Goal: Task Accomplishment & Management: Manage account settings

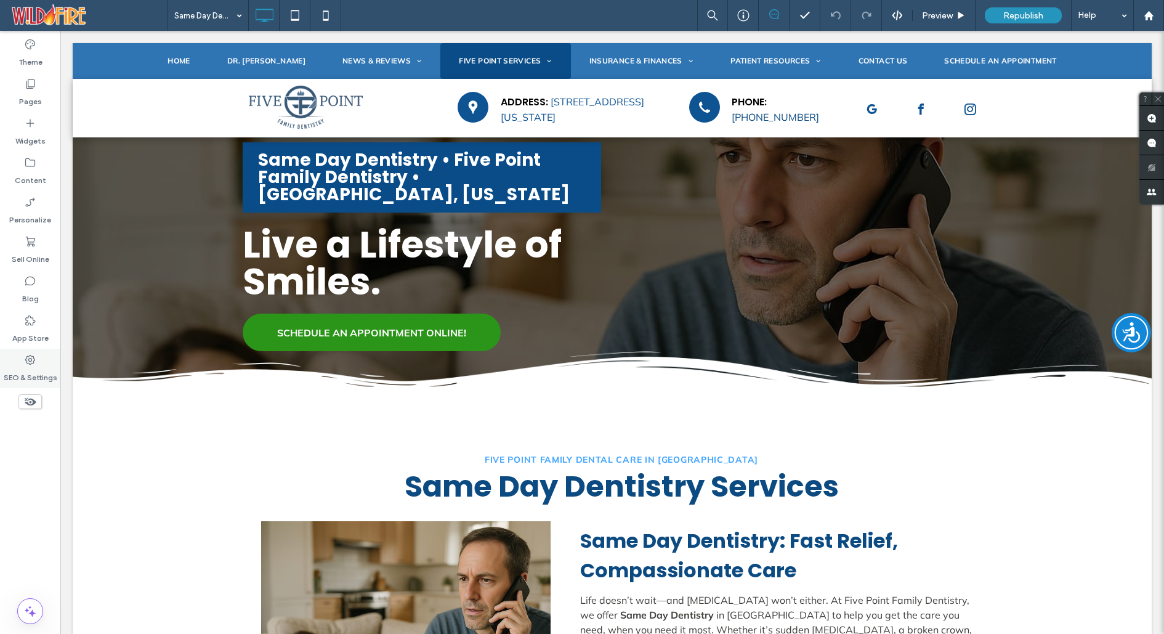
click at [28, 359] on use at bounding box center [30, 360] width 10 height 10
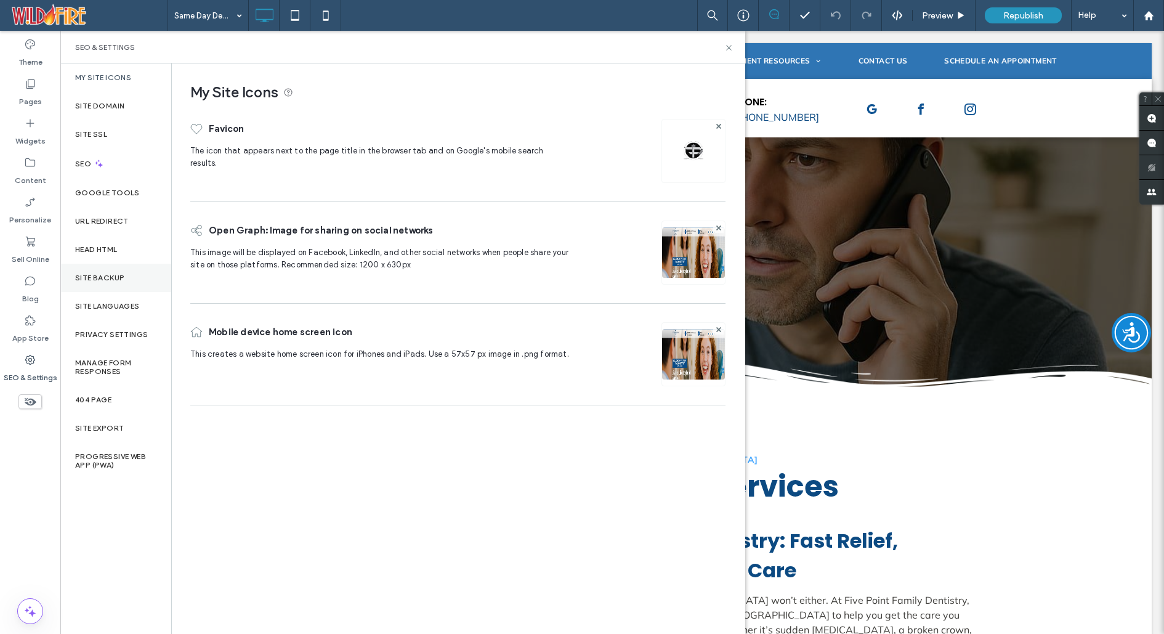
click at [103, 274] on label "Site Backup" at bounding box center [99, 277] width 49 height 9
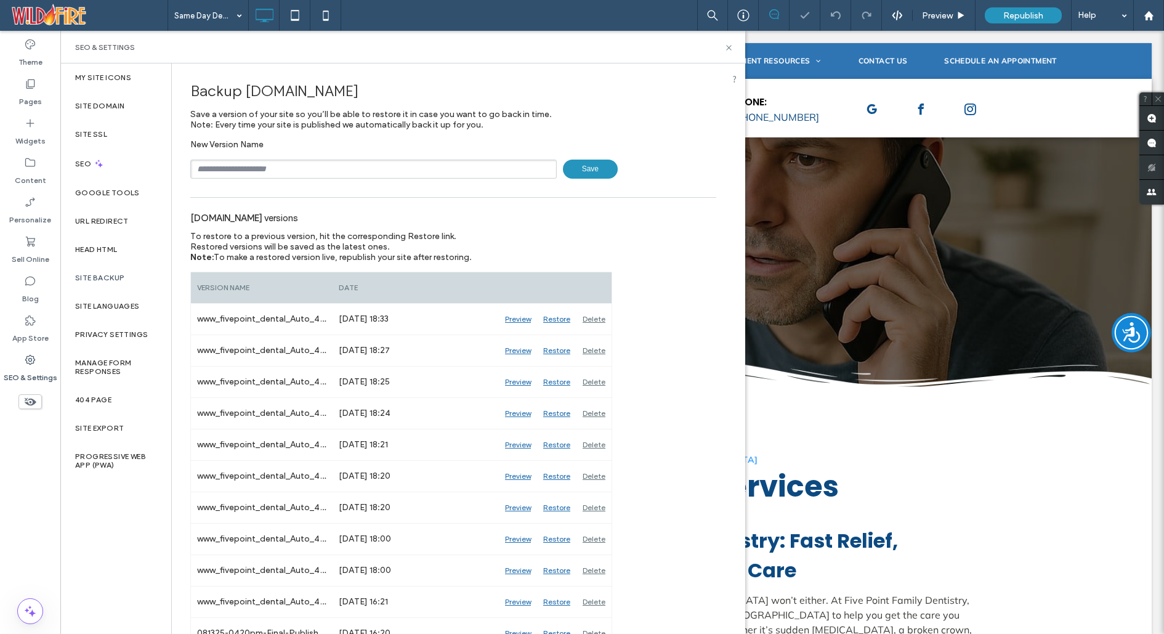
click at [363, 167] on input "text" at bounding box center [373, 168] width 366 height 19
type input "**********"
click at [578, 168] on span "Save" at bounding box center [590, 168] width 55 height 19
click at [729, 47] on use at bounding box center [728, 47] width 5 height 5
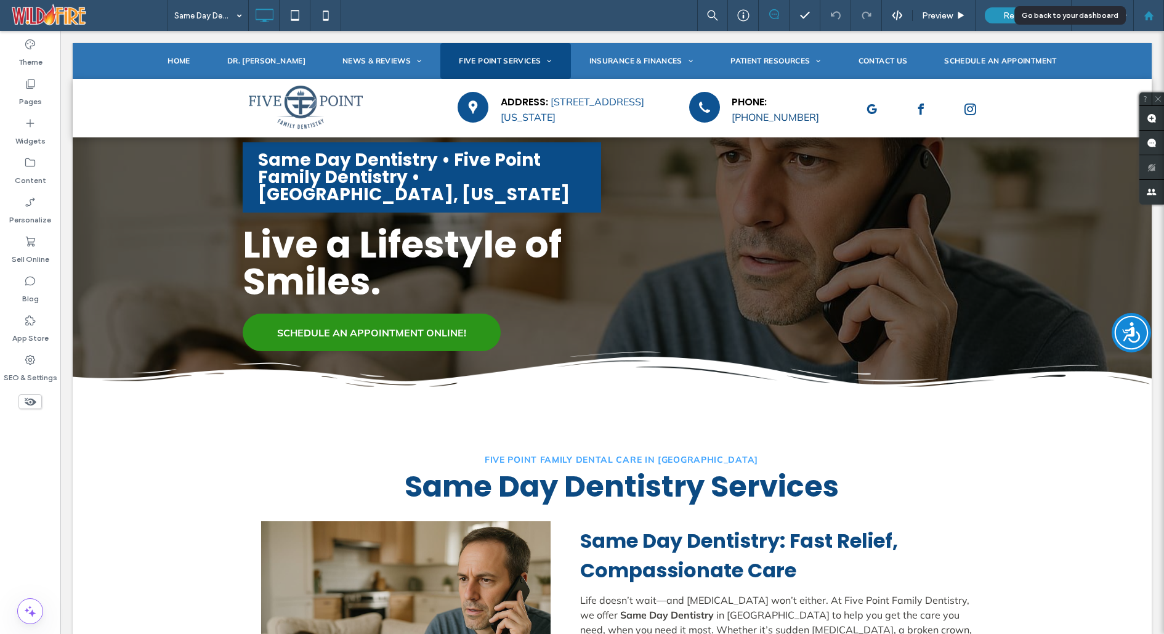
click at [1155, 11] on div at bounding box center [1149, 15] width 30 height 10
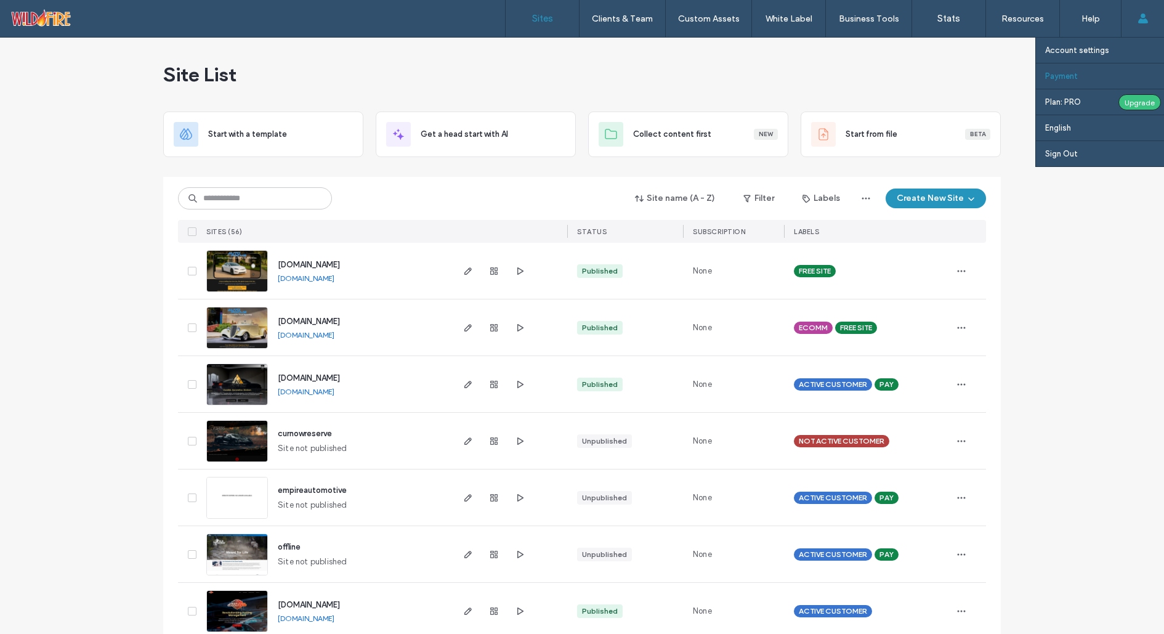
click at [1070, 76] on label "Payment" at bounding box center [1061, 75] width 33 height 9
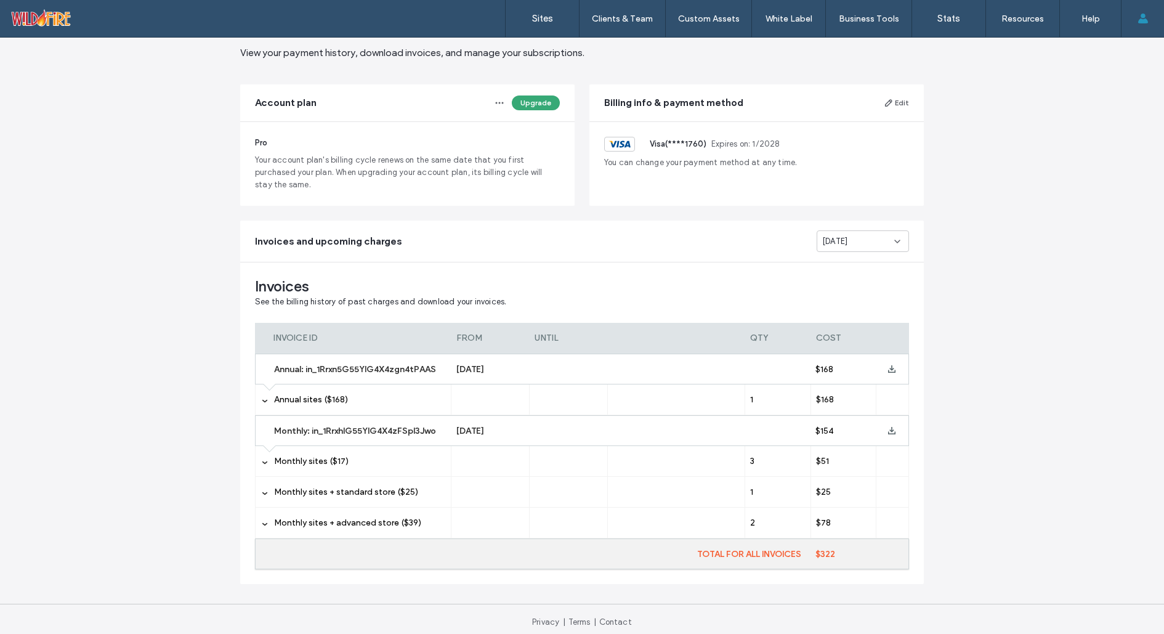
scroll to position [54, 0]
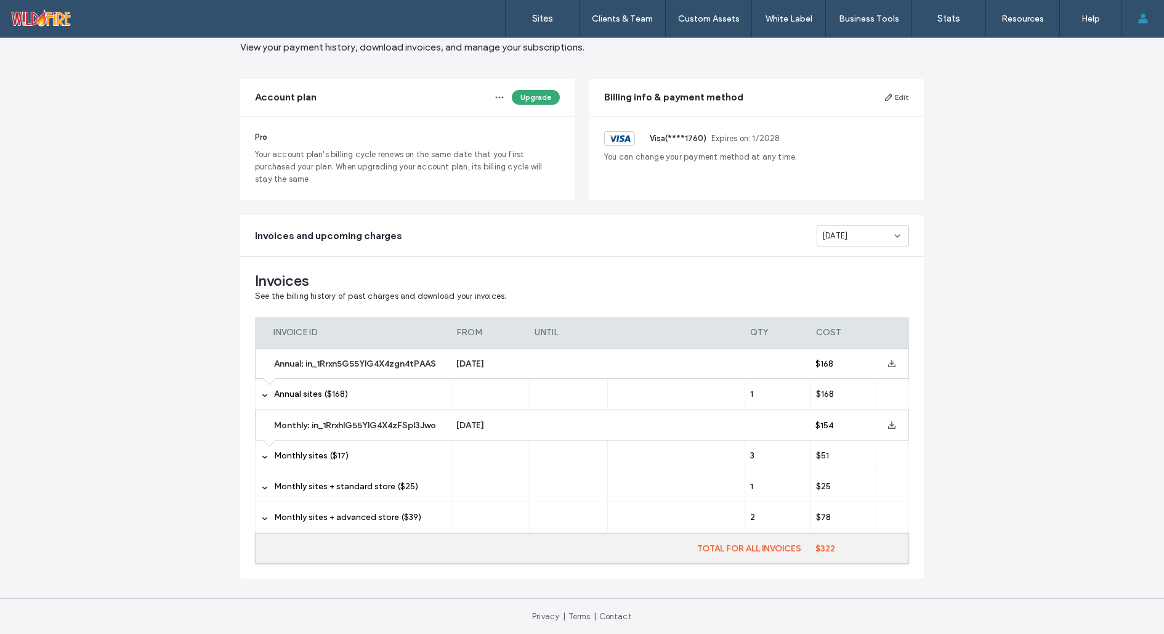
click at [842, 235] on span "Aug 2025" at bounding box center [834, 236] width 25 height 12
click at [840, 257] on span "Sep 2025" at bounding box center [830, 257] width 25 height 12
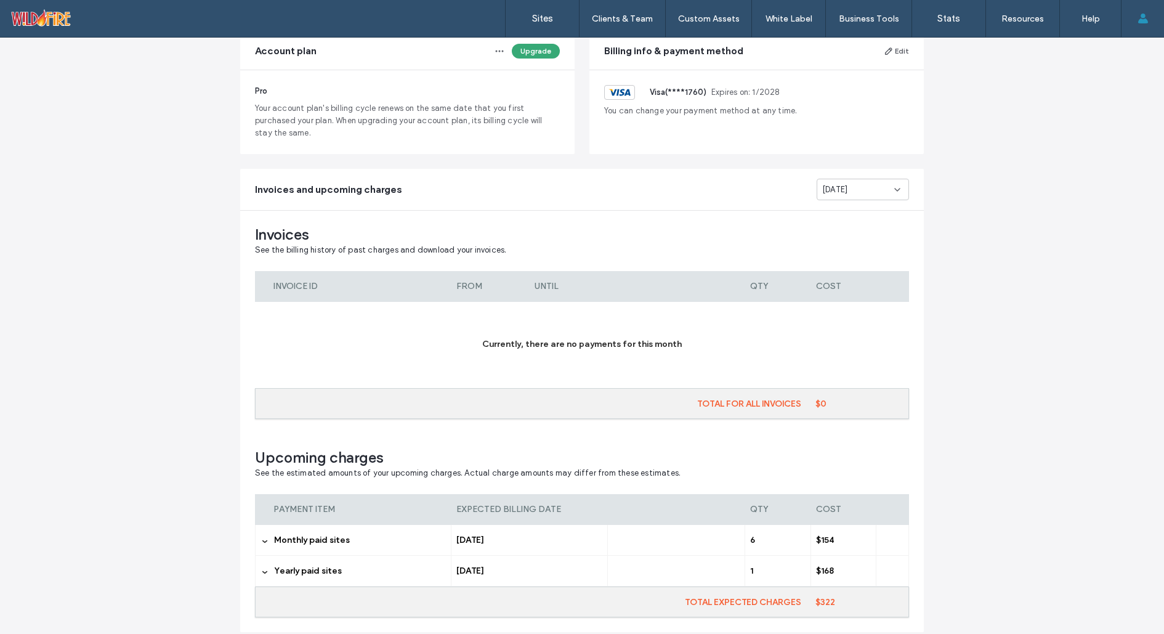
scroll to position [153, 0]
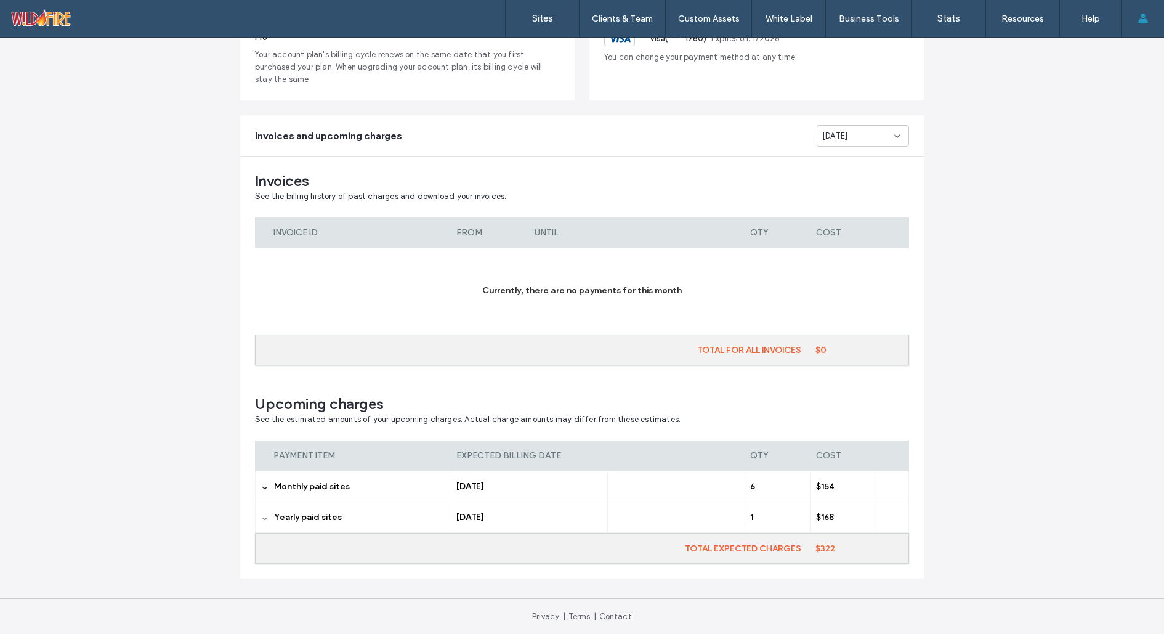
click at [262, 516] on icon at bounding box center [265, 518] width 6 height 6
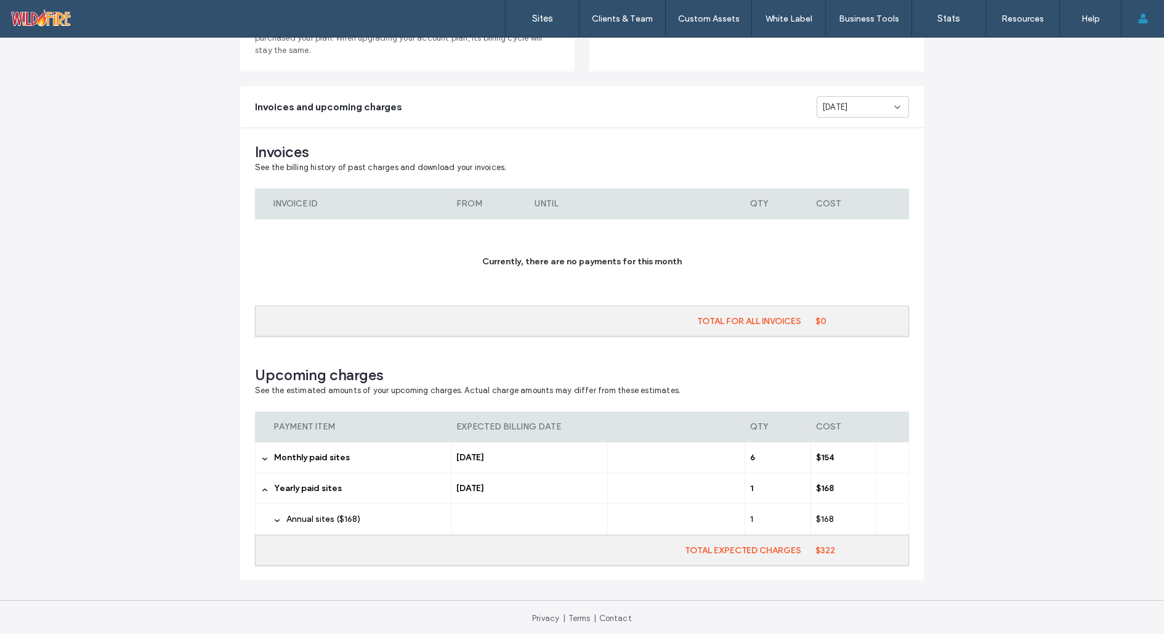
scroll to position [184, 0]
click at [275, 517] on use at bounding box center [277, 518] width 5 height 3
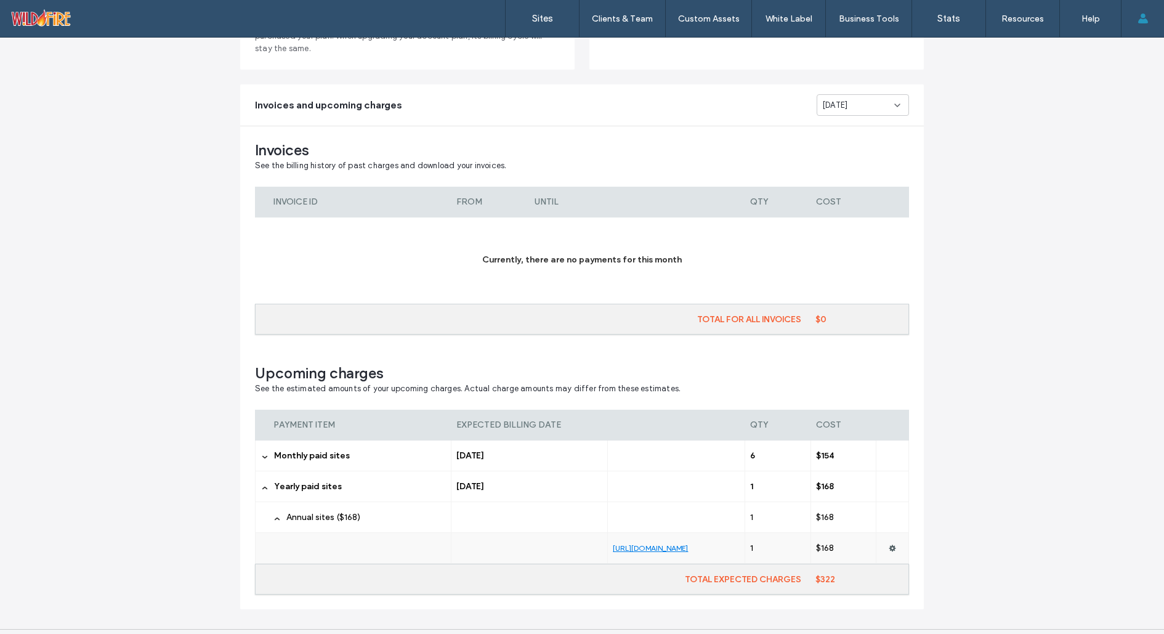
scroll to position [215, 0]
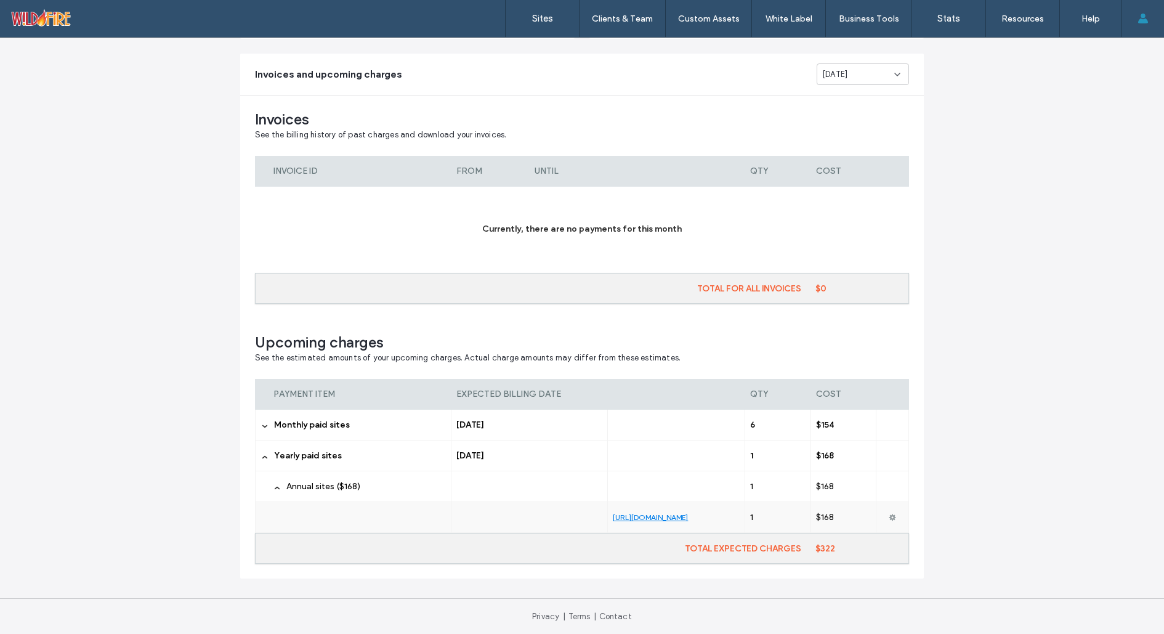
click at [889, 514] on icon at bounding box center [892, 517] width 7 height 7
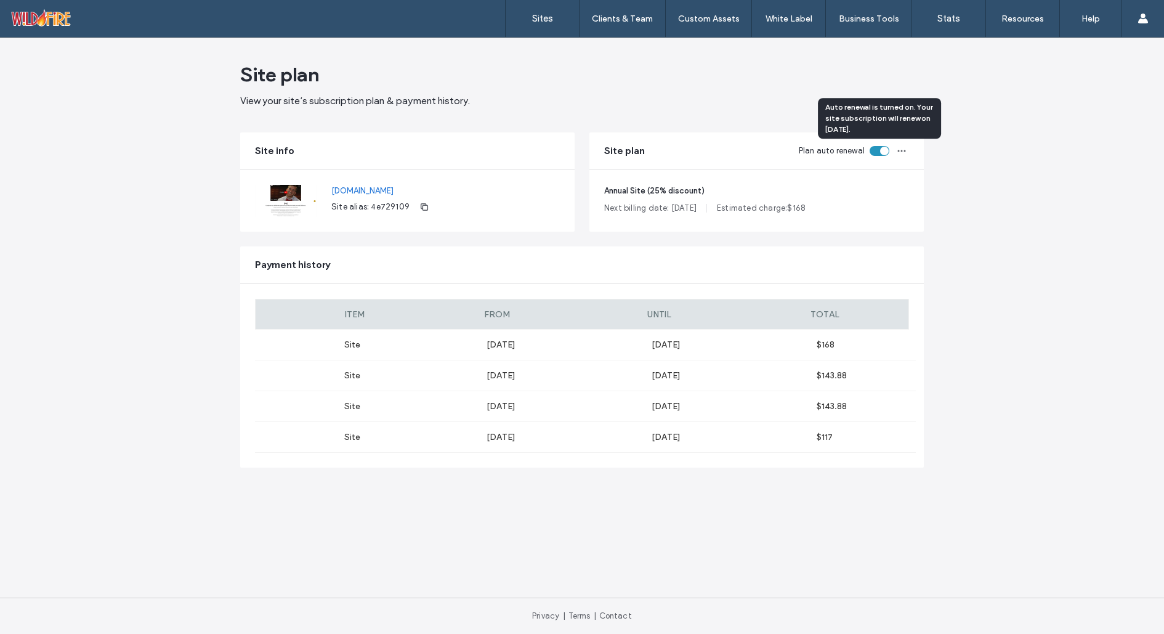
click at [883, 150] on div "toggle" at bounding box center [884, 151] width 9 height 9
click at [420, 208] on icon "button" at bounding box center [424, 207] width 10 height 10
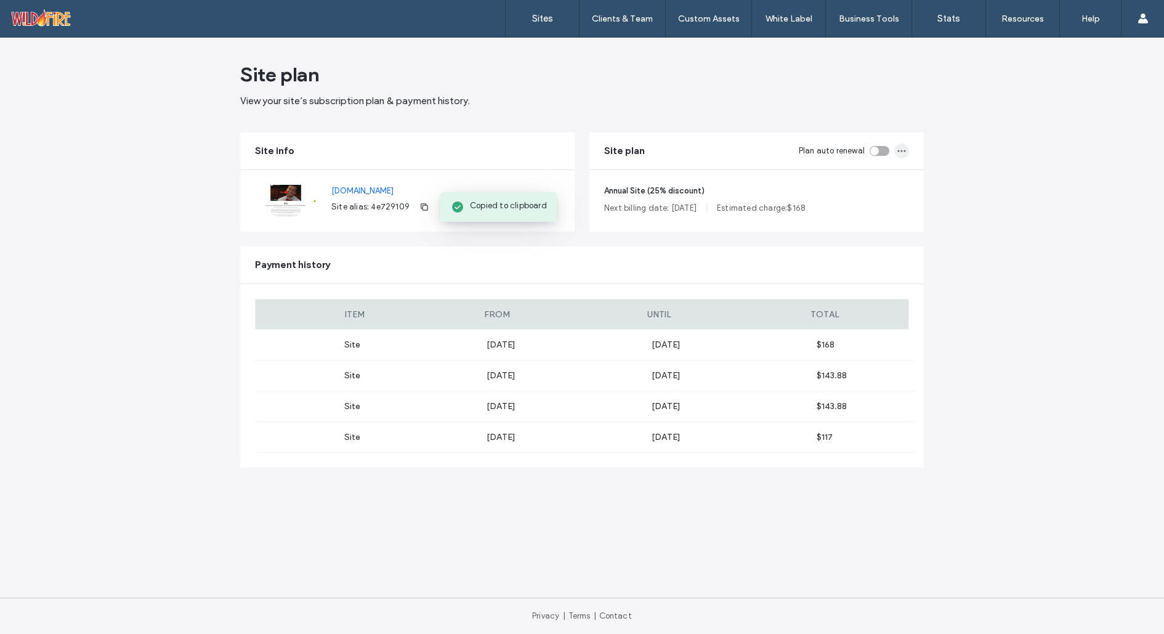
click at [900, 150] on icon "button" at bounding box center [902, 151] width 10 height 10
click at [914, 108] on main "Site plan View your site’s subscription plan & payment history. Site info www.f…" at bounding box center [582, 318] width 684 height 560
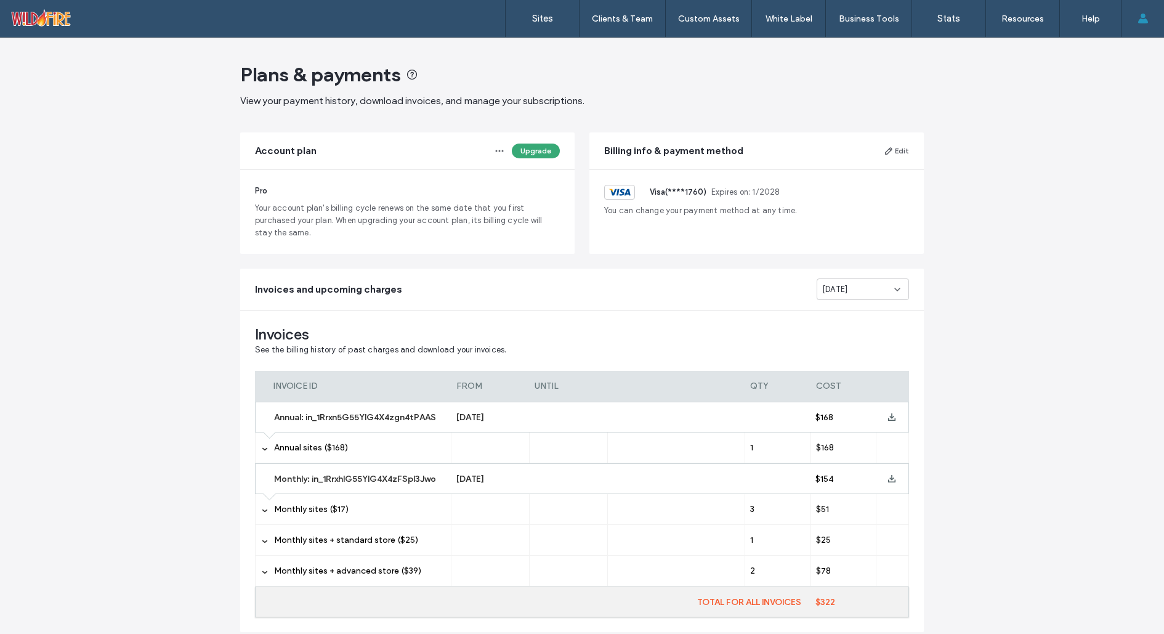
scroll to position [54, 0]
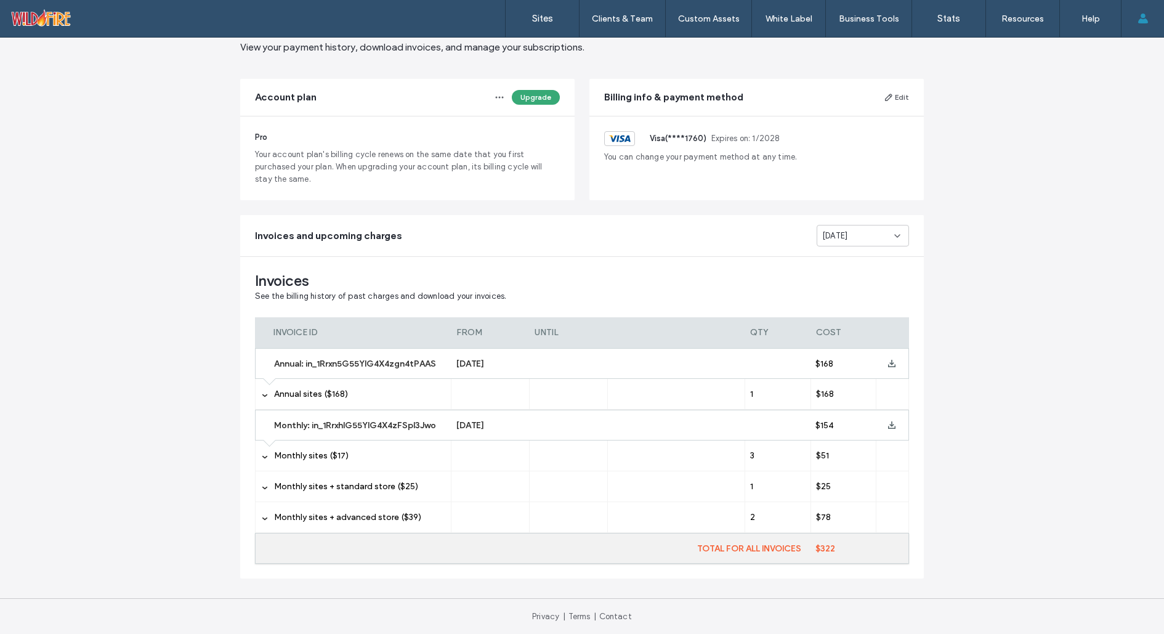
click at [261, 482] on div "Monthly sites + standard store ($25)" at bounding box center [353, 486] width 196 height 30
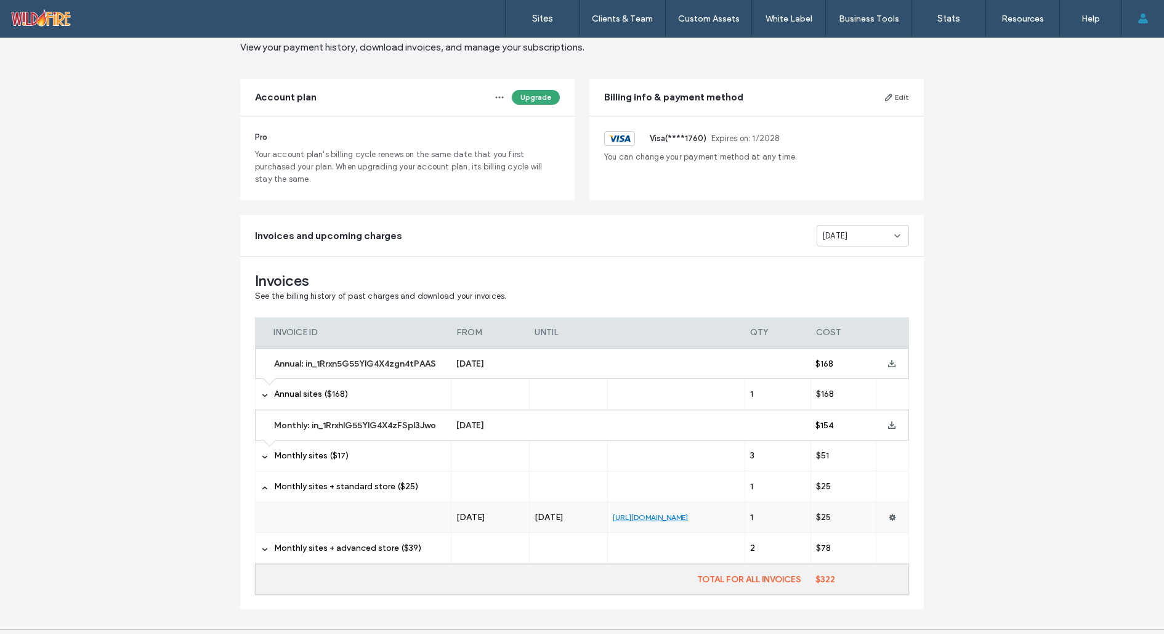
click at [833, 236] on span "Aug 2025" at bounding box center [834, 236] width 25 height 12
click at [836, 258] on span "Sep 2025" at bounding box center [830, 257] width 25 height 12
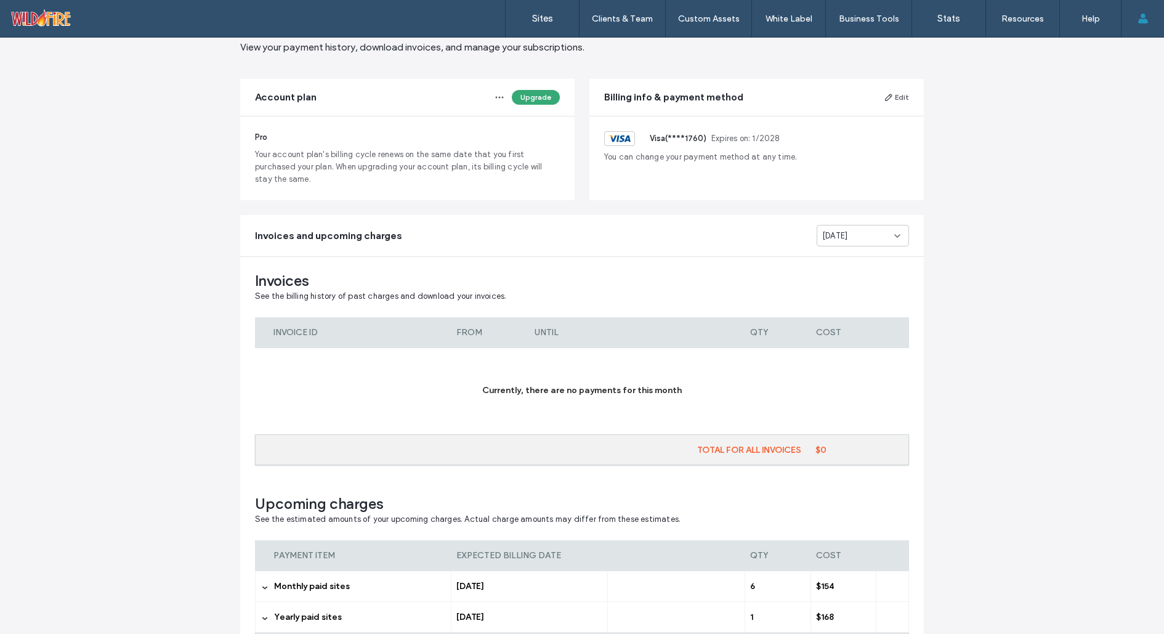
scroll to position [153, 0]
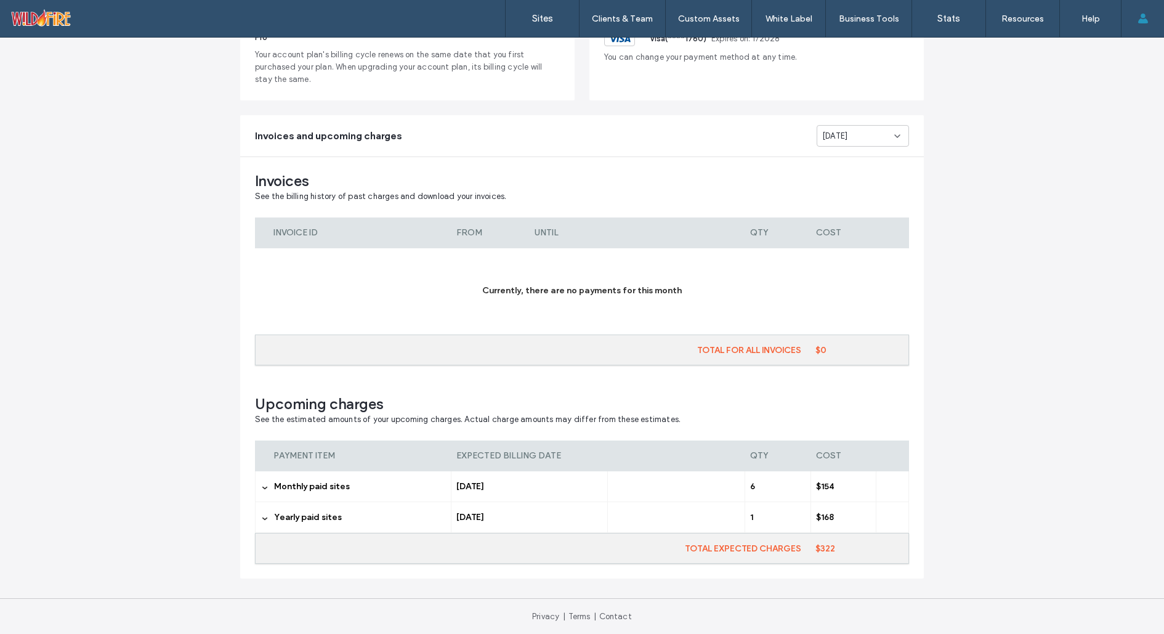
click at [264, 482] on div "Monthly paid sites" at bounding box center [353, 486] width 196 height 30
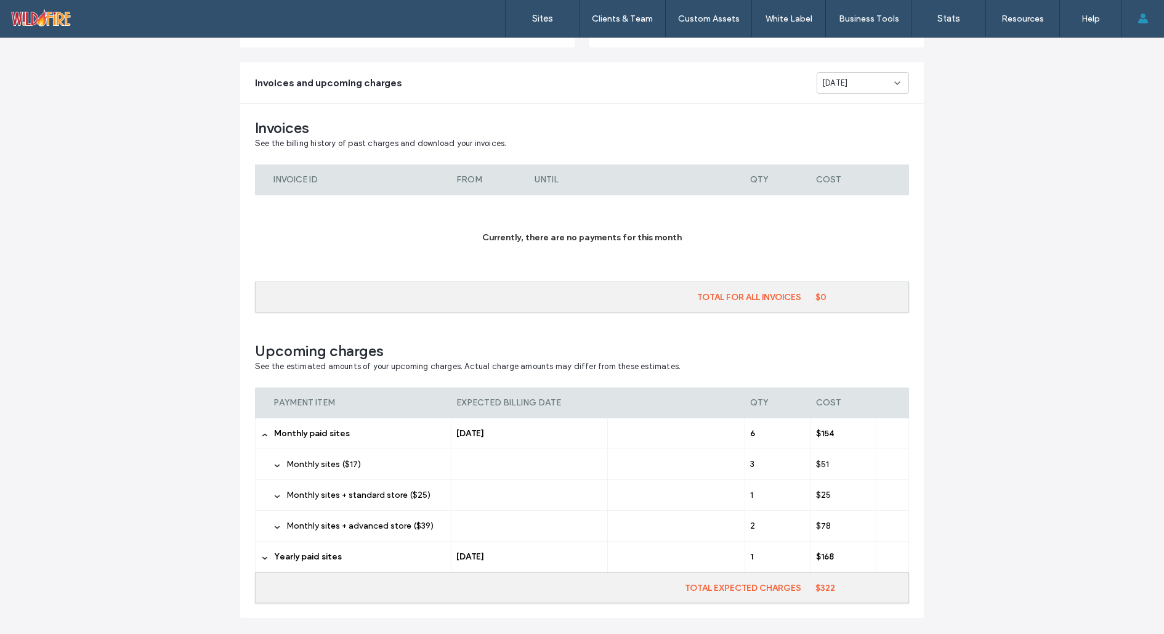
scroll to position [246, 0]
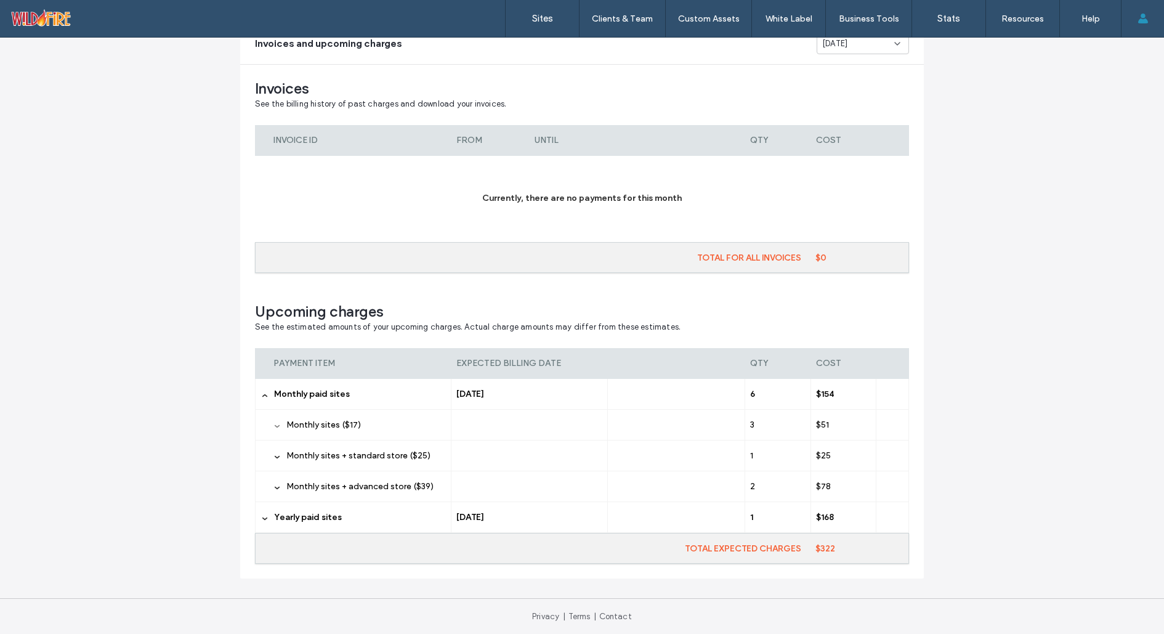
click at [275, 426] on use at bounding box center [277, 426] width 5 height 3
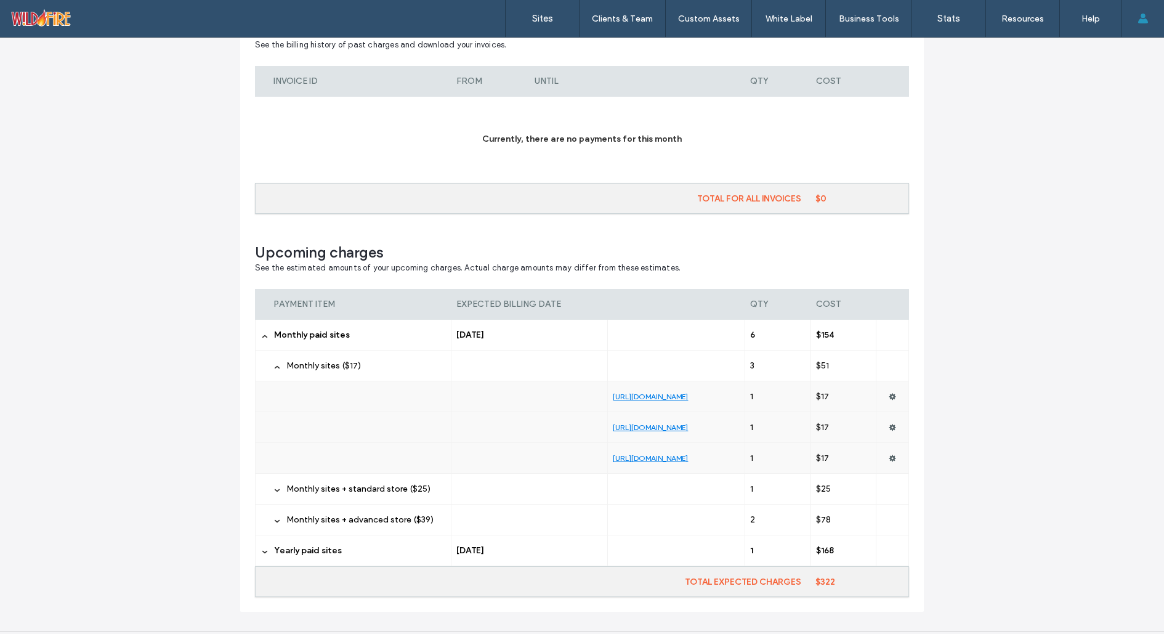
scroll to position [338, 0]
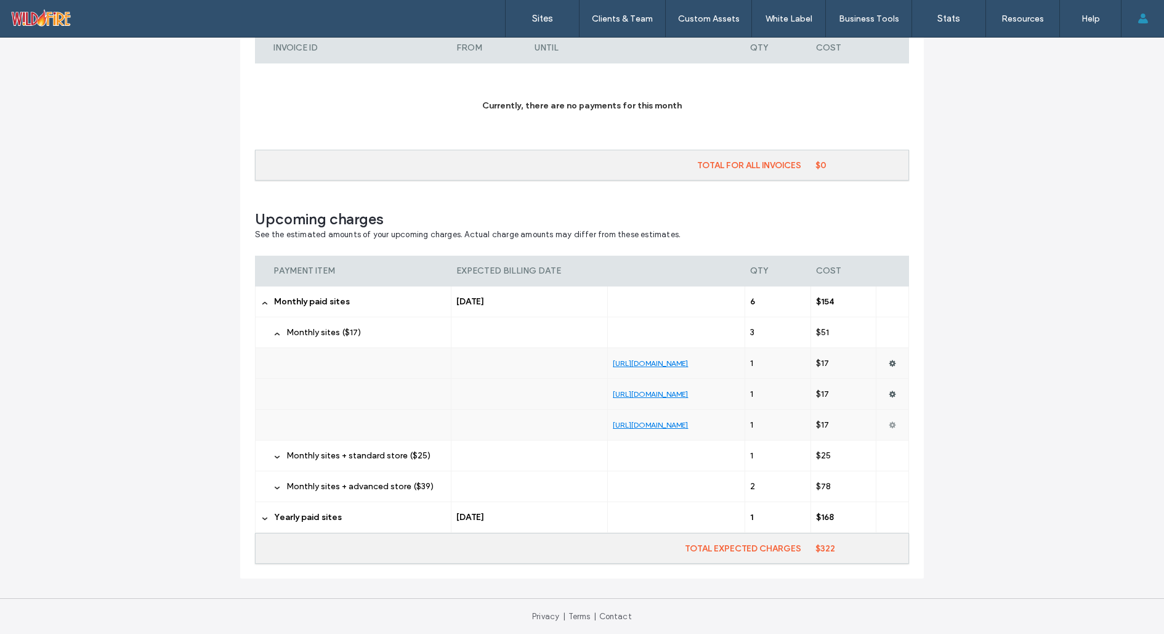
click at [889, 421] on icon at bounding box center [892, 424] width 7 height 7
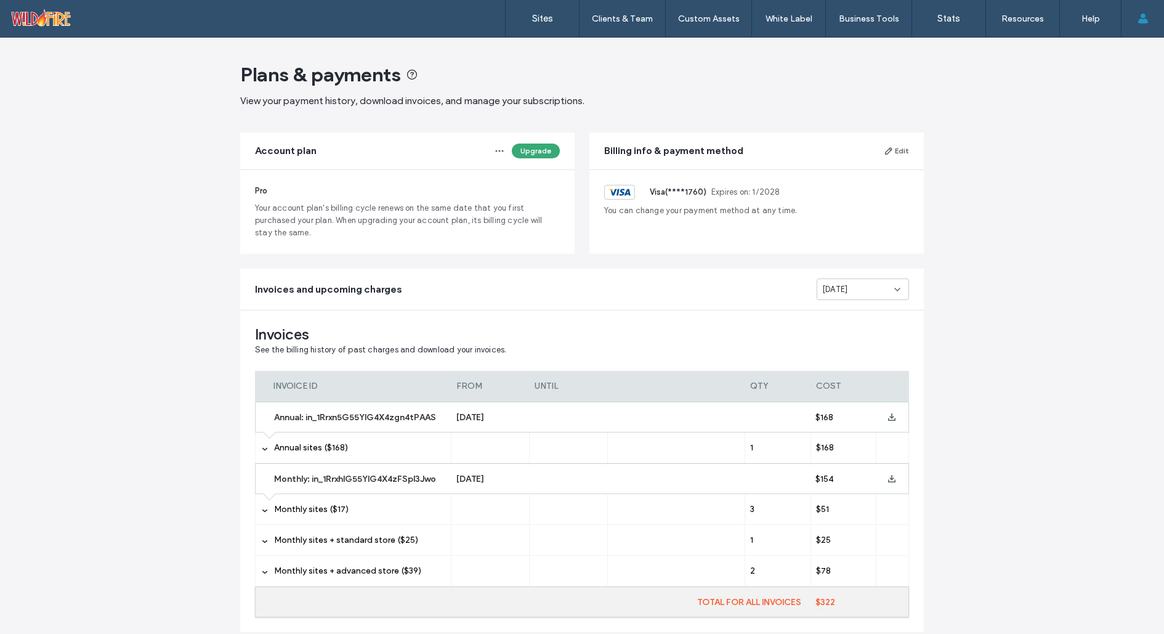
scroll to position [54, 0]
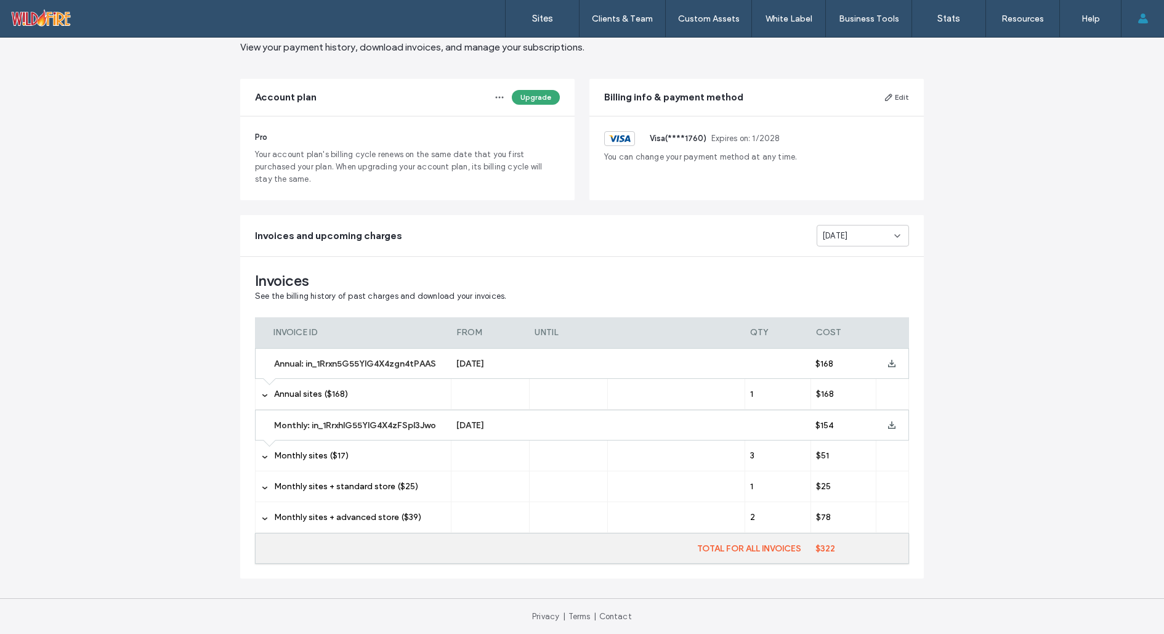
click at [863, 230] on div "Aug 2025" at bounding box center [858, 236] width 72 height 12
click at [843, 254] on span "Sep 2025" at bounding box center [830, 257] width 25 height 12
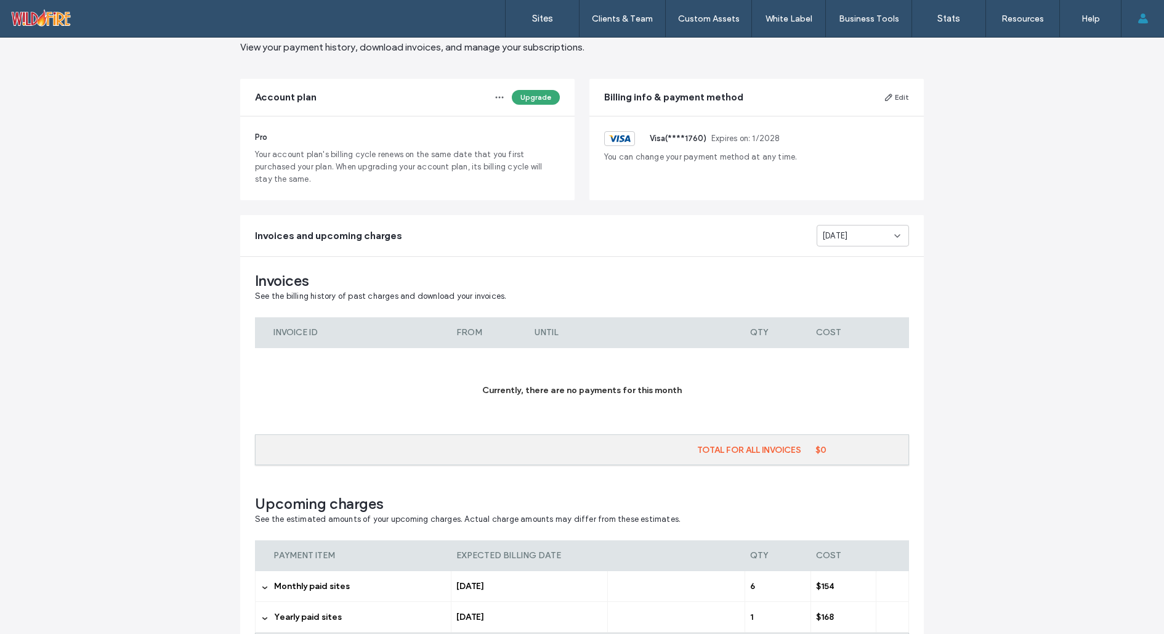
scroll to position [153, 0]
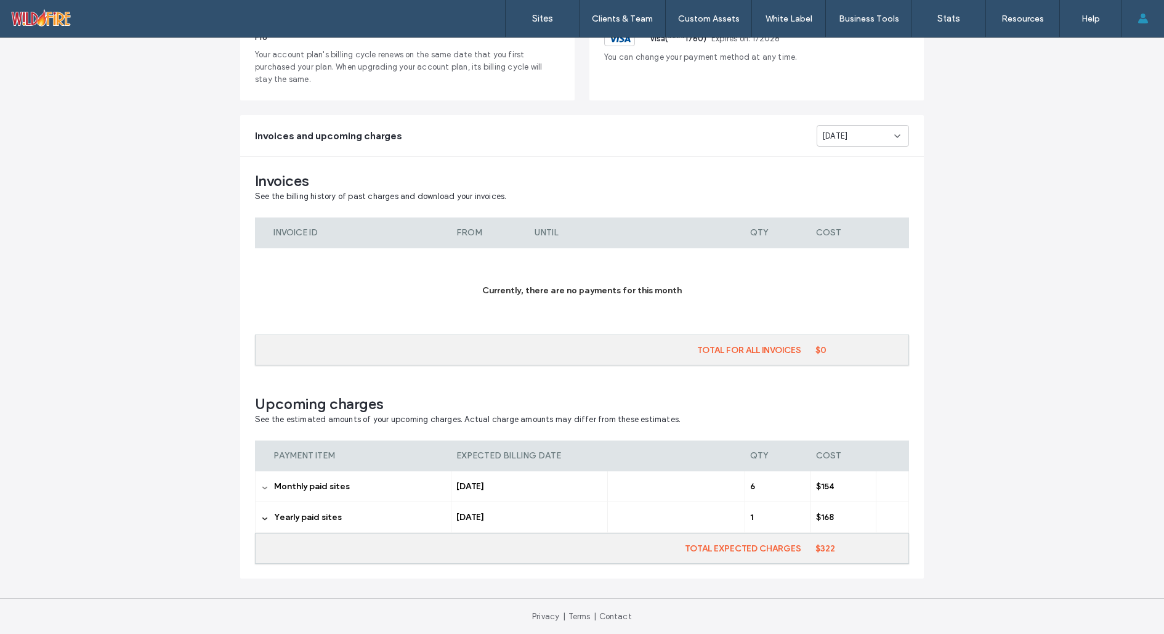
click at [262, 488] on icon at bounding box center [265, 488] width 6 height 6
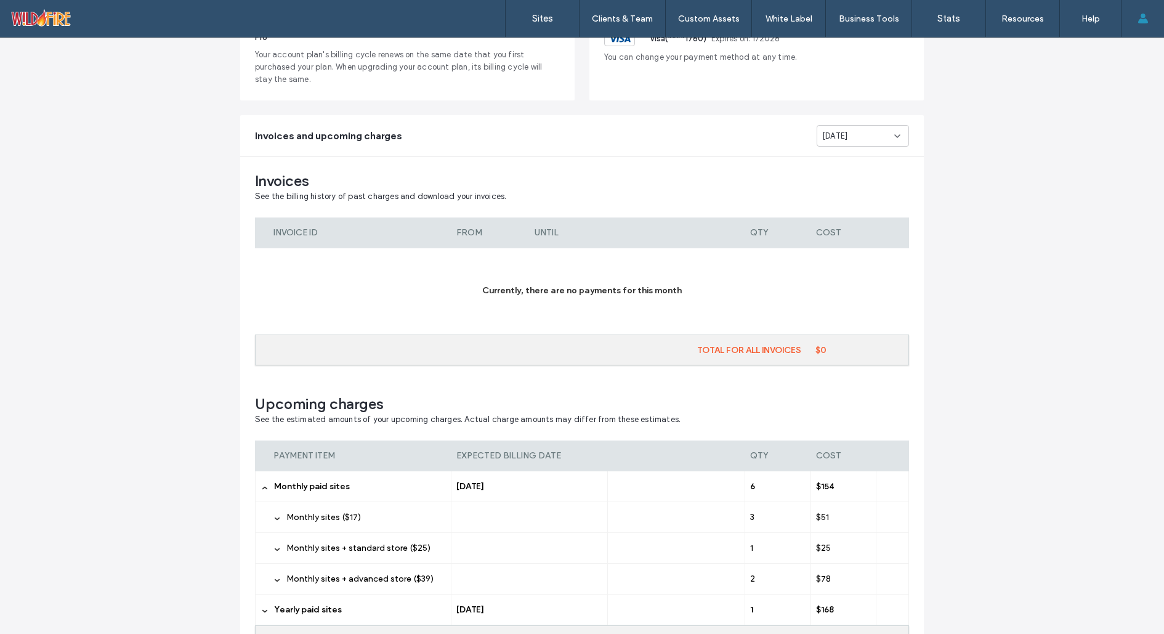
scroll to position [246, 0]
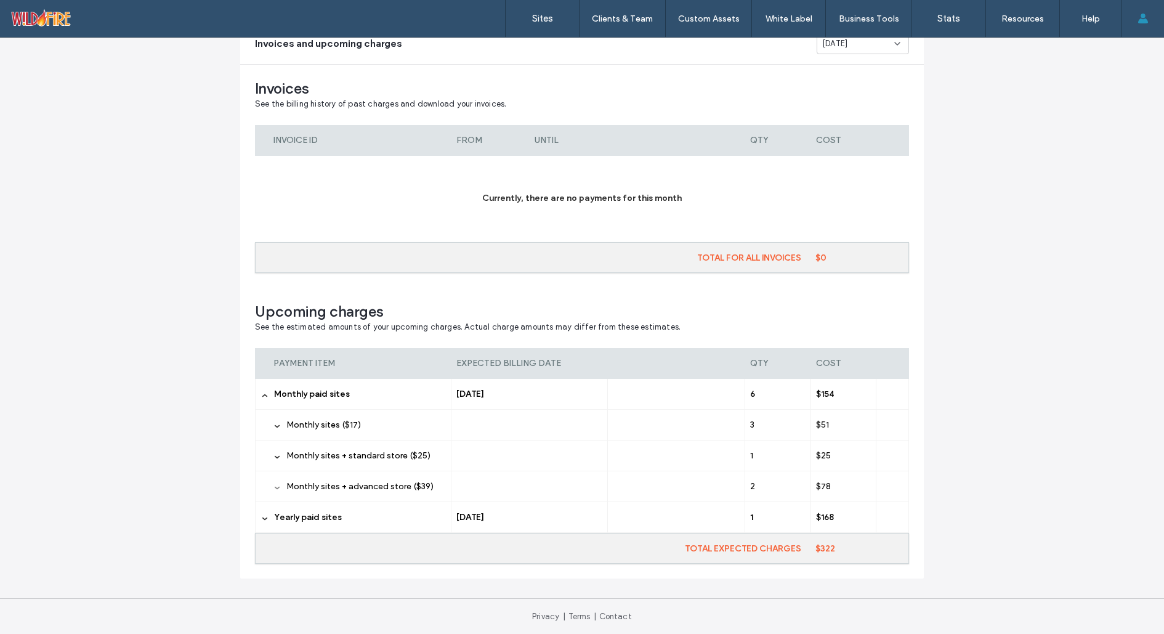
click at [274, 485] on icon at bounding box center [277, 488] width 6 height 6
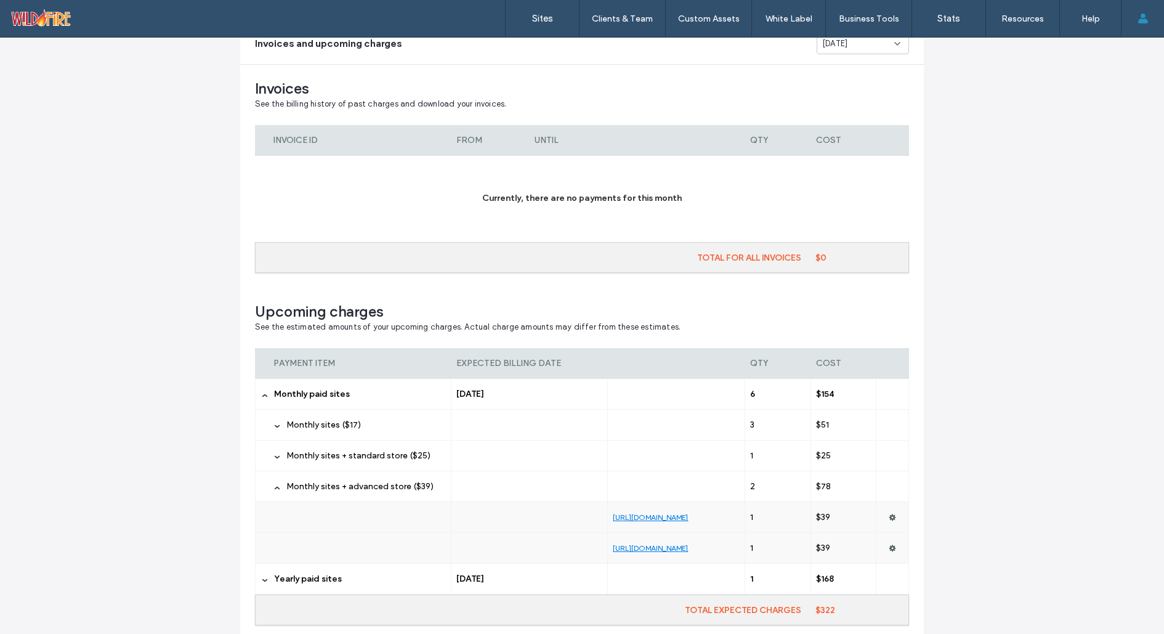
click at [270, 450] on div "Monthly sites + standard store ($25)" at bounding box center [353, 455] width 196 height 30
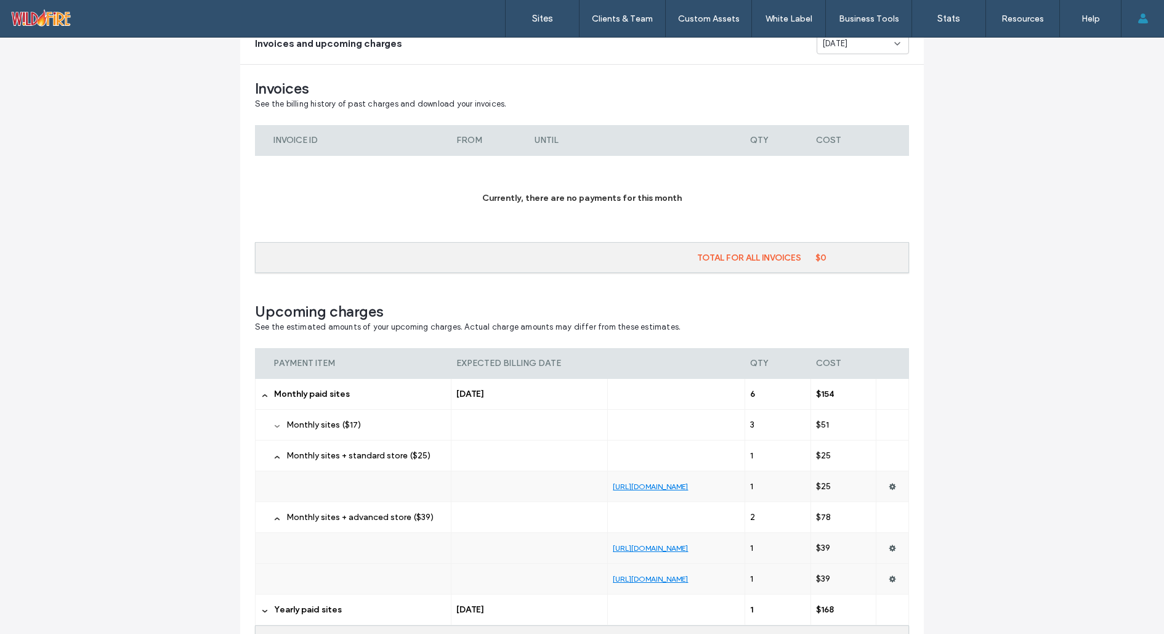
click at [275, 423] on icon at bounding box center [277, 426] width 6 height 6
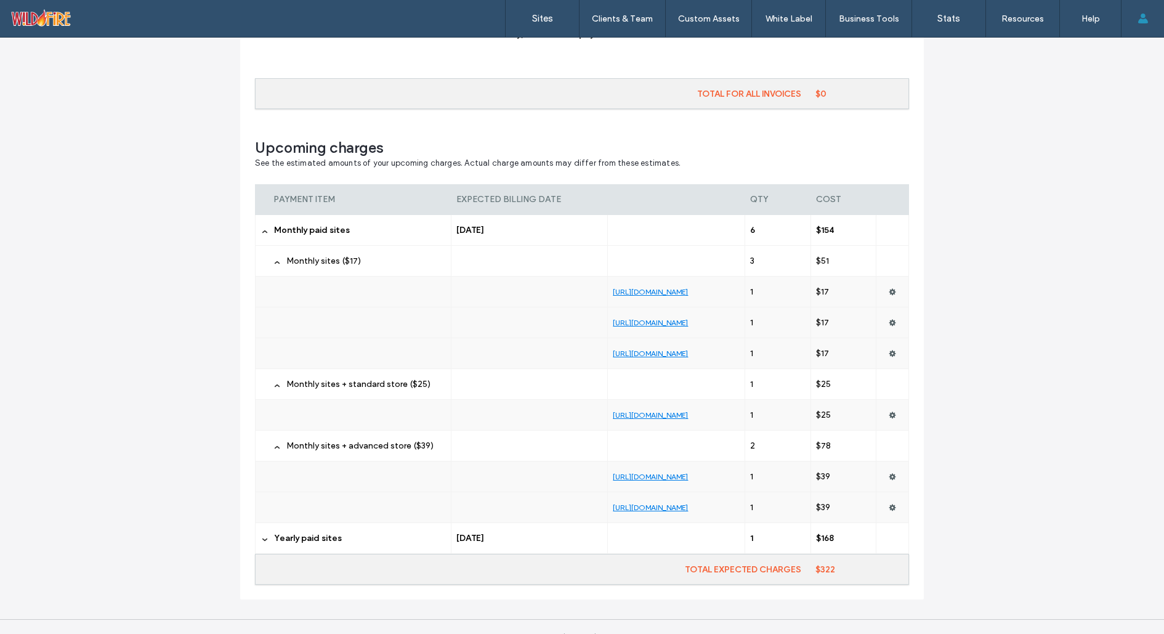
scroll to position [430, 0]
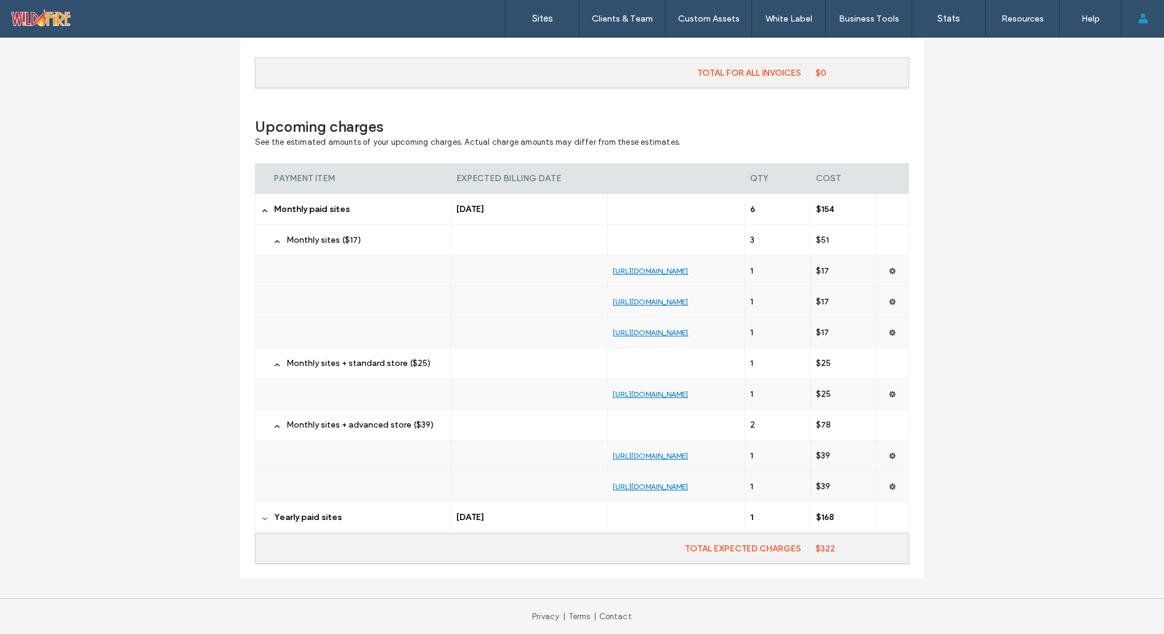
click at [262, 515] on icon at bounding box center [265, 518] width 6 height 6
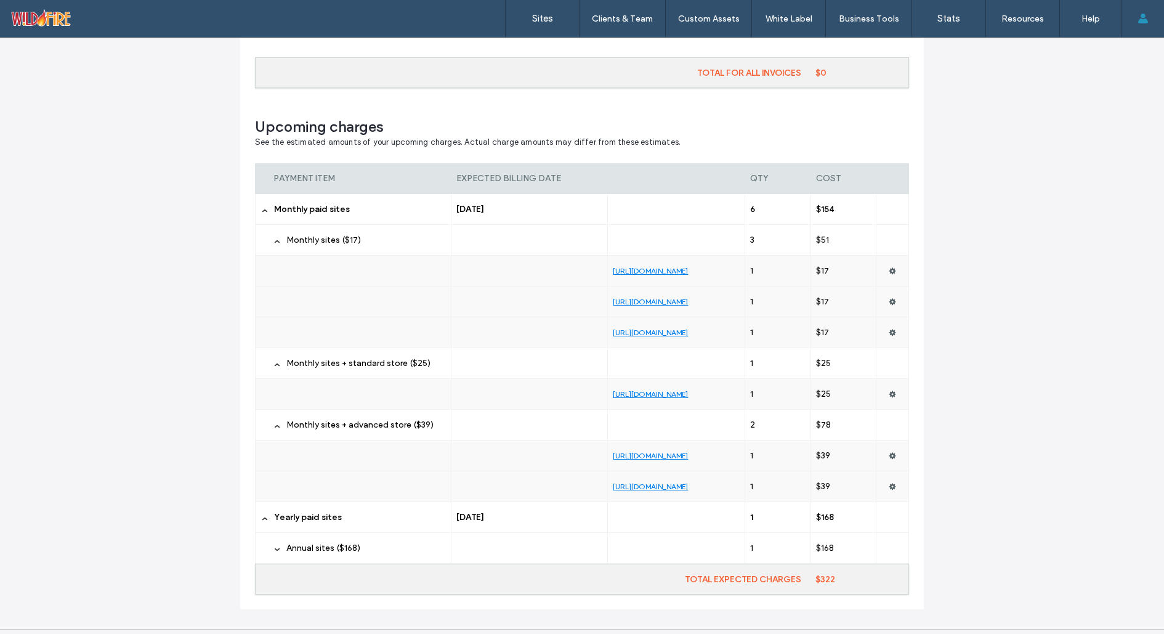
scroll to position [461, 0]
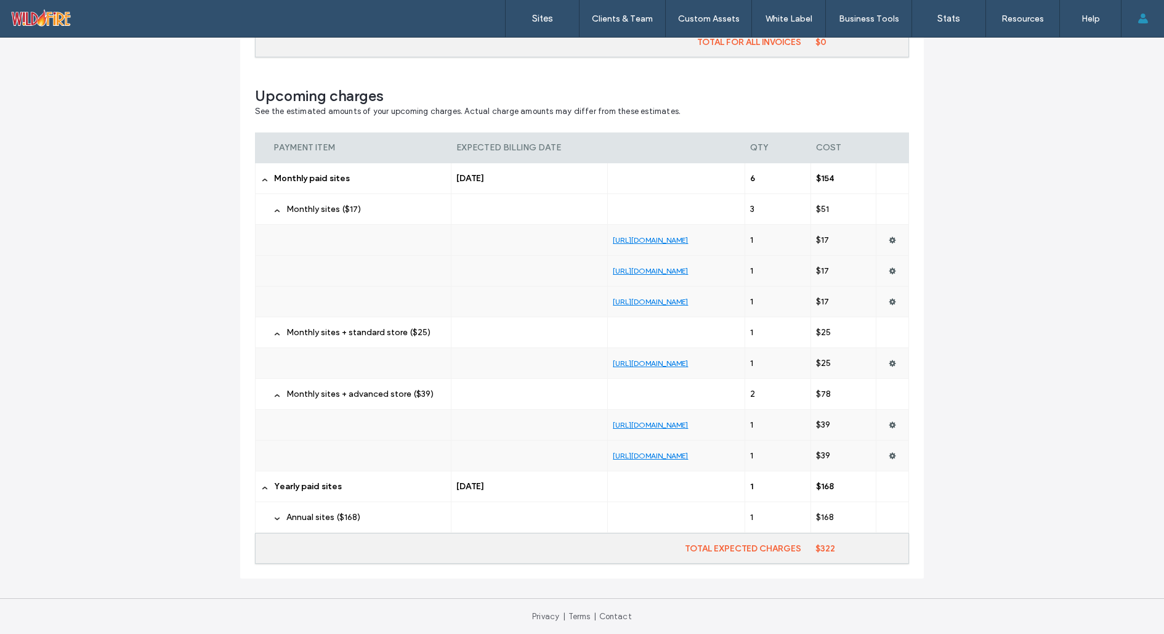
click at [273, 514] on div "Annual sites ($168)" at bounding box center [353, 517] width 196 height 30
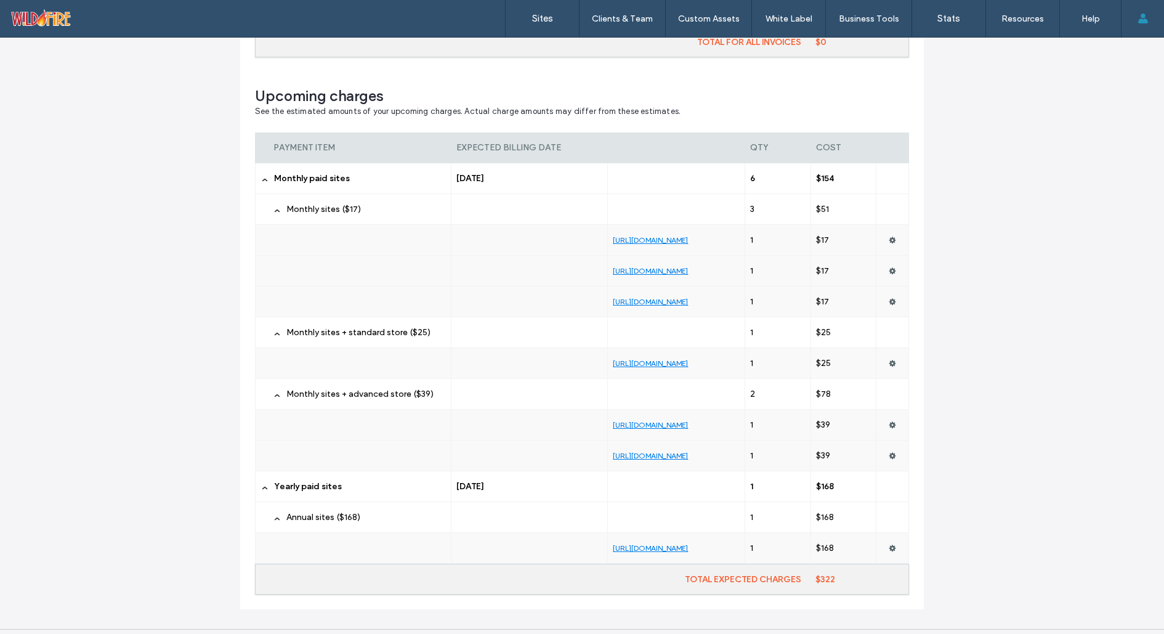
scroll to position [492, 0]
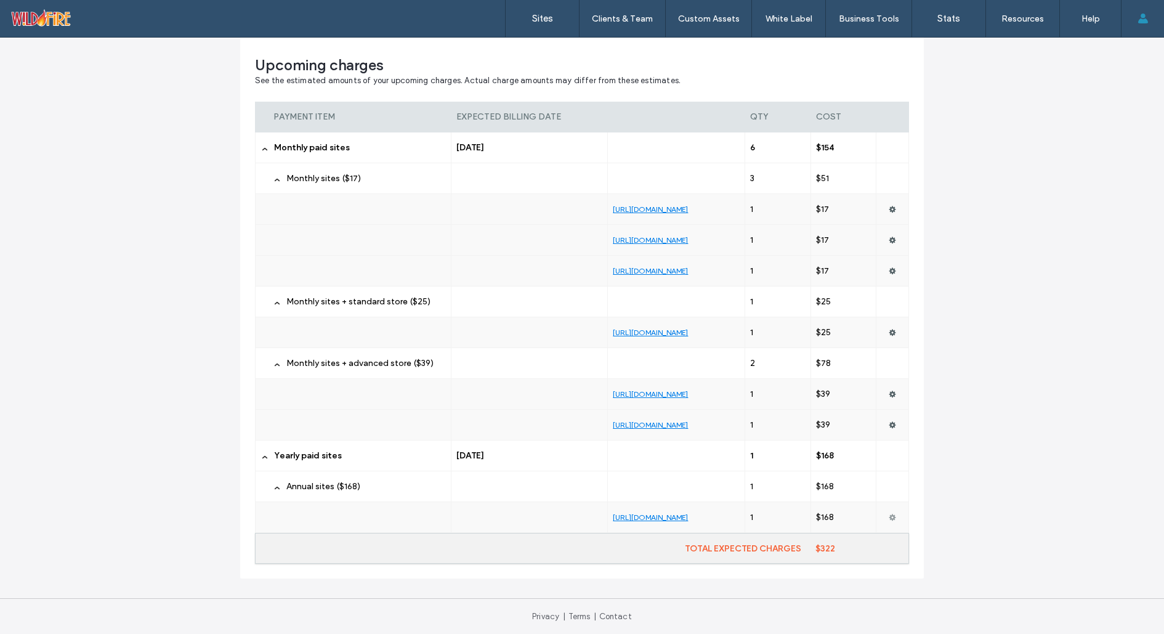
click at [889, 514] on use at bounding box center [892, 517] width 7 height 7
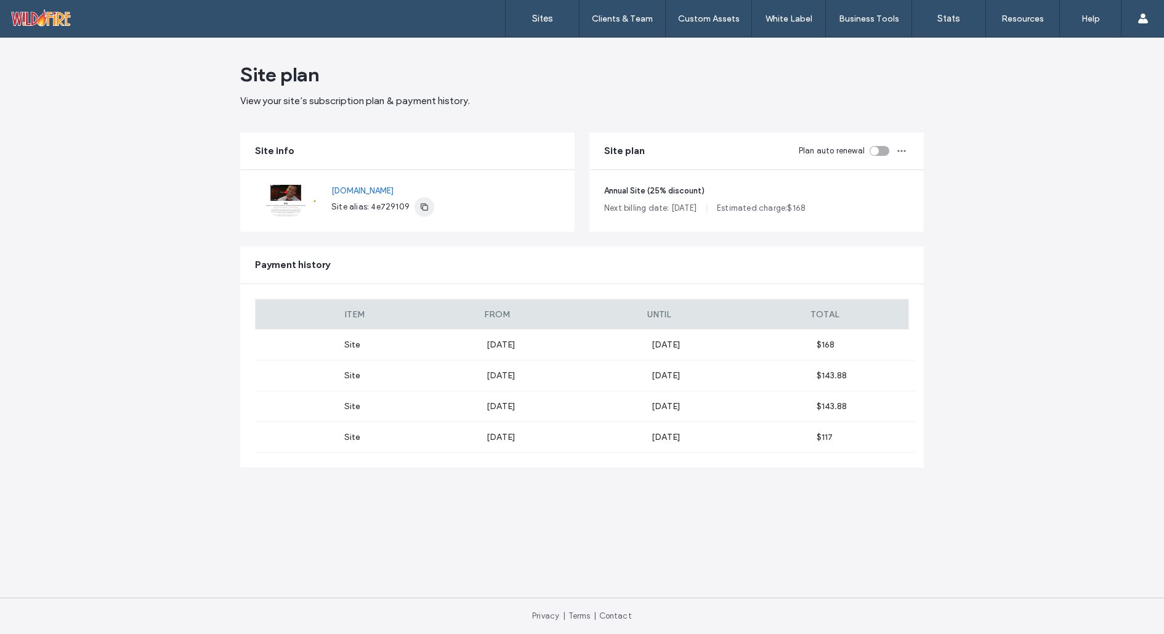
click at [424, 204] on icon "button" at bounding box center [424, 207] width 10 height 10
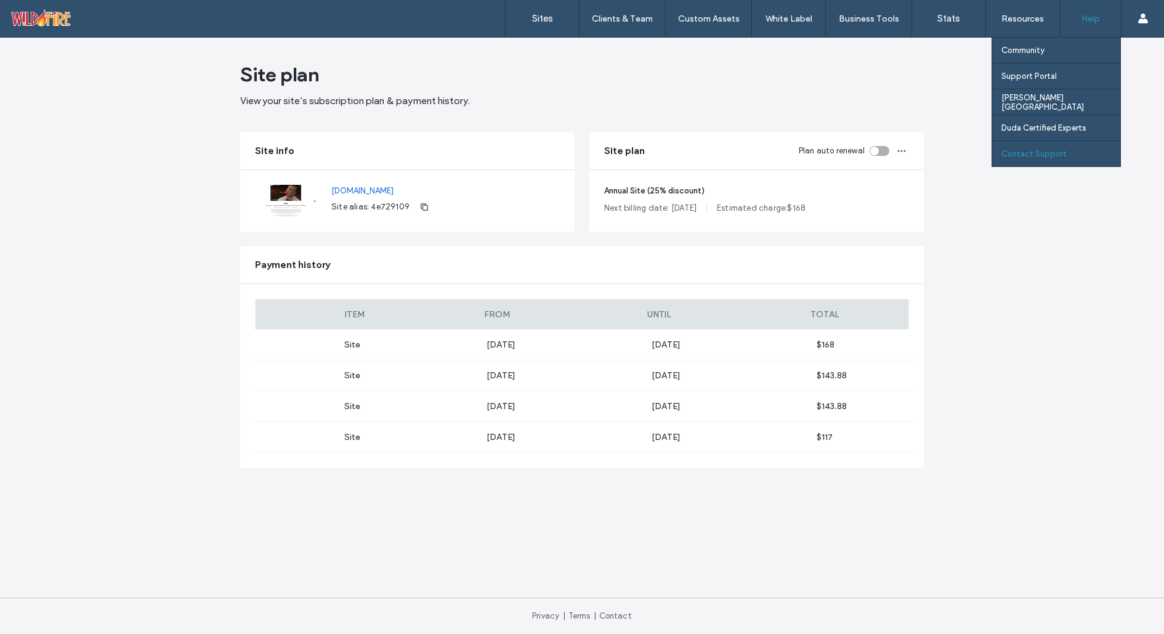
click at [1030, 155] on label "Contact Support" at bounding box center [1033, 153] width 65 height 9
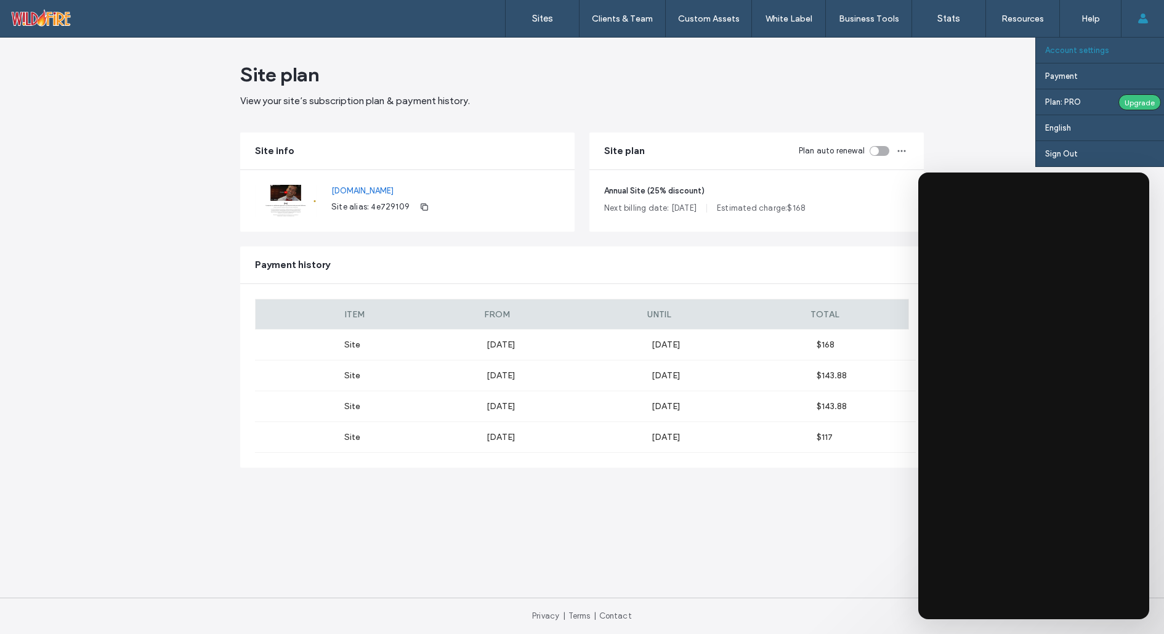
click at [1089, 49] on label "Account settings" at bounding box center [1077, 50] width 64 height 9
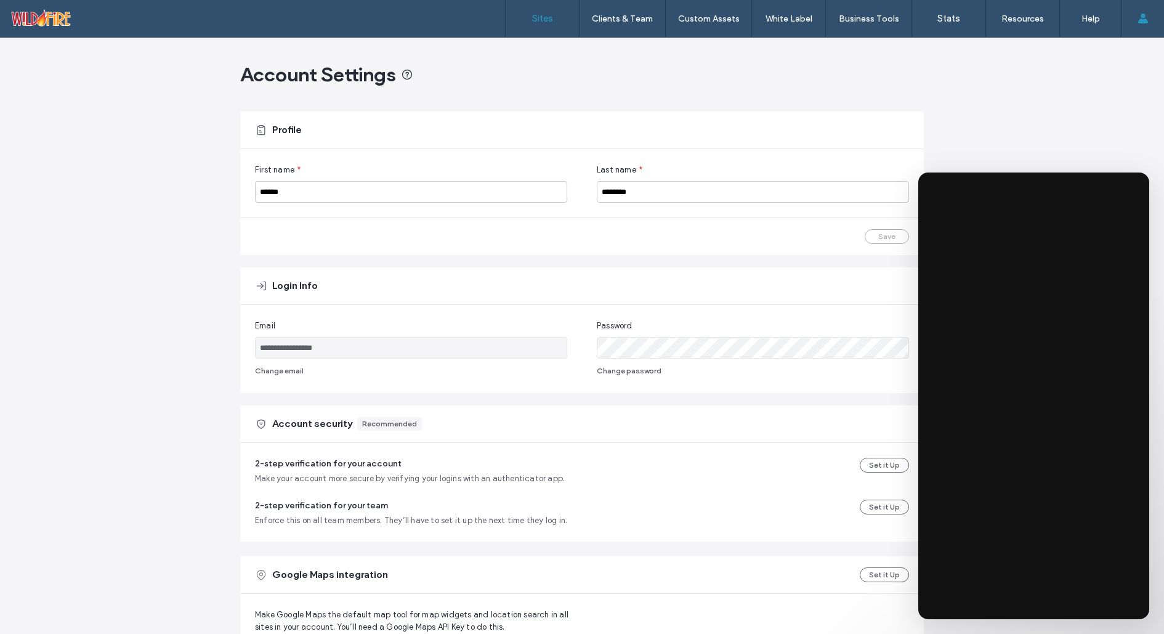
click at [541, 17] on label "Sites" at bounding box center [542, 18] width 21 height 11
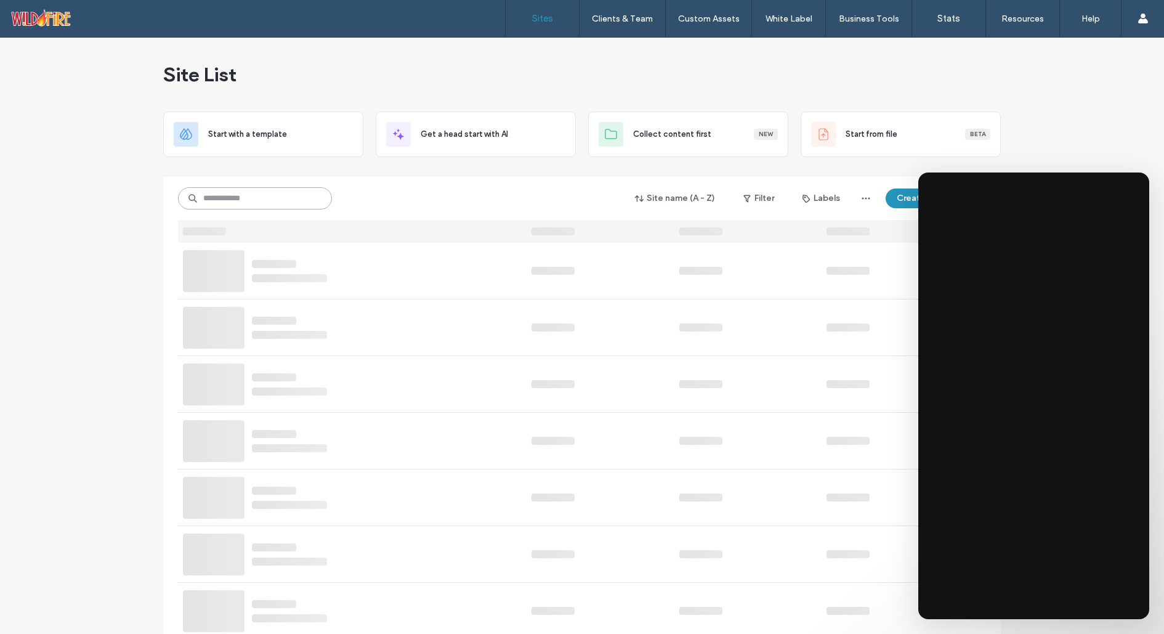
click at [256, 192] on input at bounding box center [255, 198] width 154 height 22
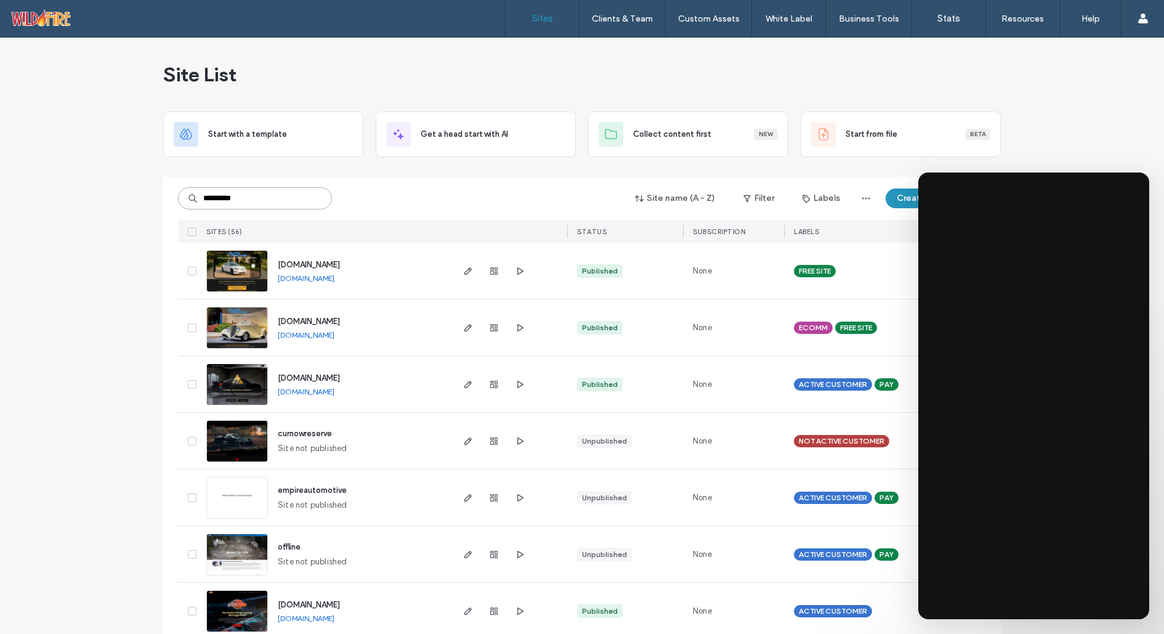
type input "*********"
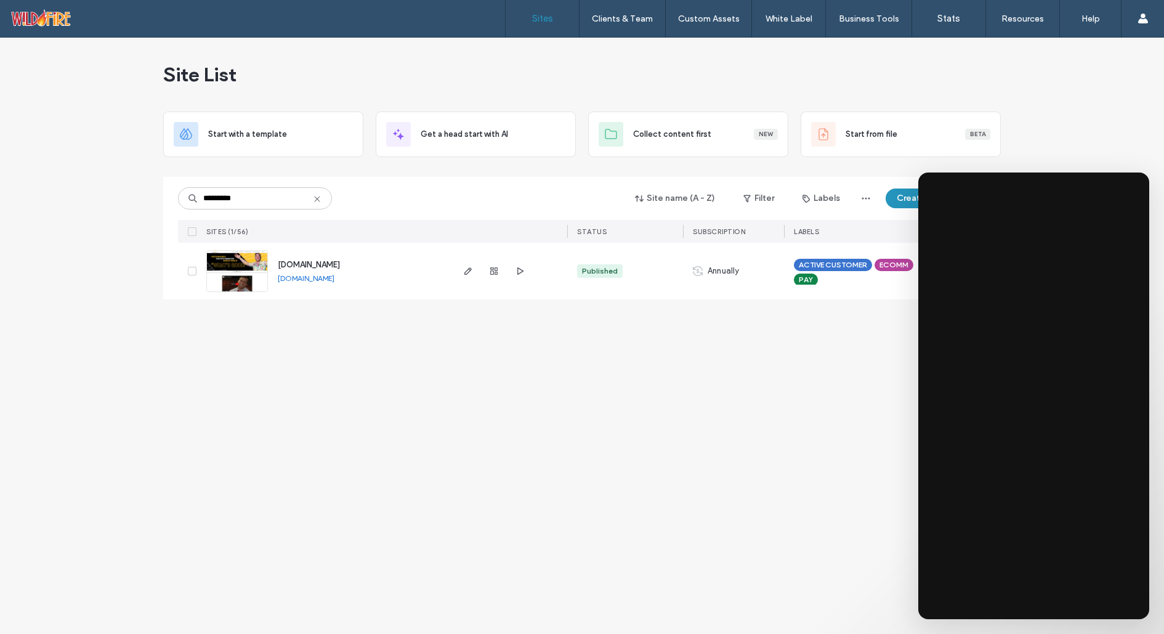
click at [329, 264] on span "www.fundamism.com" at bounding box center [309, 264] width 62 height 9
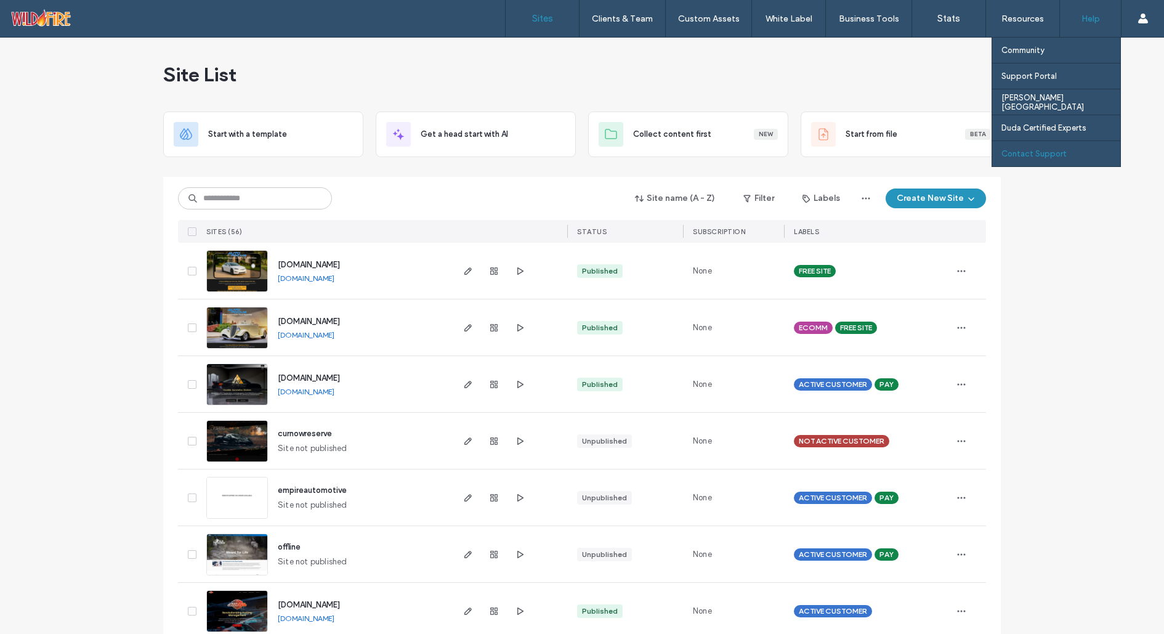
click at [1033, 156] on label "Contact Support" at bounding box center [1033, 153] width 65 height 9
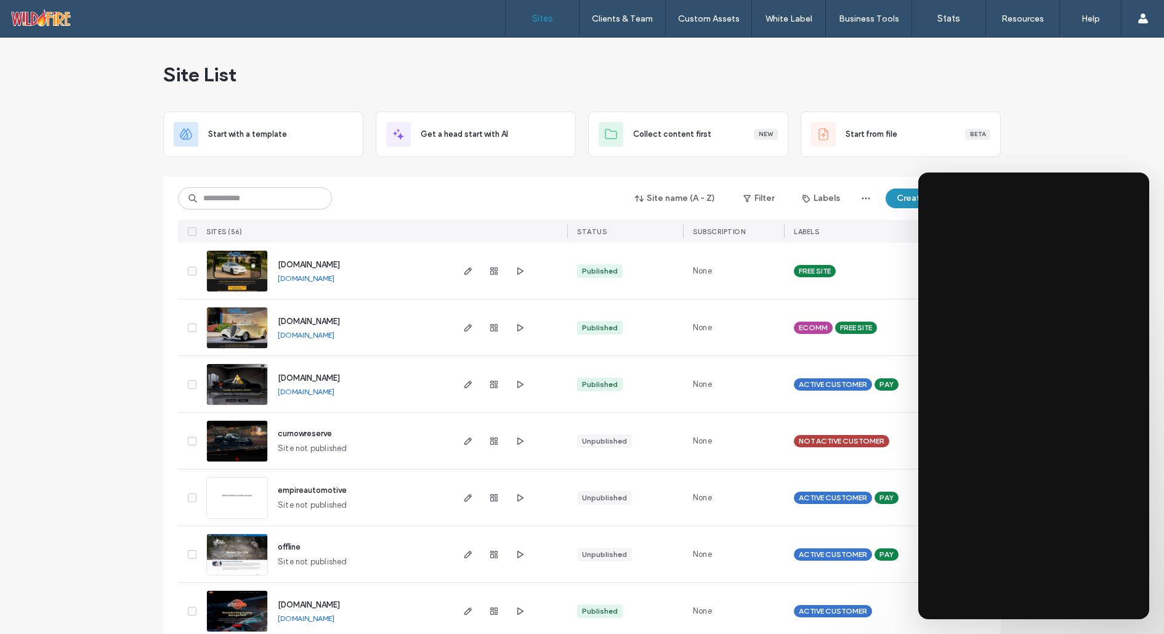
click at [792, 61] on div "Site List" at bounding box center [582, 75] width 838 height 74
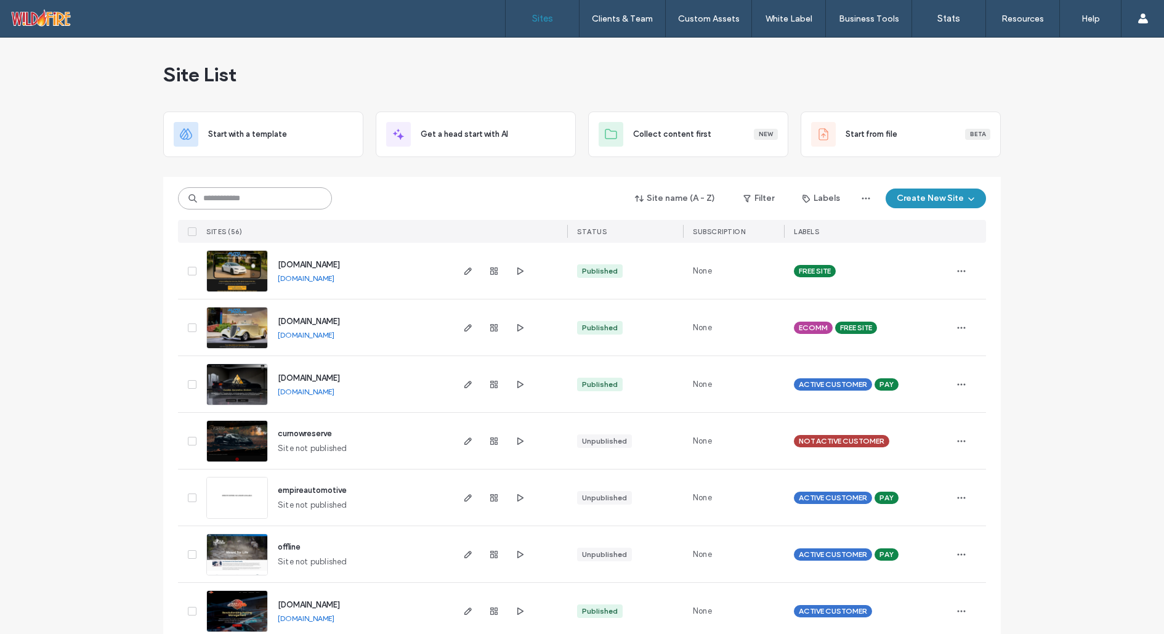
click at [243, 203] on input at bounding box center [255, 198] width 154 height 22
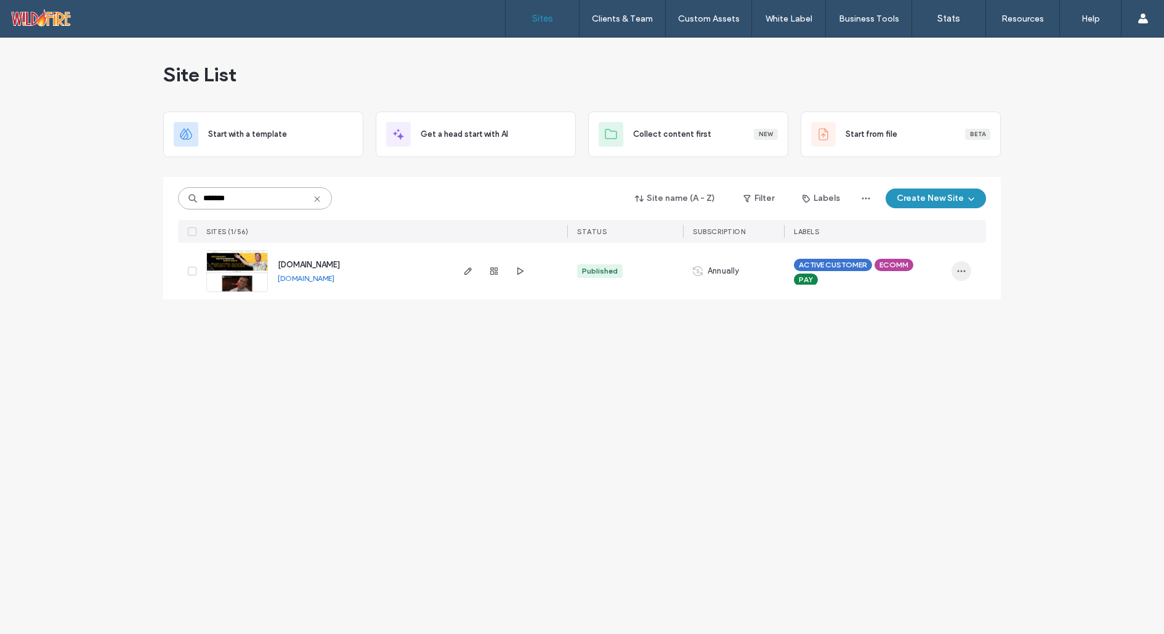
type input "*******"
click at [955, 270] on span "button" at bounding box center [961, 271] width 20 height 20
click at [713, 268] on span "Annually" at bounding box center [724, 271] width 32 height 12
click at [698, 270] on use at bounding box center [698, 271] width 10 height 10
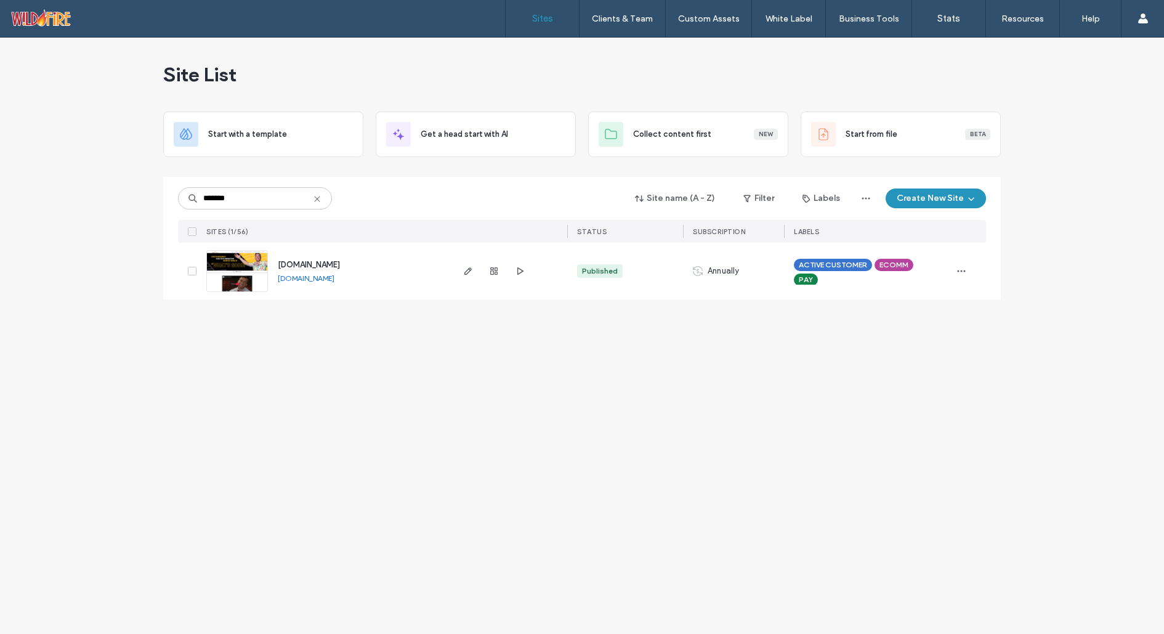
click at [723, 228] on span "SUBSCRIPTION" at bounding box center [719, 231] width 52 height 9
click at [959, 265] on span "button" at bounding box center [961, 271] width 20 height 20
click at [950, 255] on div "ACTIVE CUSTOMER ECOMM PAY" at bounding box center [867, 271] width 167 height 57
click at [712, 283] on div "Annually" at bounding box center [733, 271] width 101 height 57
click at [496, 272] on use "button" at bounding box center [493, 270] width 7 height 7
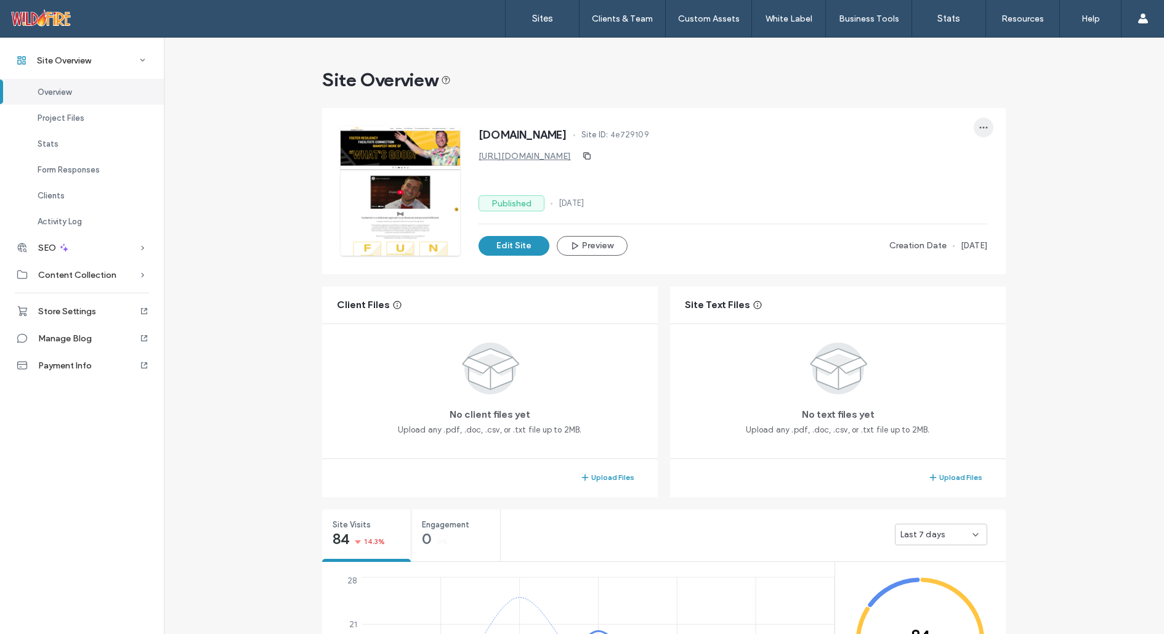
click at [979, 124] on icon "button" at bounding box center [984, 128] width 10 height 10
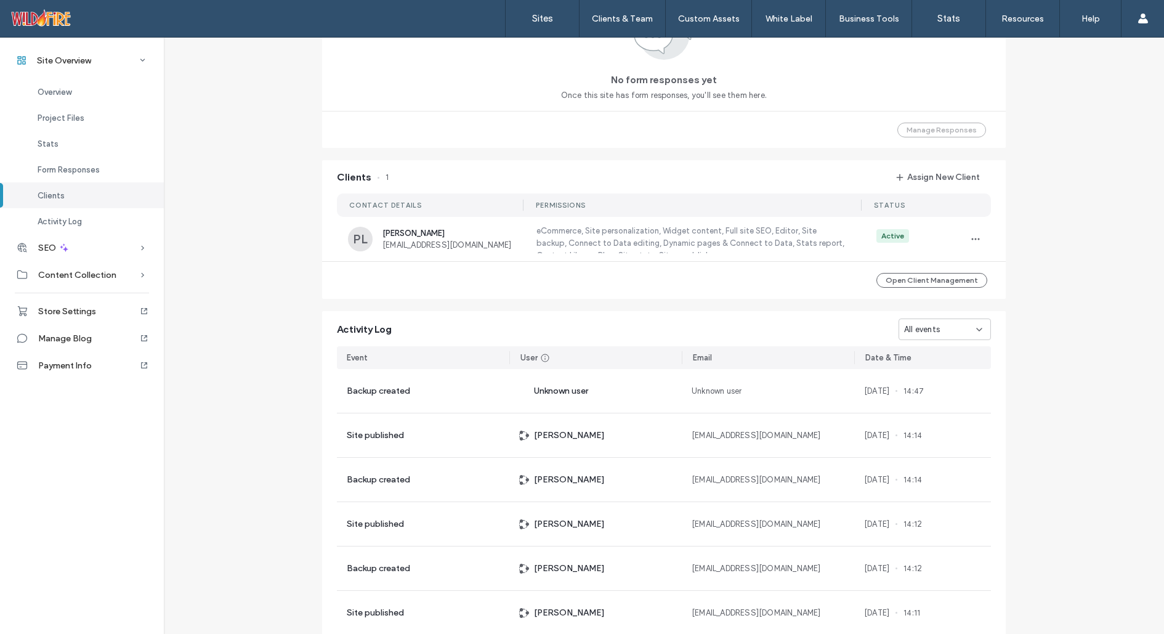
scroll to position [895, 0]
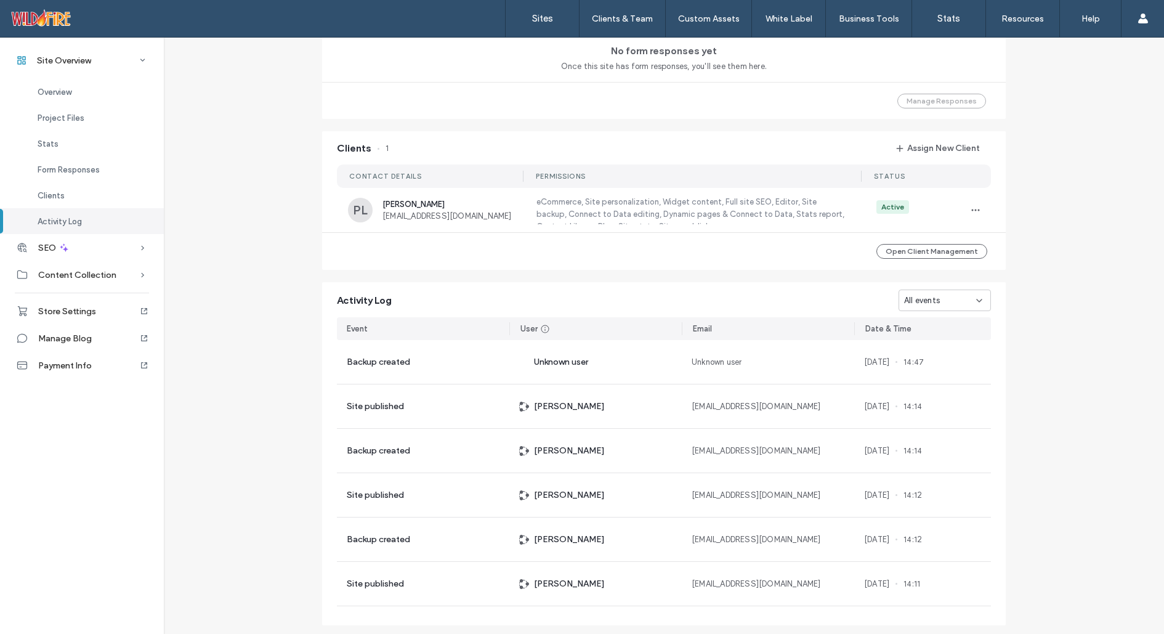
scroll to position [949, 0]
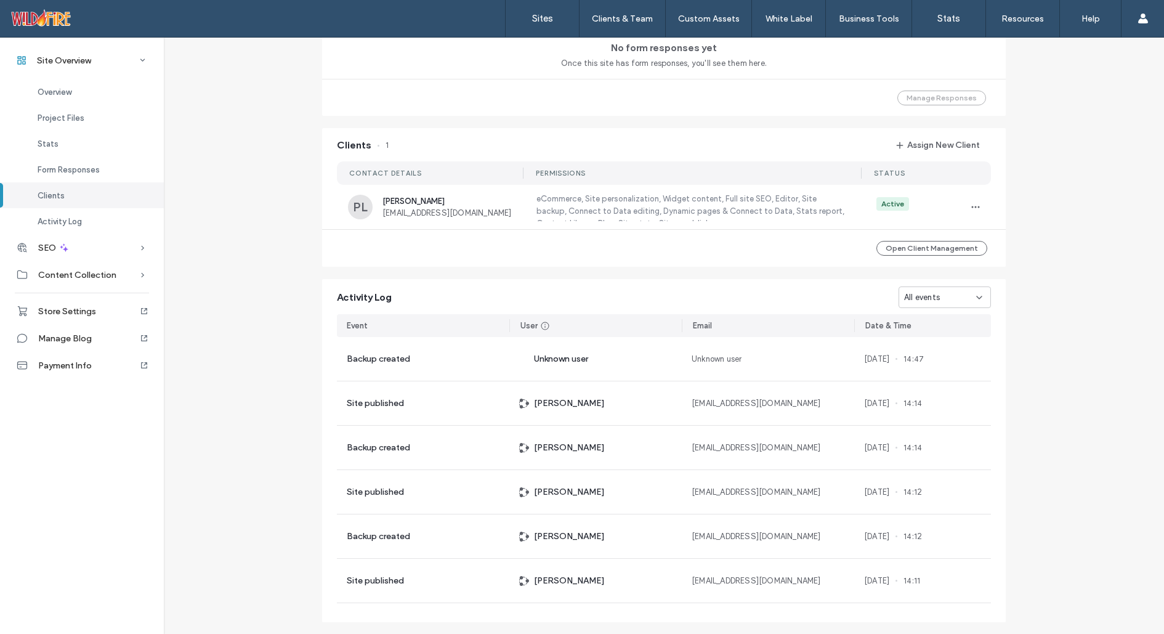
scroll to position [868, 0]
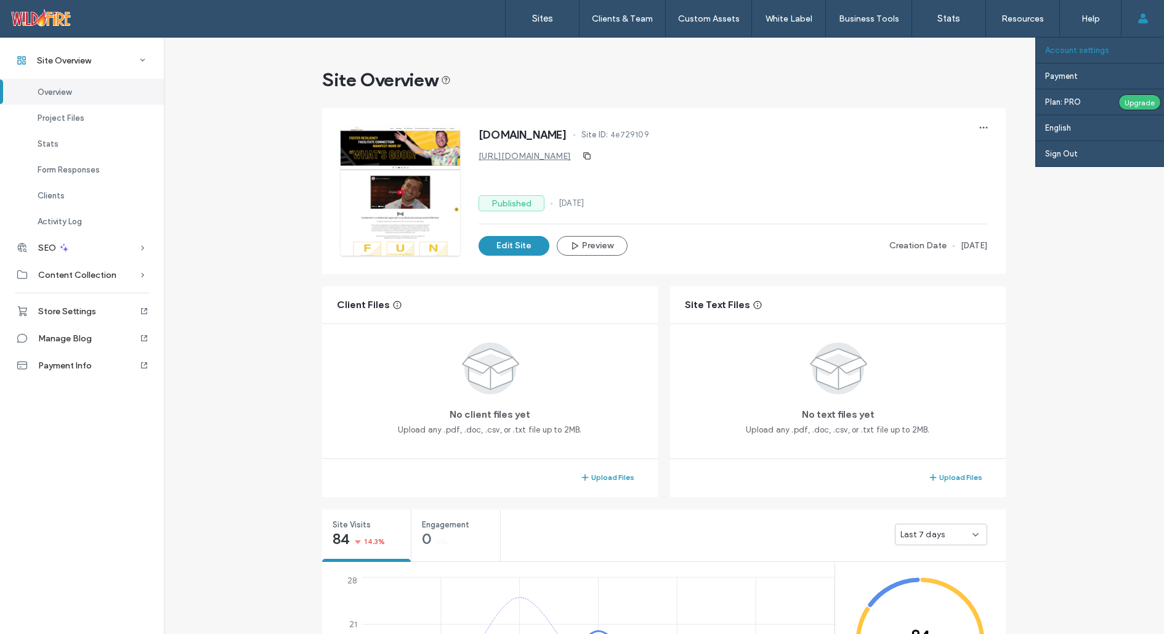
click at [1070, 50] on label "Account settings" at bounding box center [1077, 50] width 64 height 9
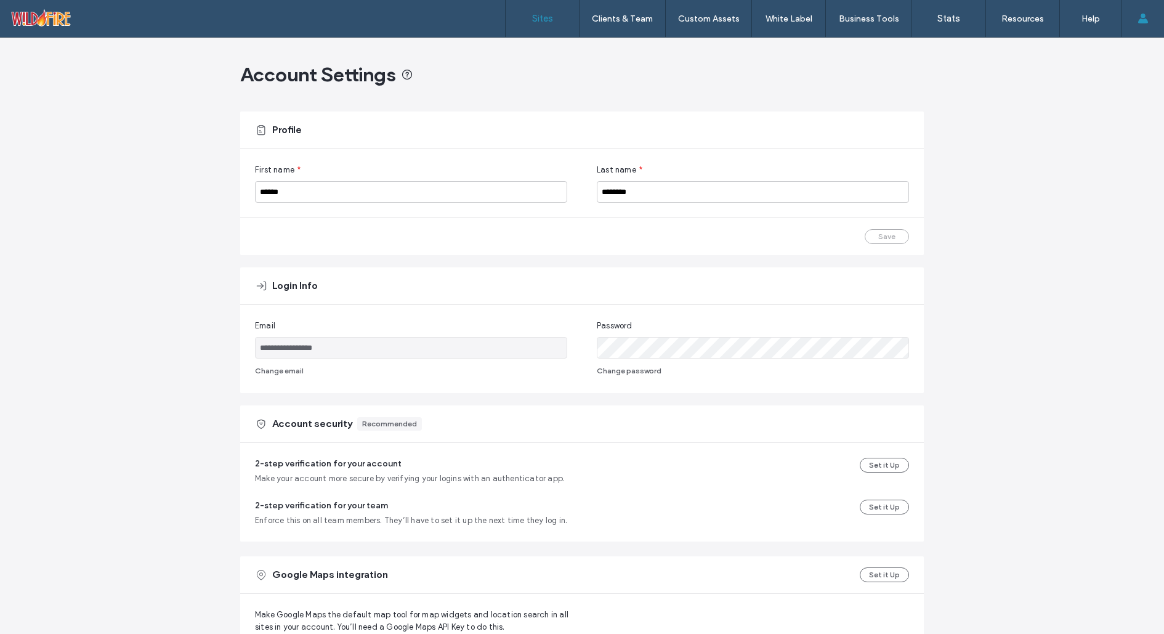
click at [538, 25] on link "Sites" at bounding box center [542, 18] width 73 height 37
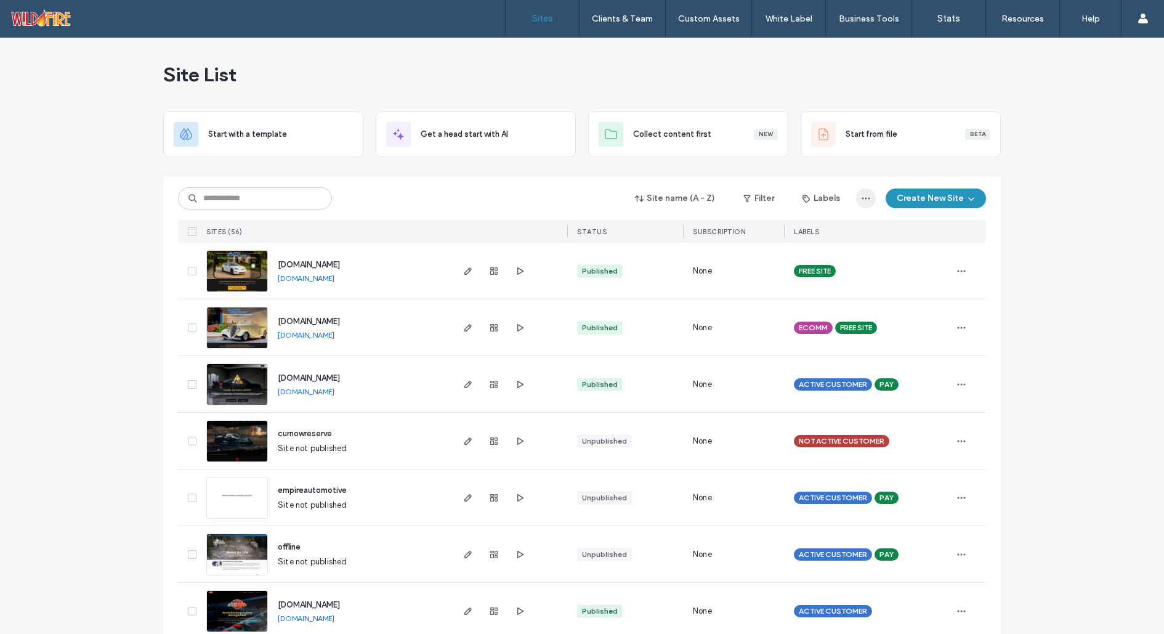
click at [863, 200] on icon "button" at bounding box center [866, 198] width 10 height 10
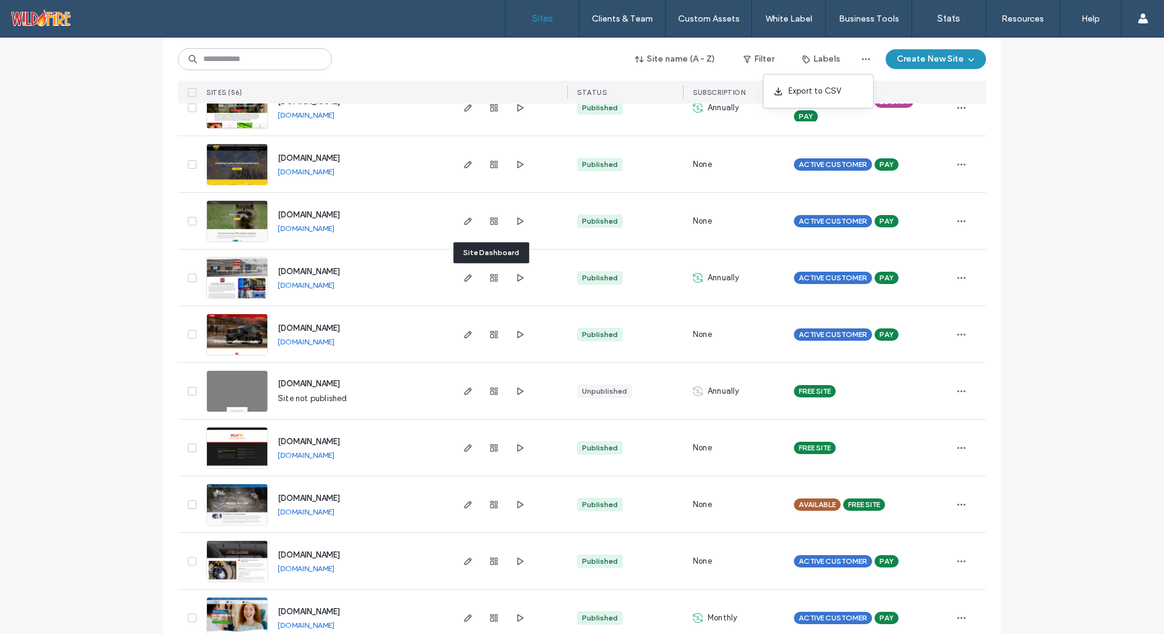
scroll to position [728, 0]
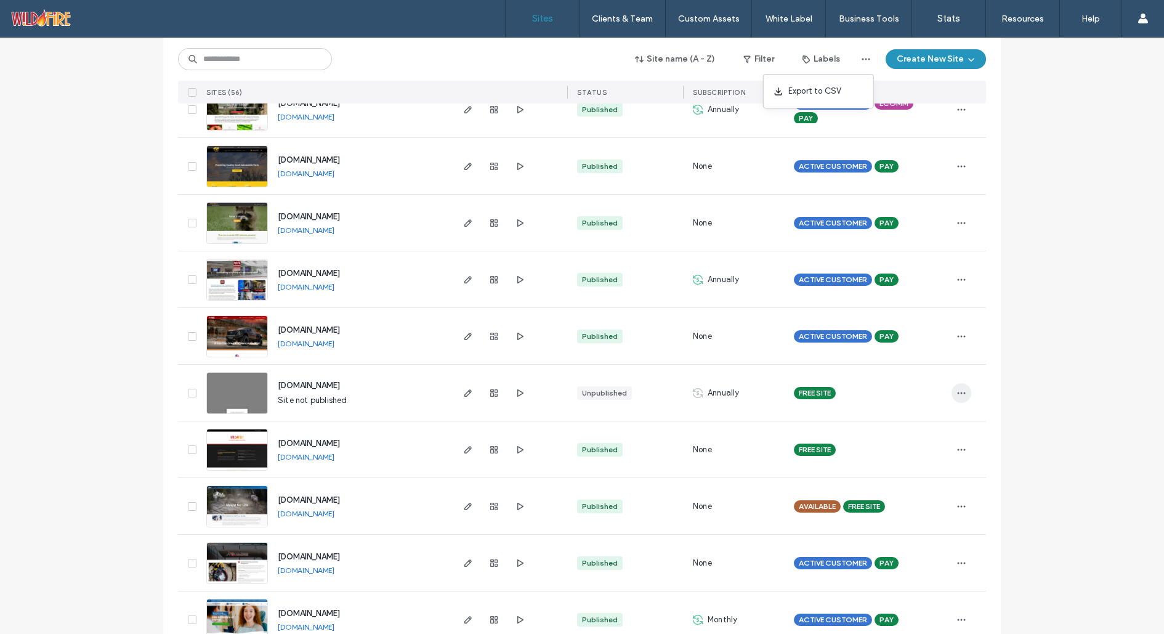
click at [956, 390] on icon "button" at bounding box center [961, 393] width 10 height 10
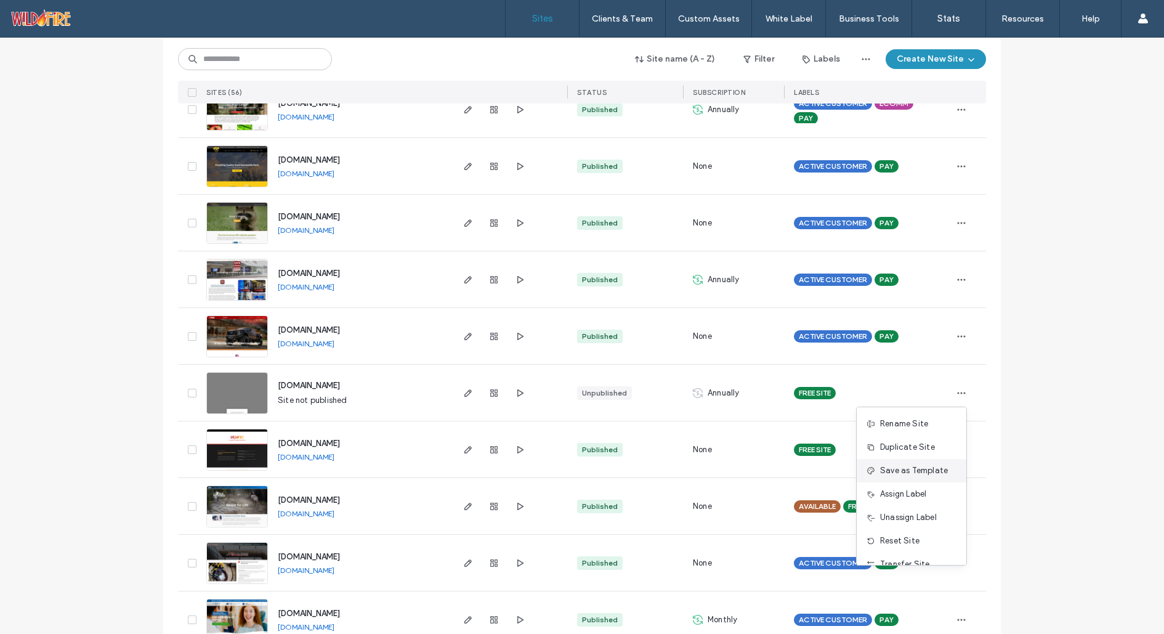
scroll to position [62, 0]
click at [906, 547] on span "Delete Site" at bounding box center [901, 549] width 42 height 12
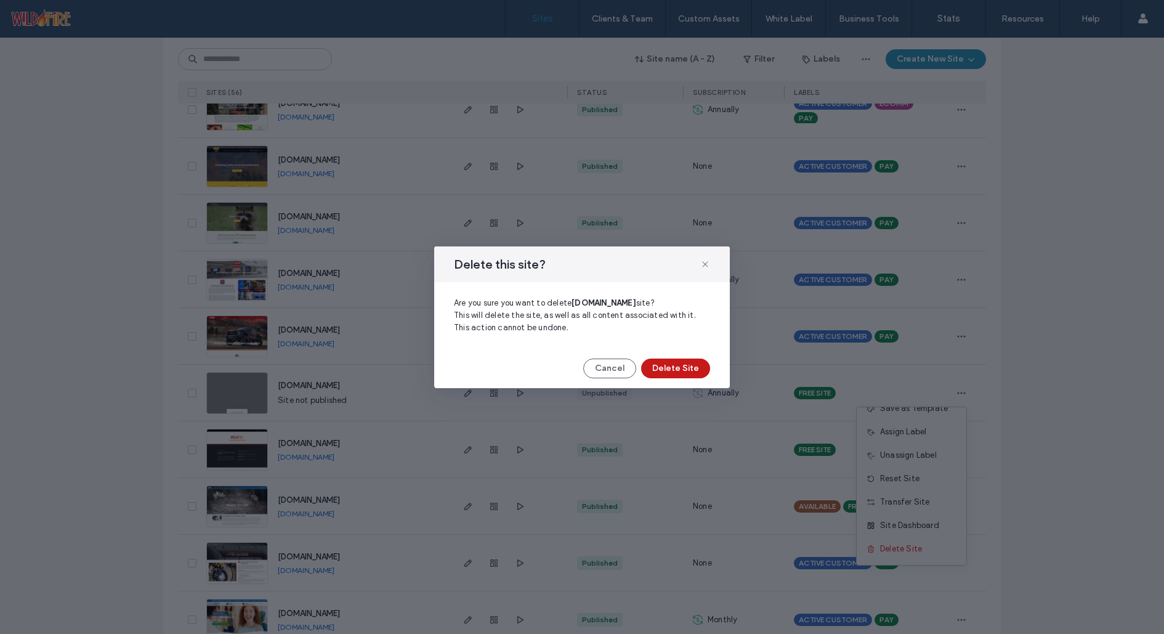
click at [676, 363] on button "Delete Site" at bounding box center [675, 368] width 69 height 20
click at [706, 262] on icon at bounding box center [705, 264] width 10 height 10
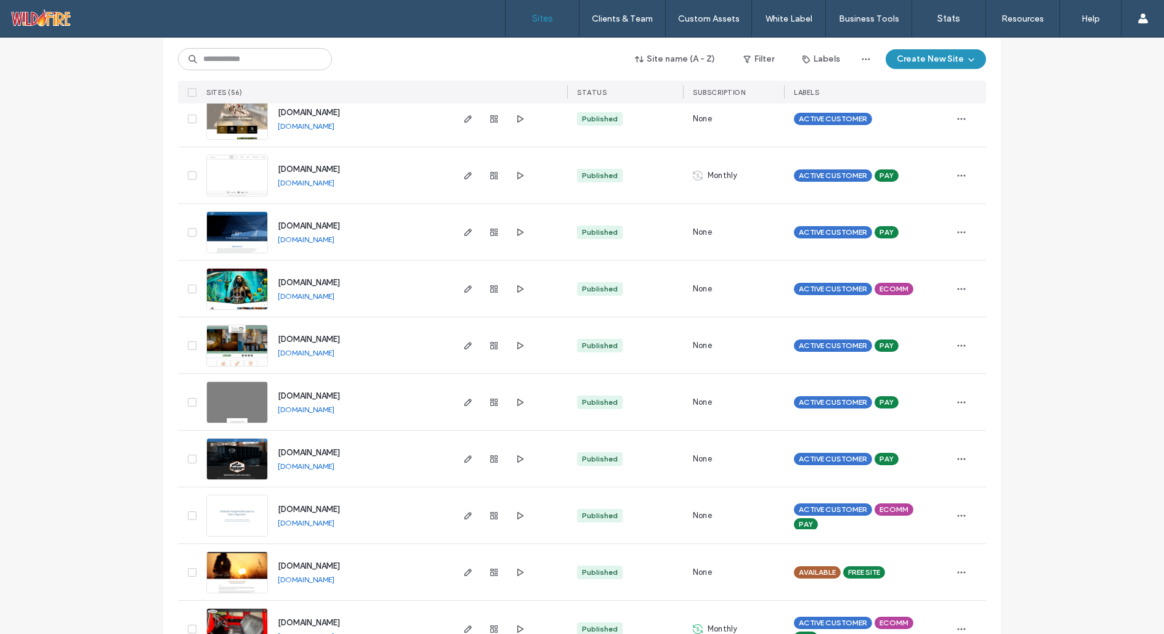
scroll to position [2422, 0]
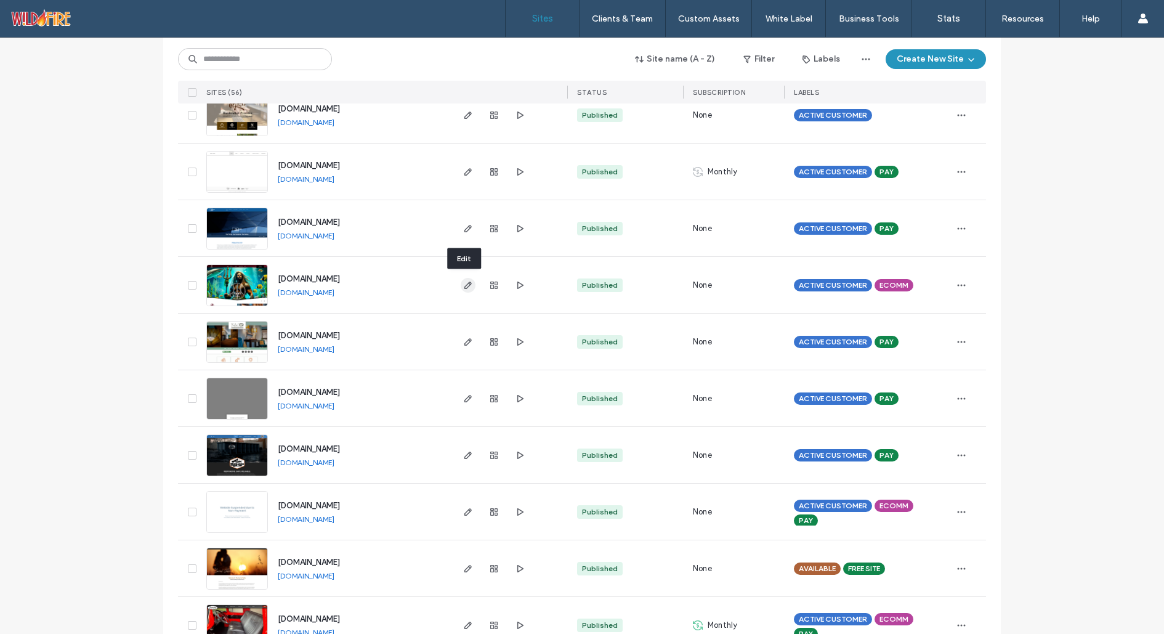
click at [464, 284] on use "button" at bounding box center [467, 284] width 7 height 7
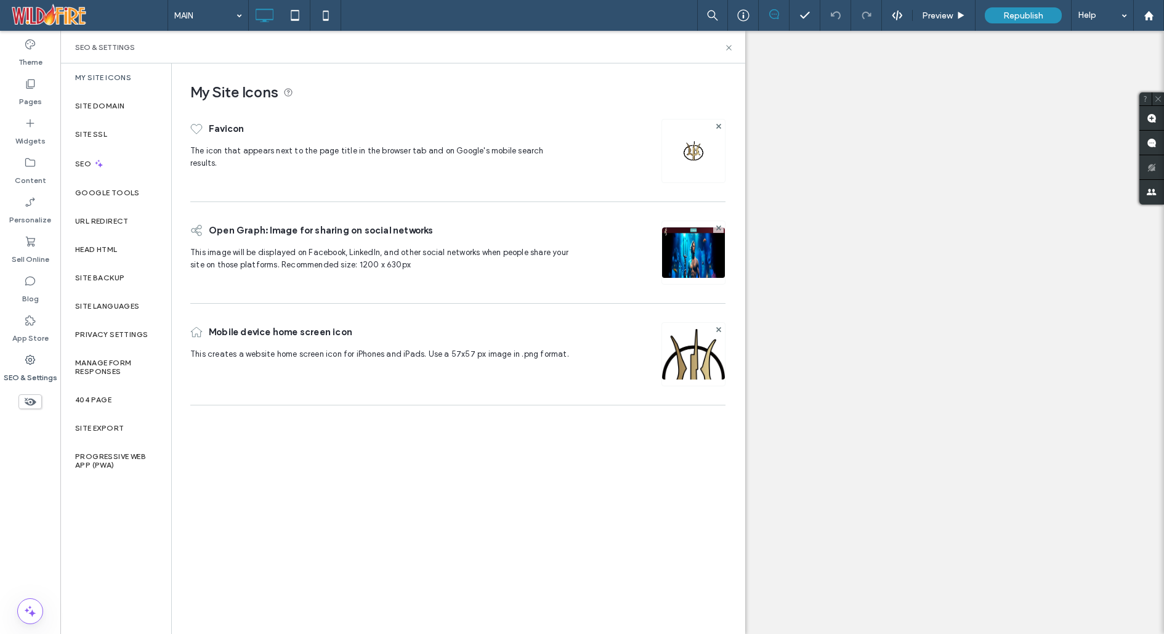
click at [100, 279] on label "Site Backup" at bounding box center [99, 277] width 49 height 9
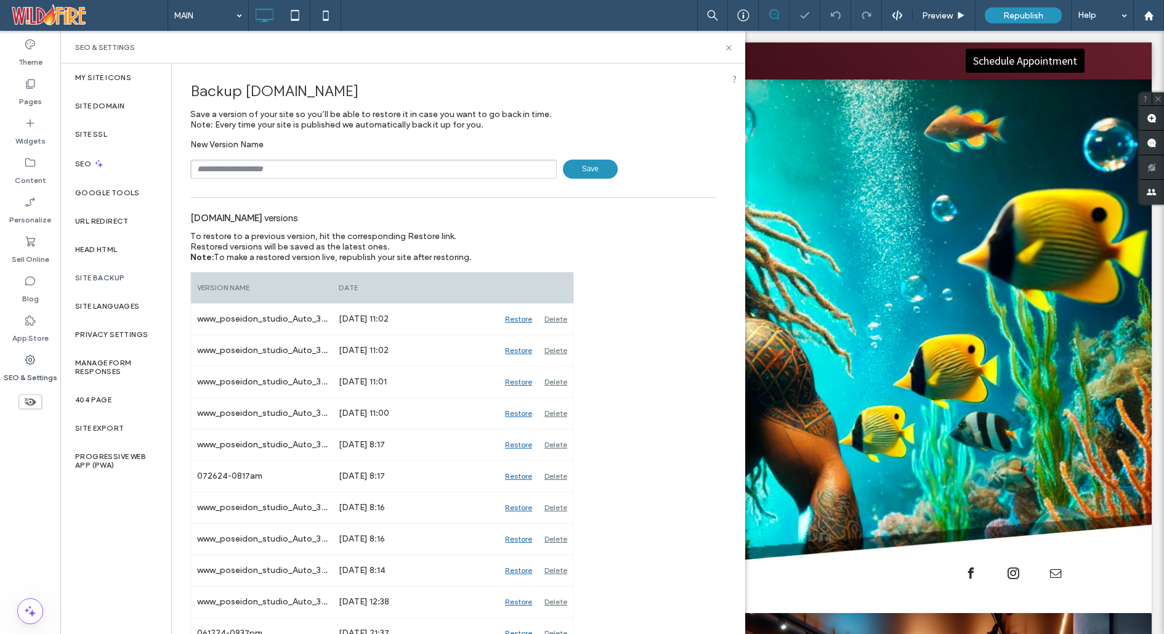
click at [365, 171] on input "text" at bounding box center [373, 168] width 366 height 19
type input "**********"
click at [580, 164] on span "Save" at bounding box center [590, 168] width 55 height 19
click at [28, 81] on use at bounding box center [30, 83] width 9 height 9
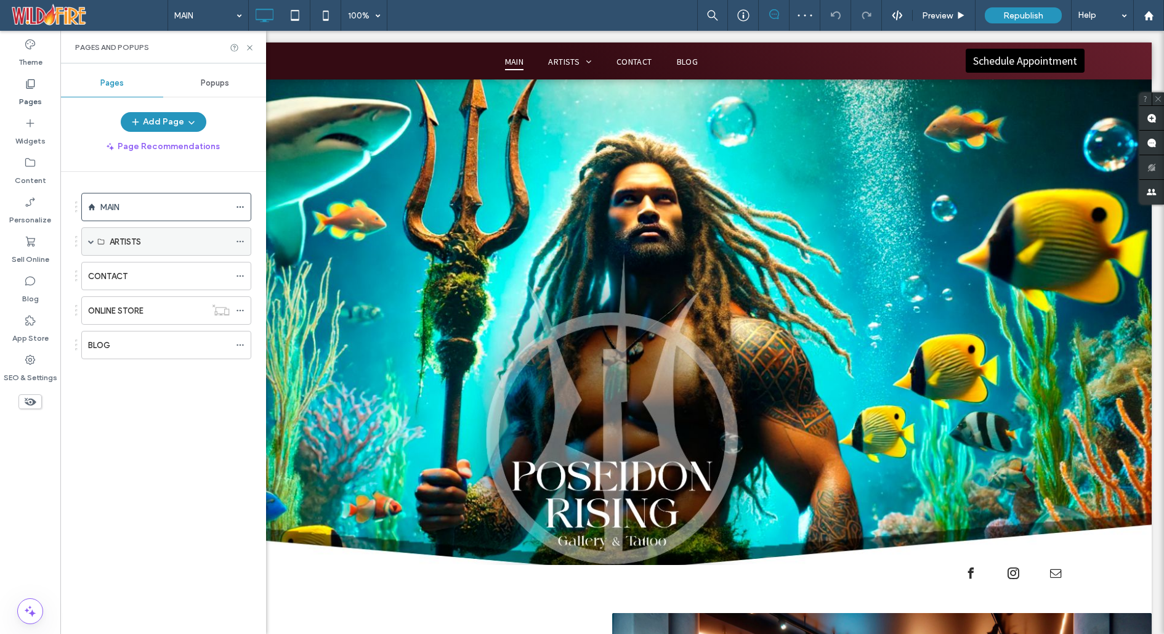
click at [240, 238] on icon at bounding box center [240, 241] width 9 height 9
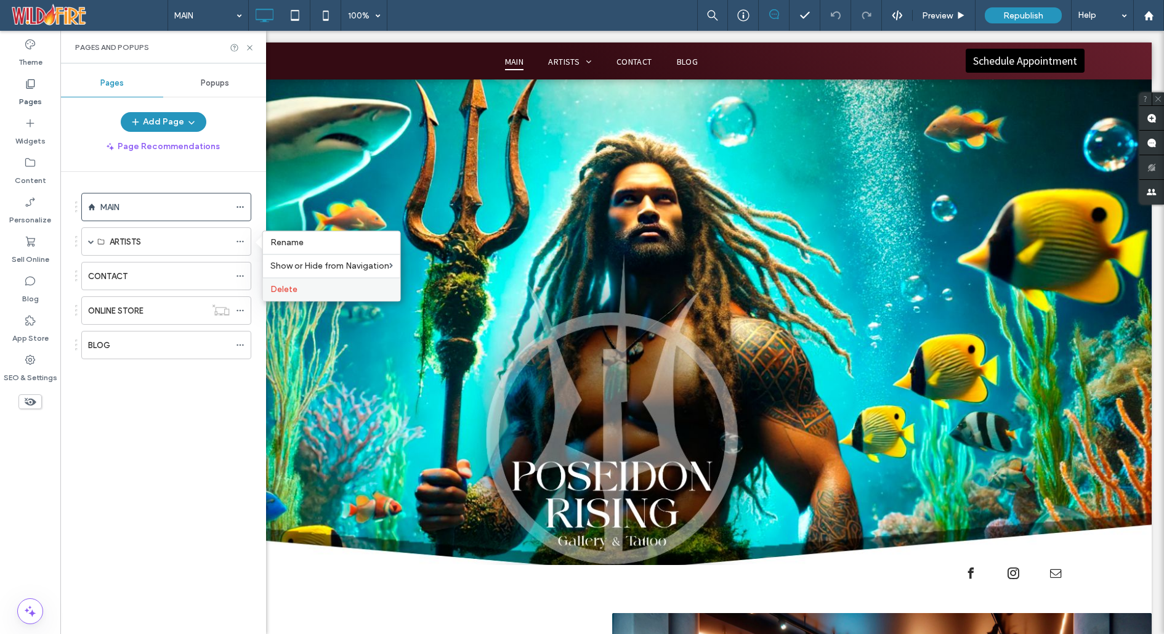
click at [297, 289] on label "Delete" at bounding box center [331, 289] width 123 height 10
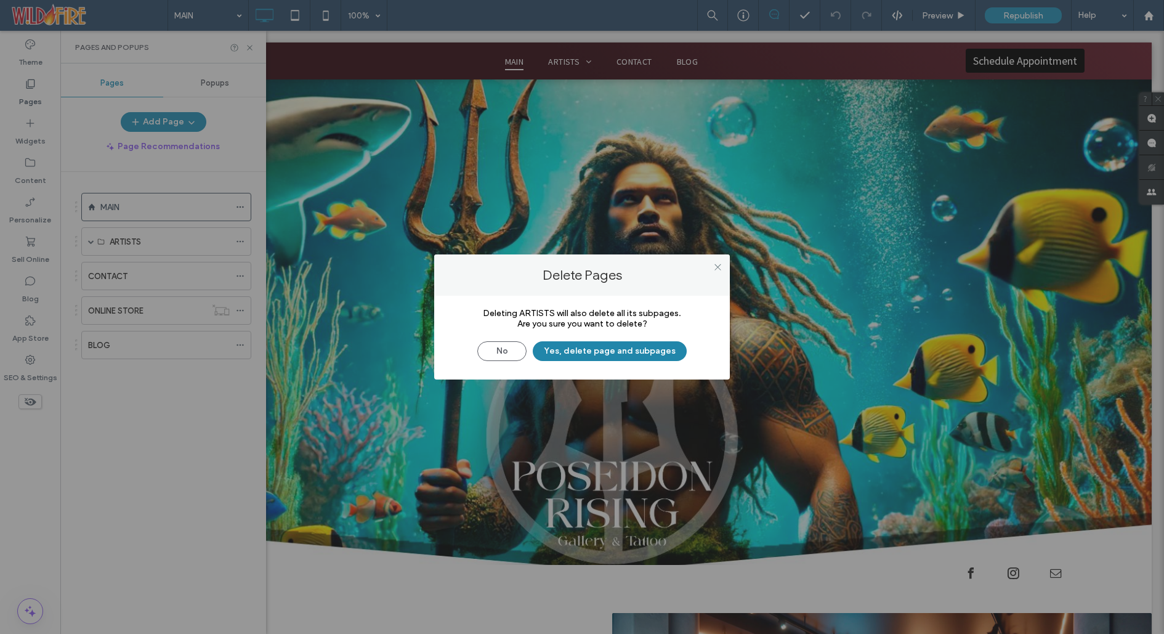
click at [598, 349] on button "Yes, delete page and subpages" at bounding box center [610, 351] width 154 height 20
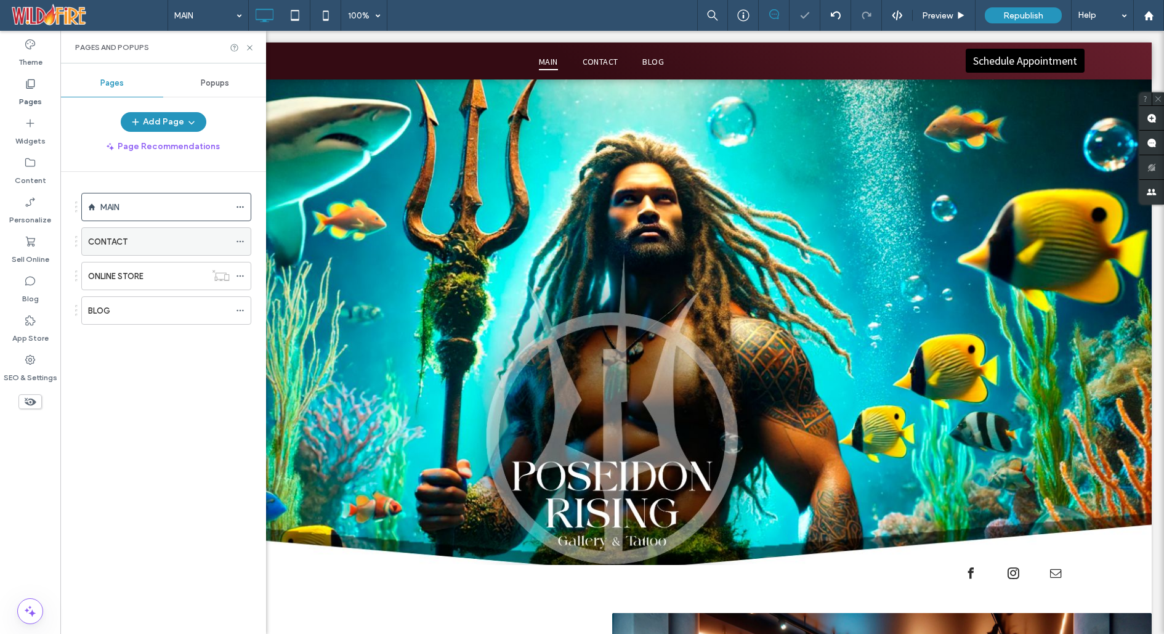
click at [240, 240] on icon at bounding box center [240, 241] width 9 height 9
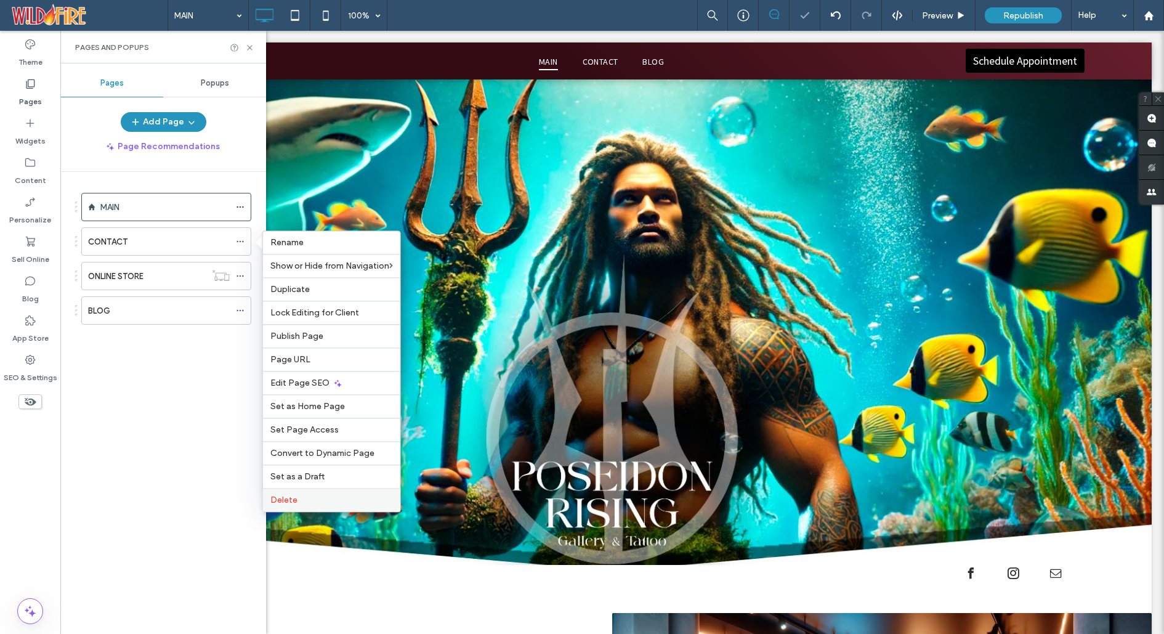
click at [319, 504] on label "Delete" at bounding box center [331, 499] width 123 height 10
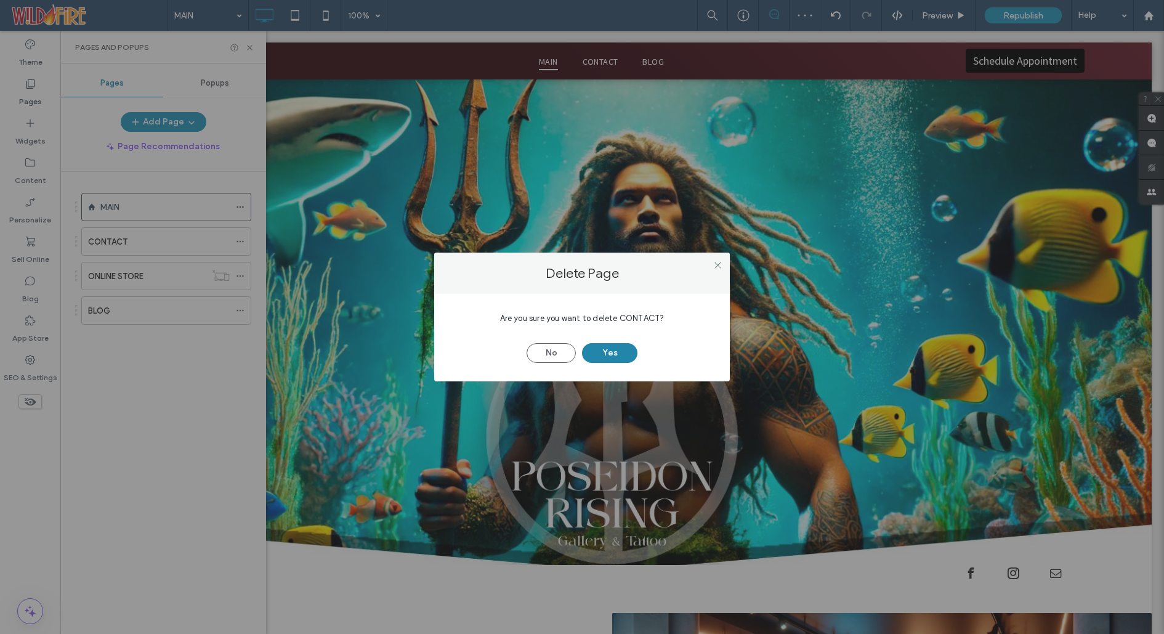
click at [609, 350] on button "Yes" at bounding box center [609, 353] width 55 height 20
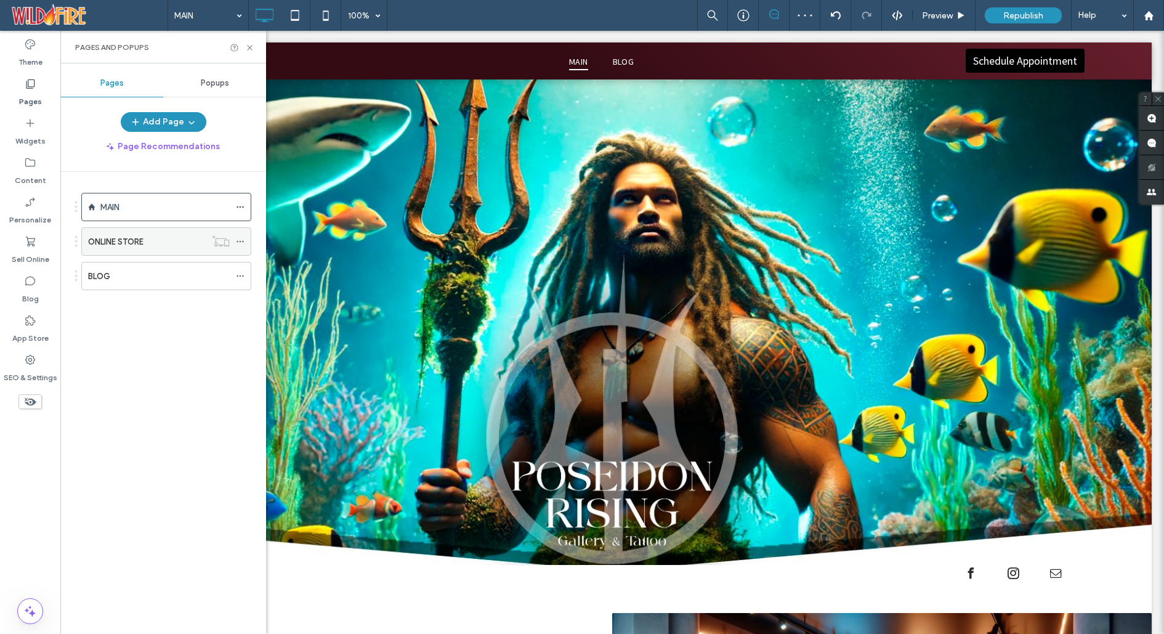
click at [239, 238] on icon at bounding box center [240, 241] width 9 height 9
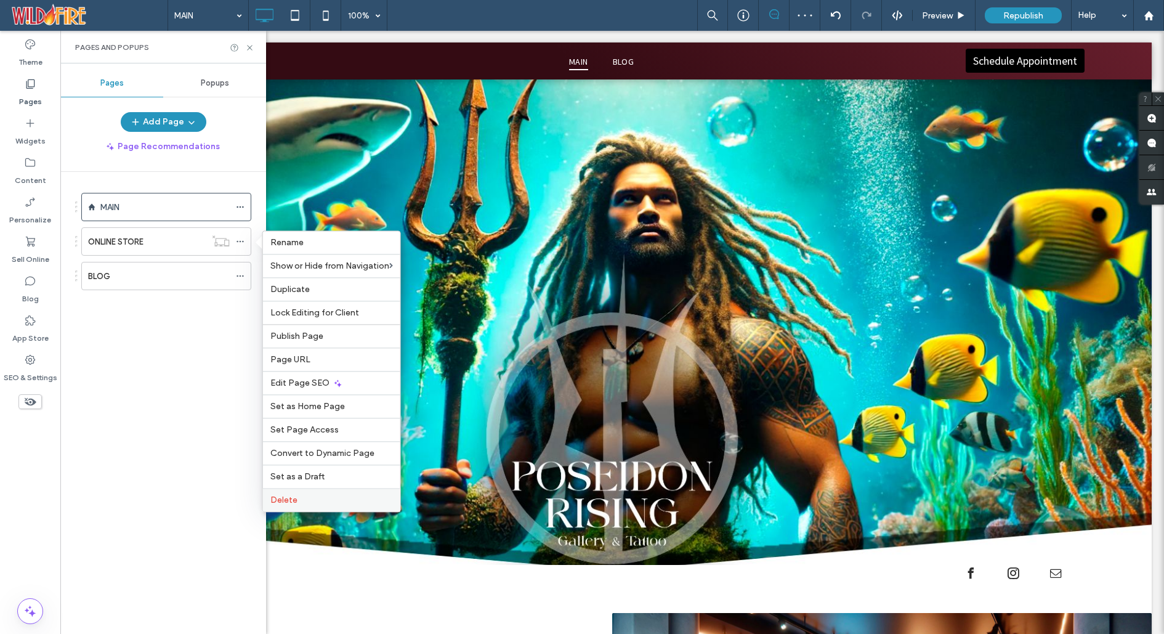
click at [328, 504] on label "Delete" at bounding box center [331, 499] width 123 height 10
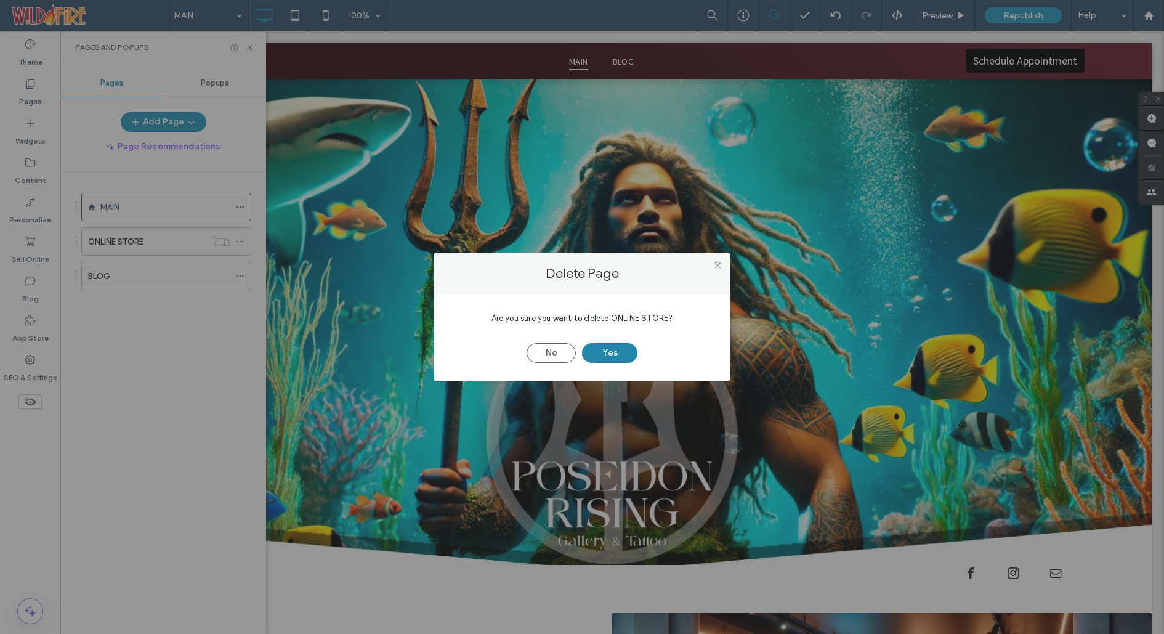
click at [611, 358] on button "Yes" at bounding box center [609, 353] width 55 height 20
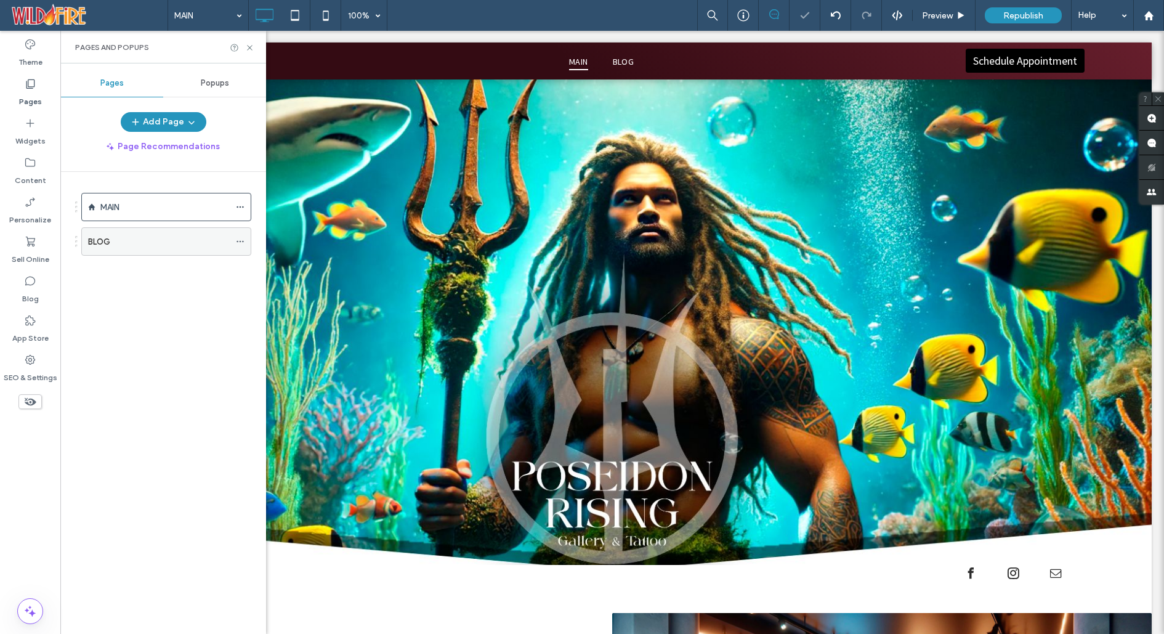
click at [238, 237] on icon at bounding box center [240, 241] width 9 height 9
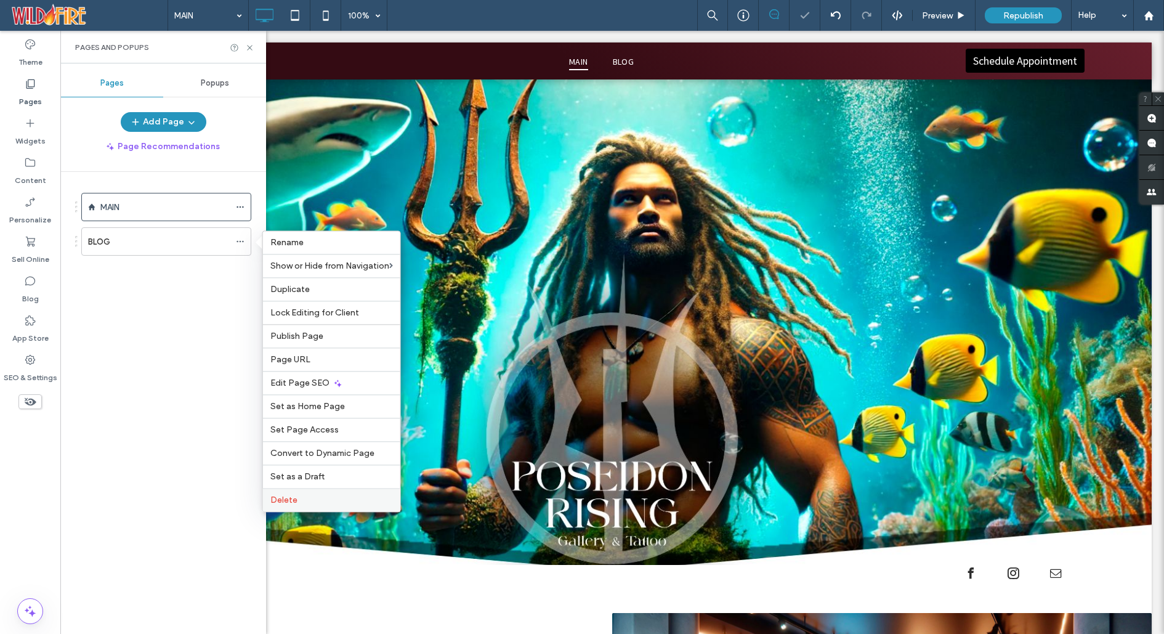
click at [289, 501] on span "Delete" at bounding box center [283, 499] width 27 height 10
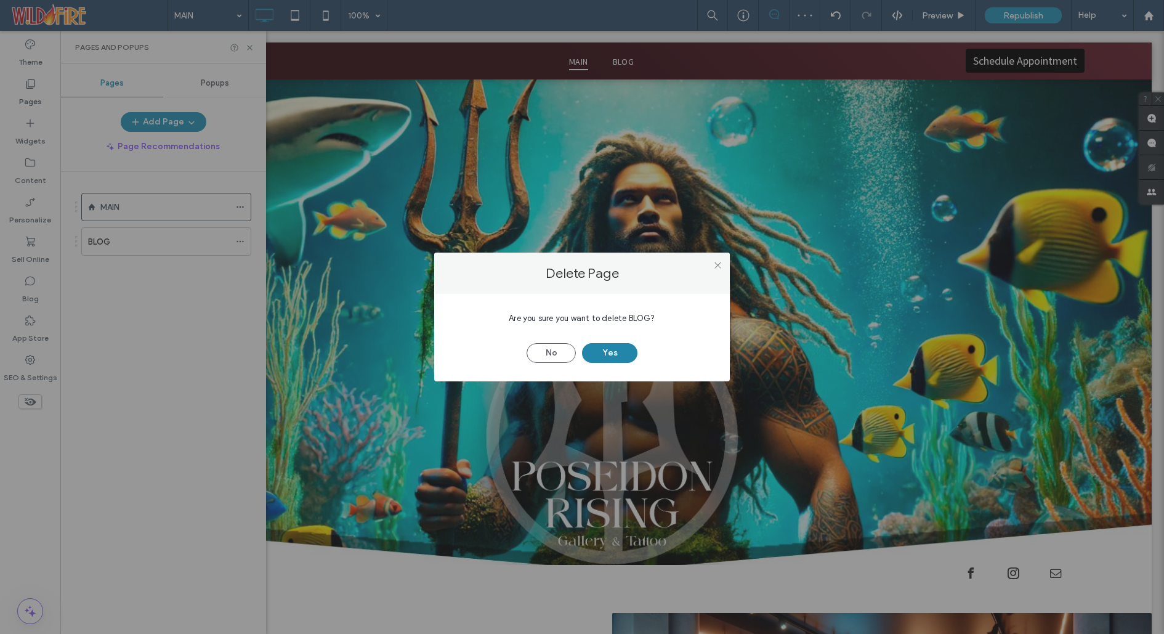
click at [595, 357] on button "Yes" at bounding box center [609, 353] width 55 height 20
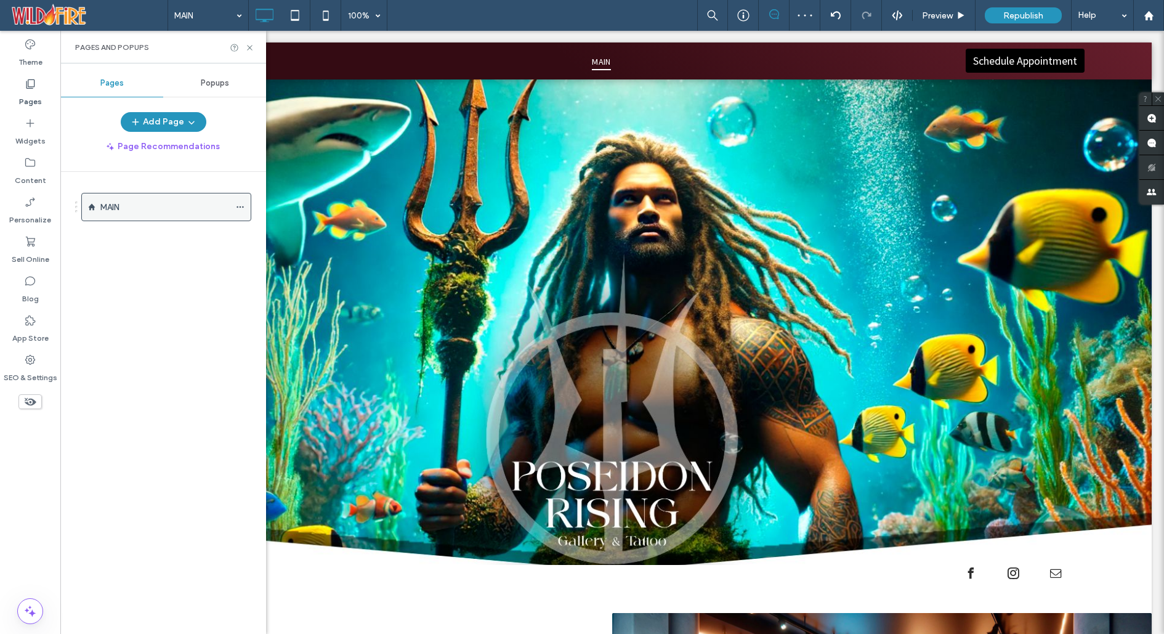
click at [242, 208] on icon at bounding box center [240, 207] width 9 height 9
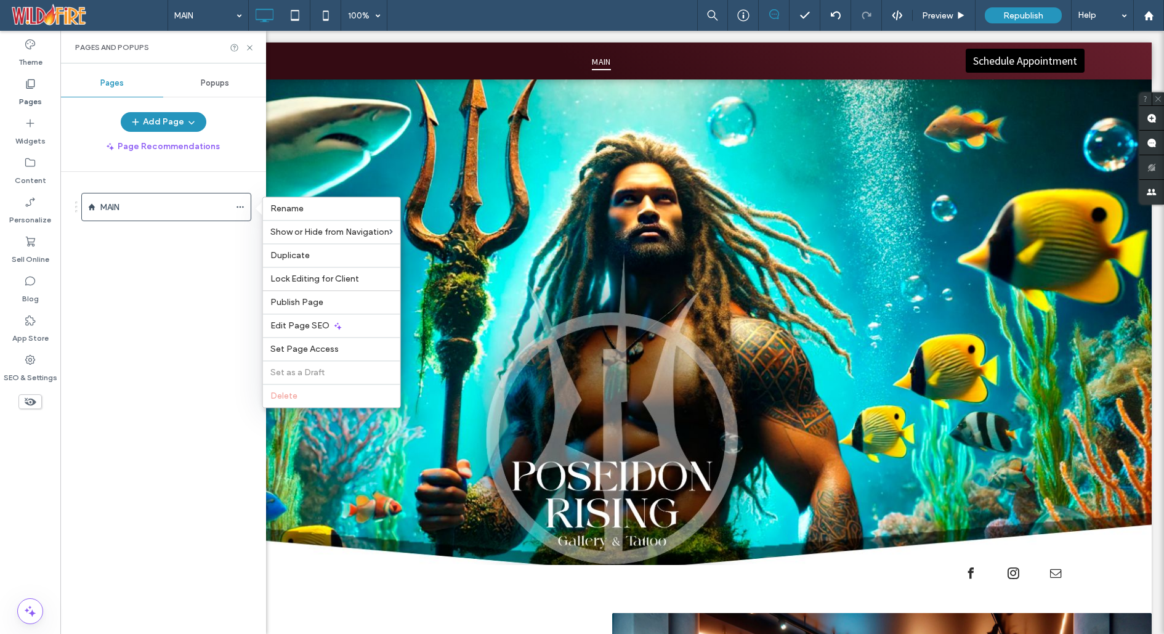
click at [157, 264] on div "MAIN" at bounding box center [170, 400] width 191 height 456
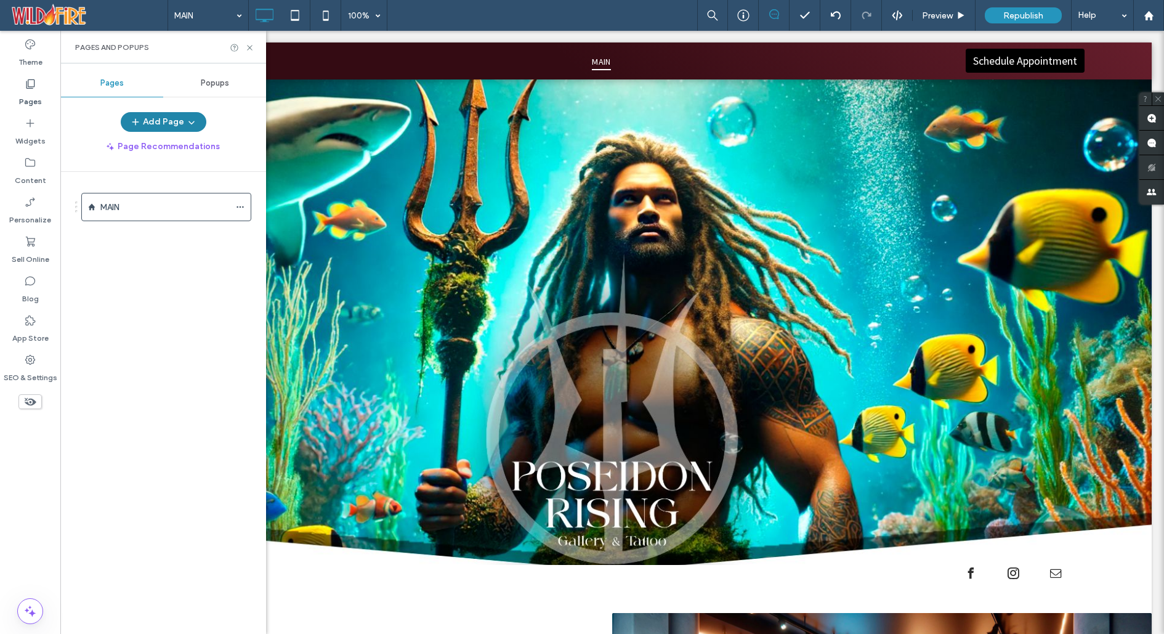
click at [166, 113] on button "Add Page" at bounding box center [164, 122] width 86 height 20
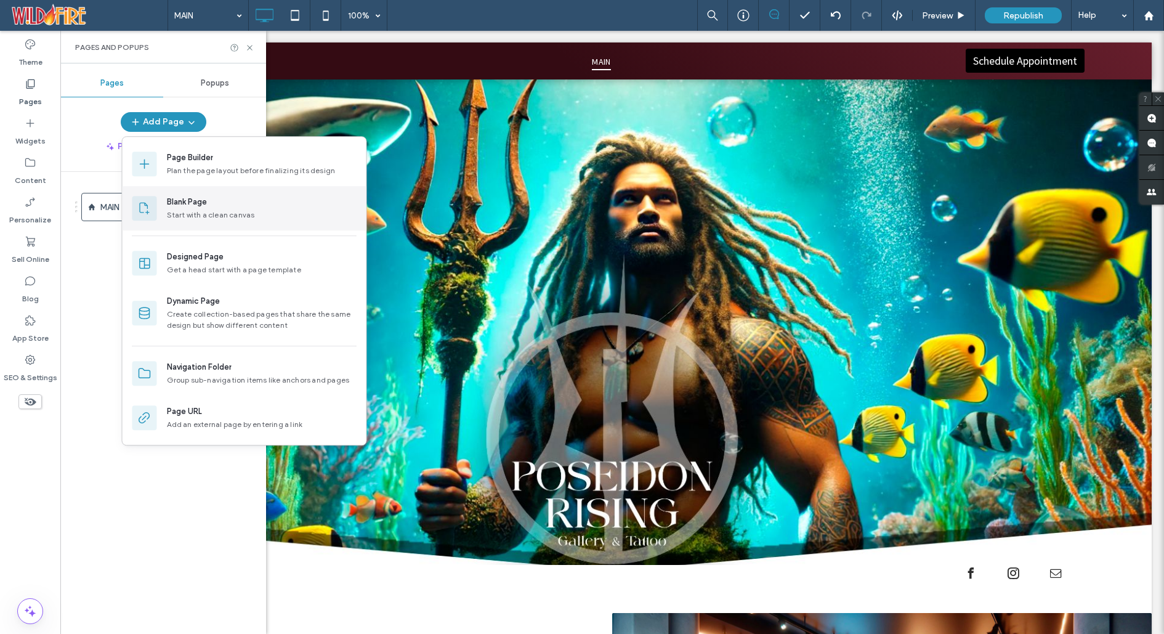
click at [188, 216] on div "Start with a clean canvas" at bounding box center [262, 214] width 190 height 11
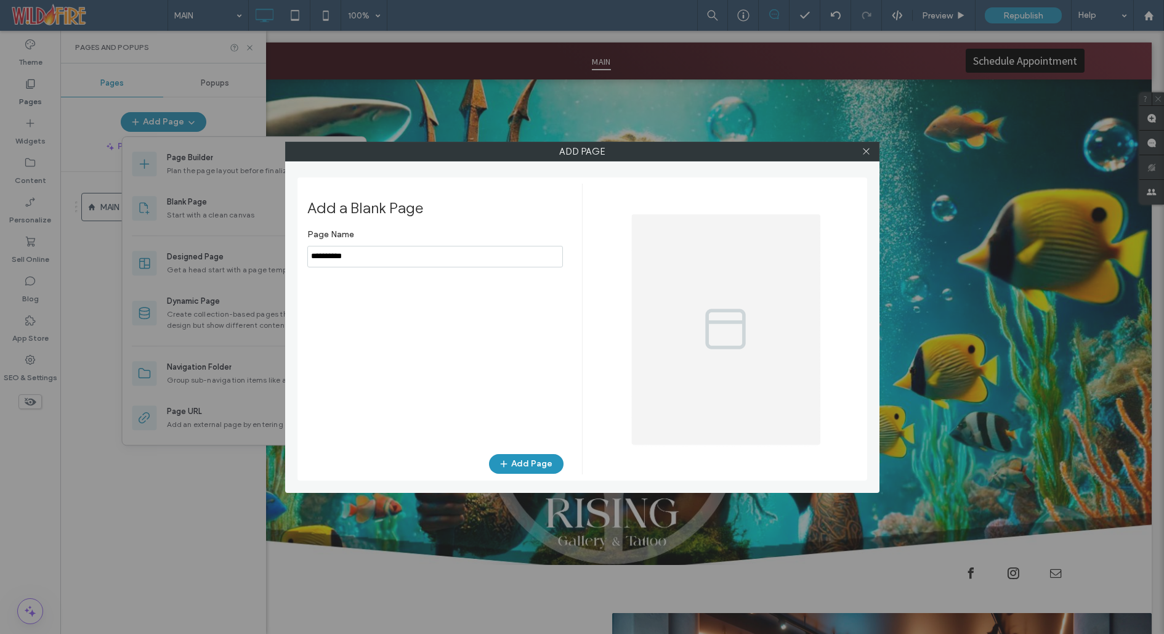
drag, startPoint x: 369, startPoint y: 256, endPoint x: 284, endPoint y: 256, distance: 85.0
click at [285, 256] on div "Add Page Add a Blank Page Page Name Add Page" at bounding box center [582, 317] width 594 height 351
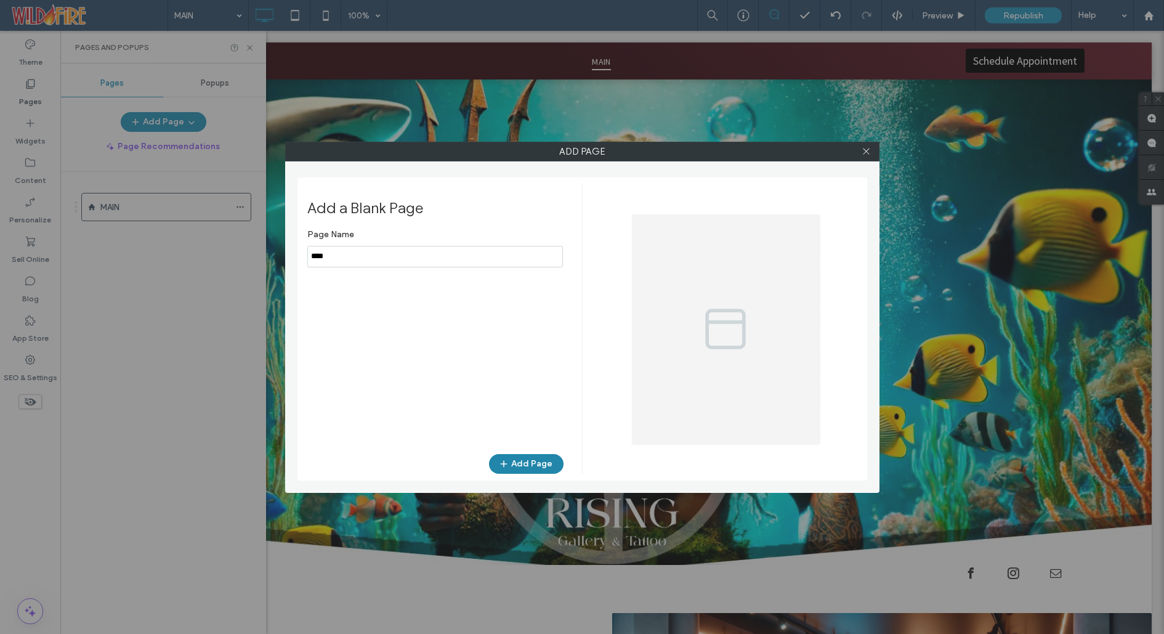
type input "****"
click at [528, 467] on button "Add Page" at bounding box center [526, 464] width 75 height 20
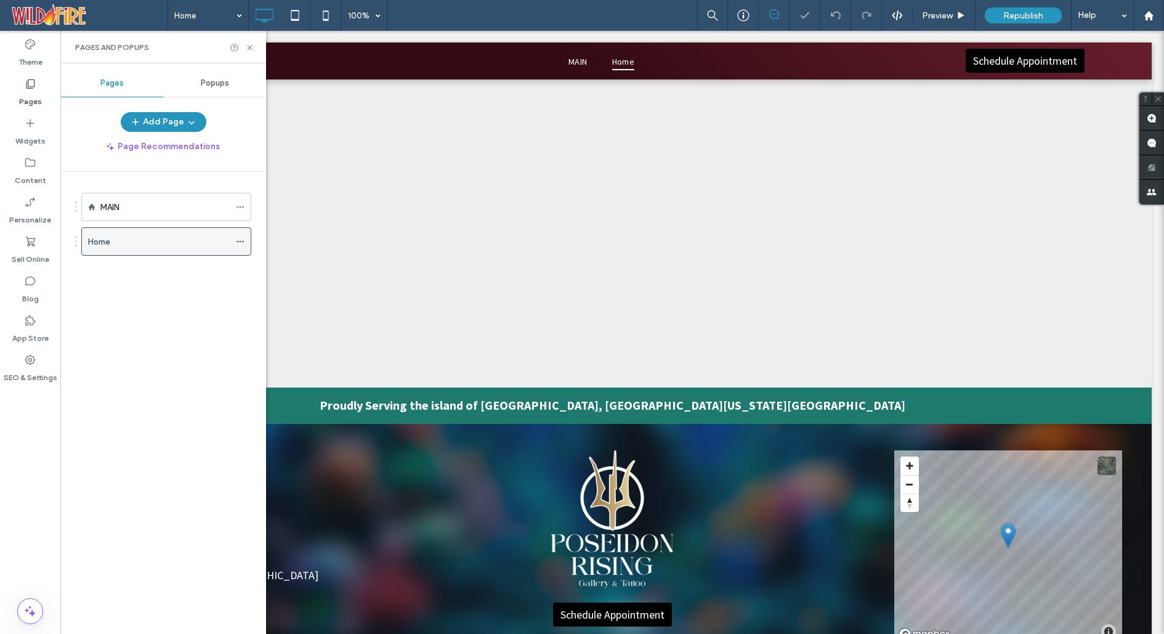
click at [241, 239] on icon at bounding box center [240, 241] width 9 height 9
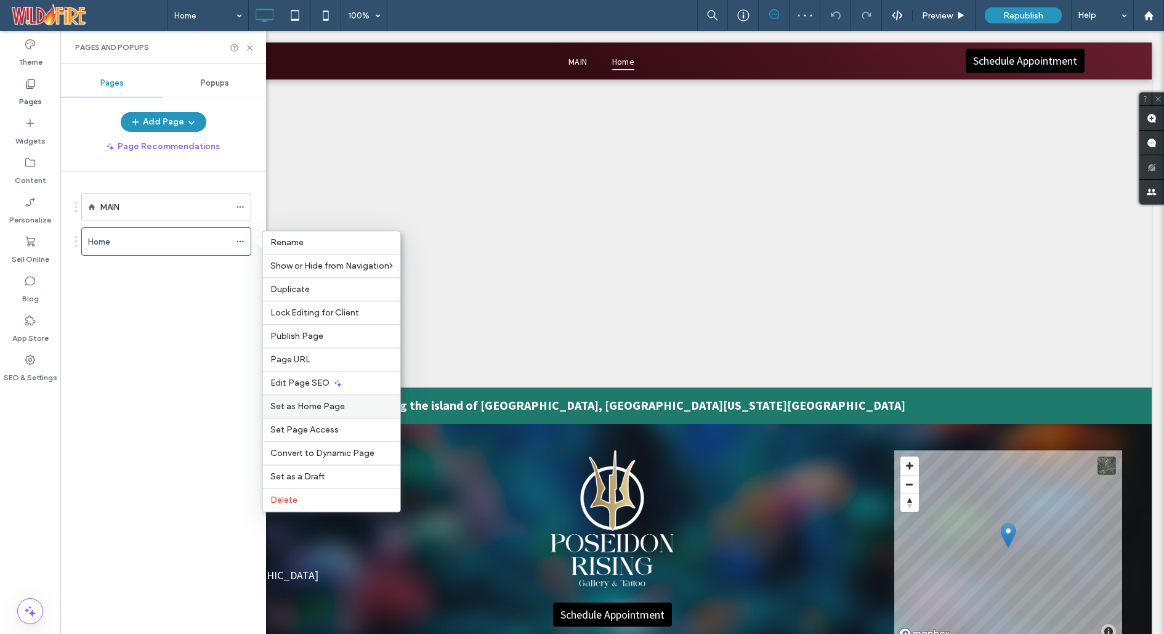
click at [325, 410] on span "Set as Home Page" at bounding box center [307, 406] width 75 height 10
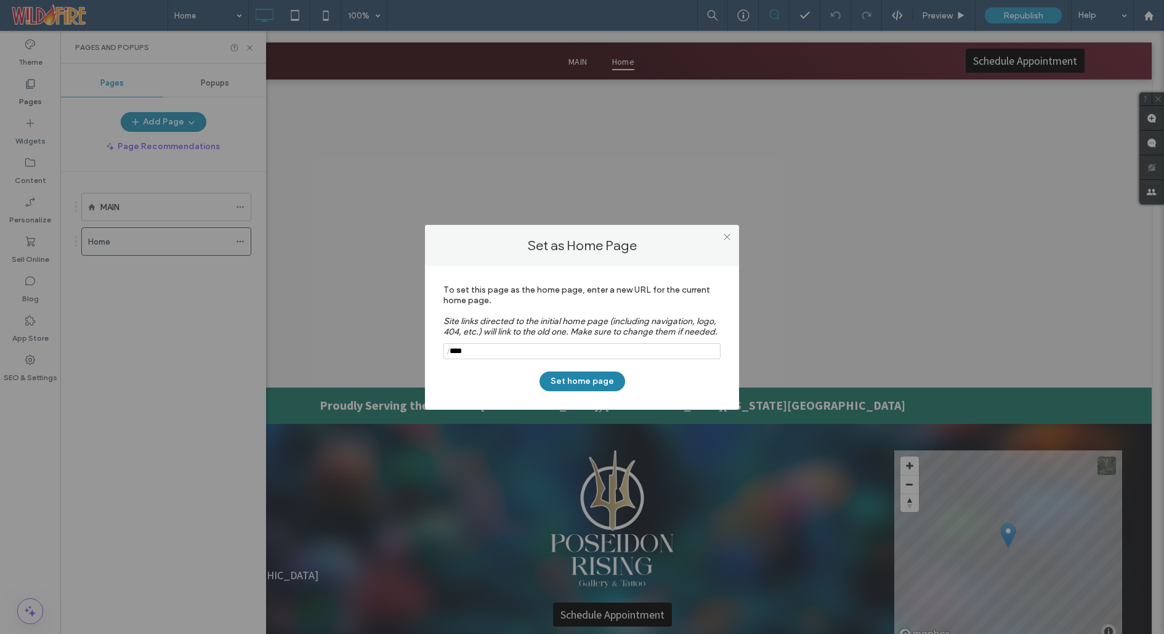
click at [568, 377] on button "Set home page" at bounding box center [582, 381] width 86 height 20
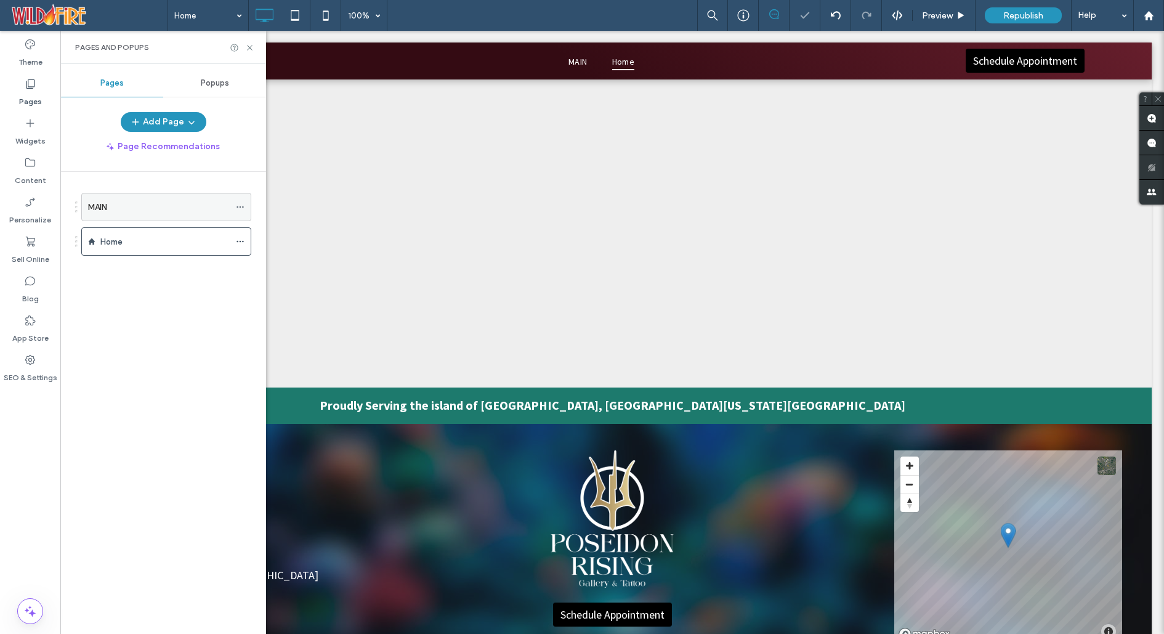
click at [241, 200] on span at bounding box center [240, 207] width 9 height 18
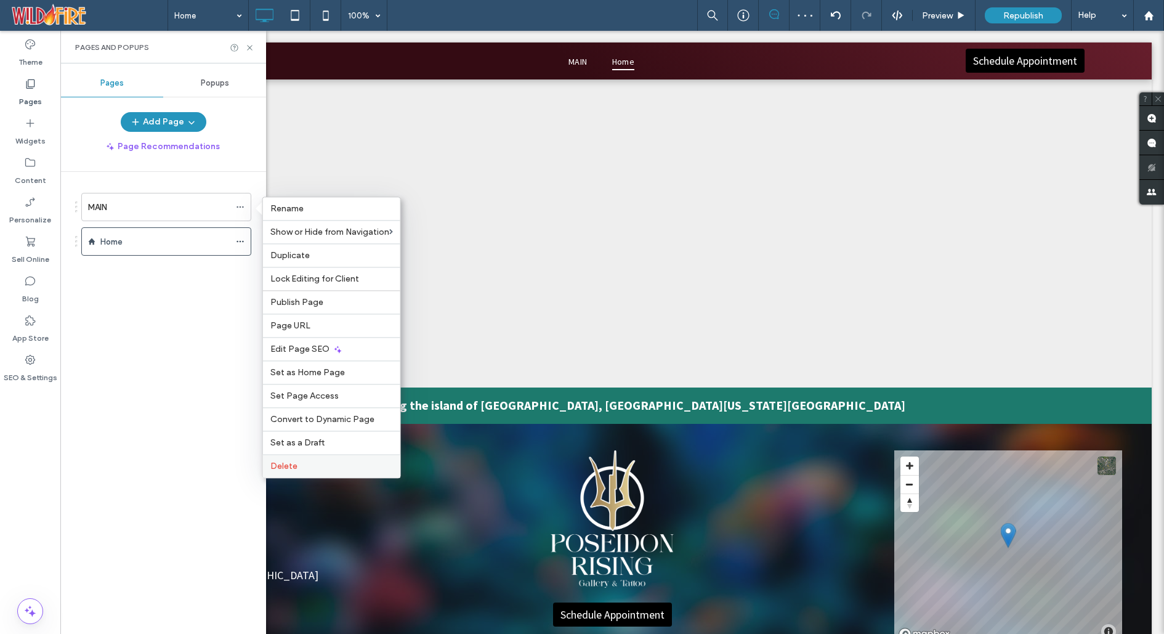
click at [336, 470] on label "Delete" at bounding box center [331, 466] width 123 height 10
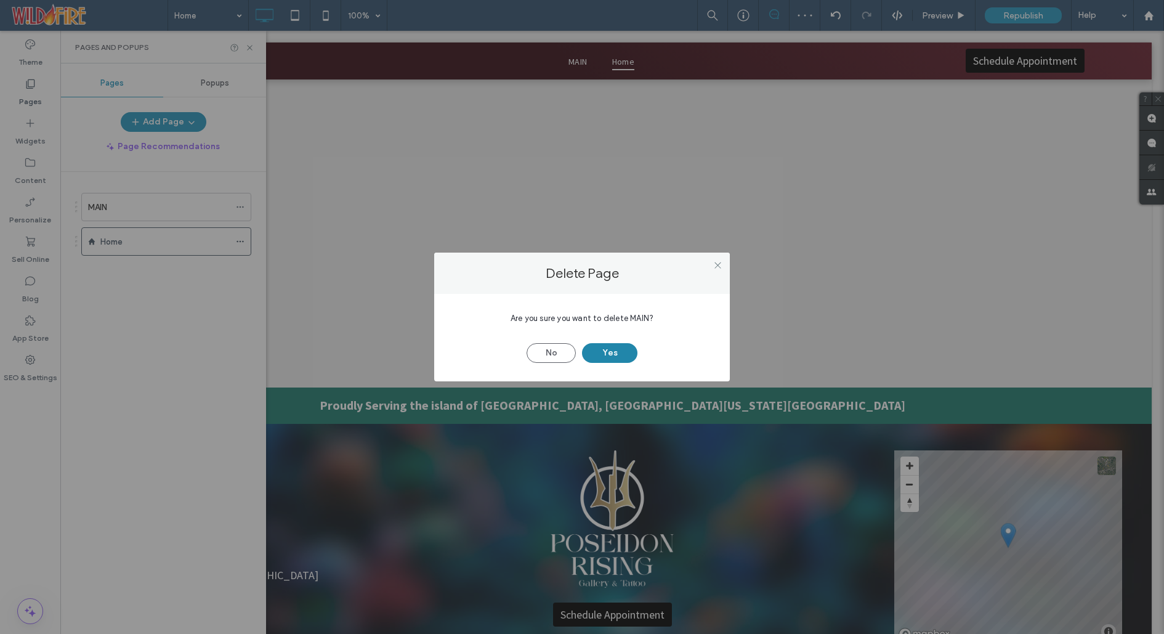
click at [611, 350] on button "Yes" at bounding box center [609, 353] width 55 height 20
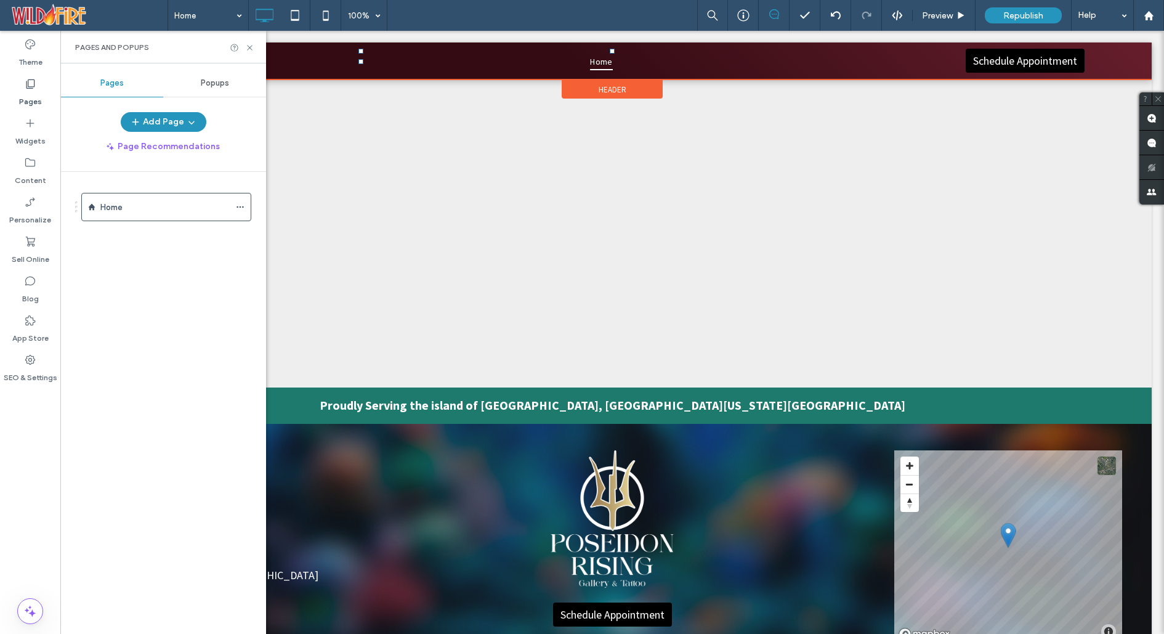
click at [599, 89] on span "Header" at bounding box center [613, 89] width 28 height 10
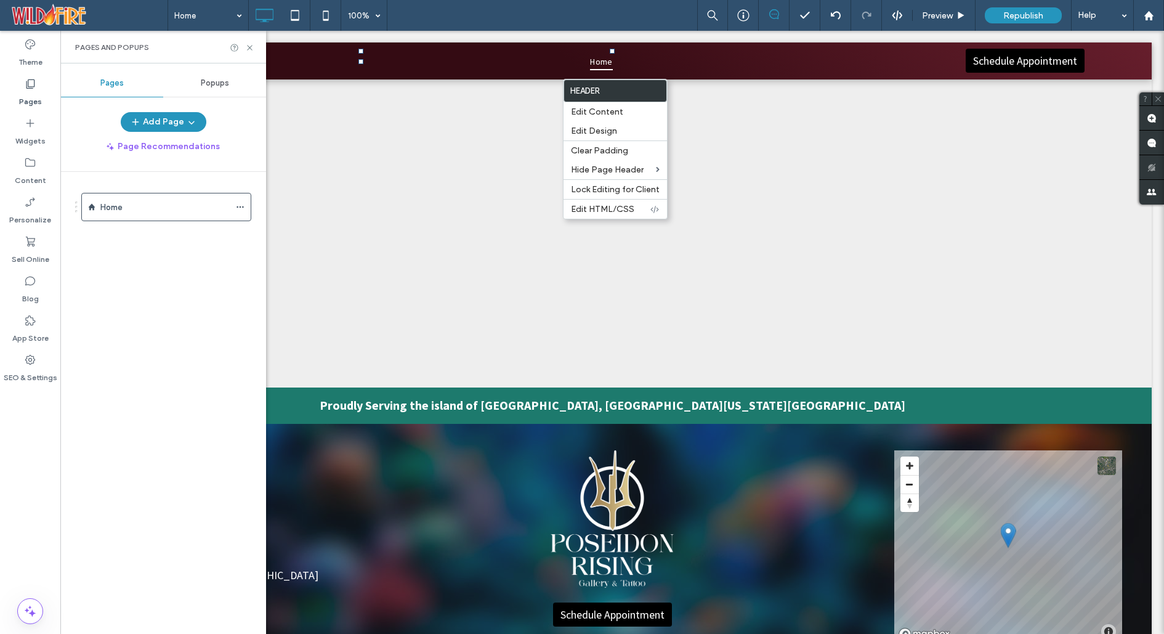
click at [507, 54] on nav "Home" at bounding box center [611, 62] width 507 height 26
click at [250, 44] on icon at bounding box center [249, 47] width 9 height 9
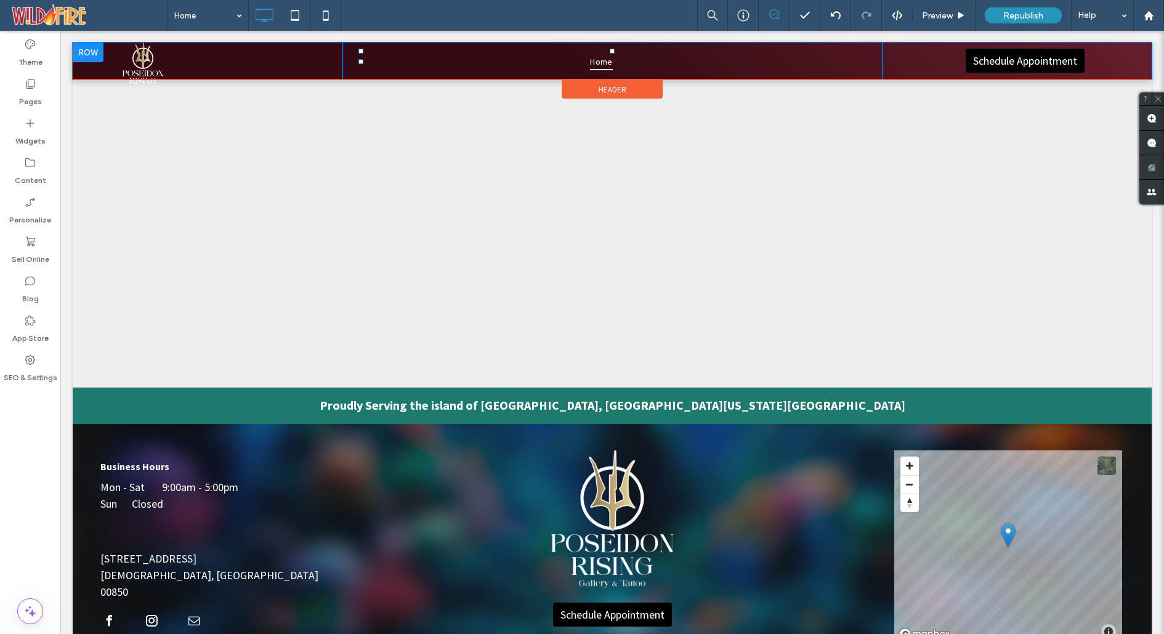
click at [91, 49] on div at bounding box center [88, 52] width 31 height 20
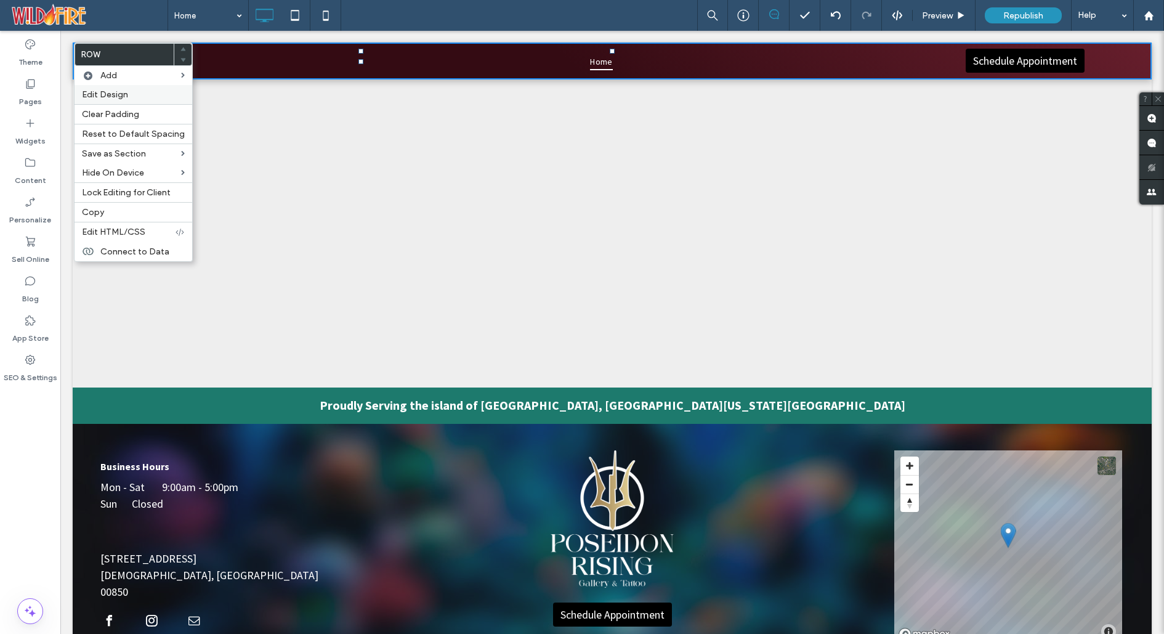
click at [116, 91] on span "Edit Design" at bounding box center [105, 94] width 46 height 10
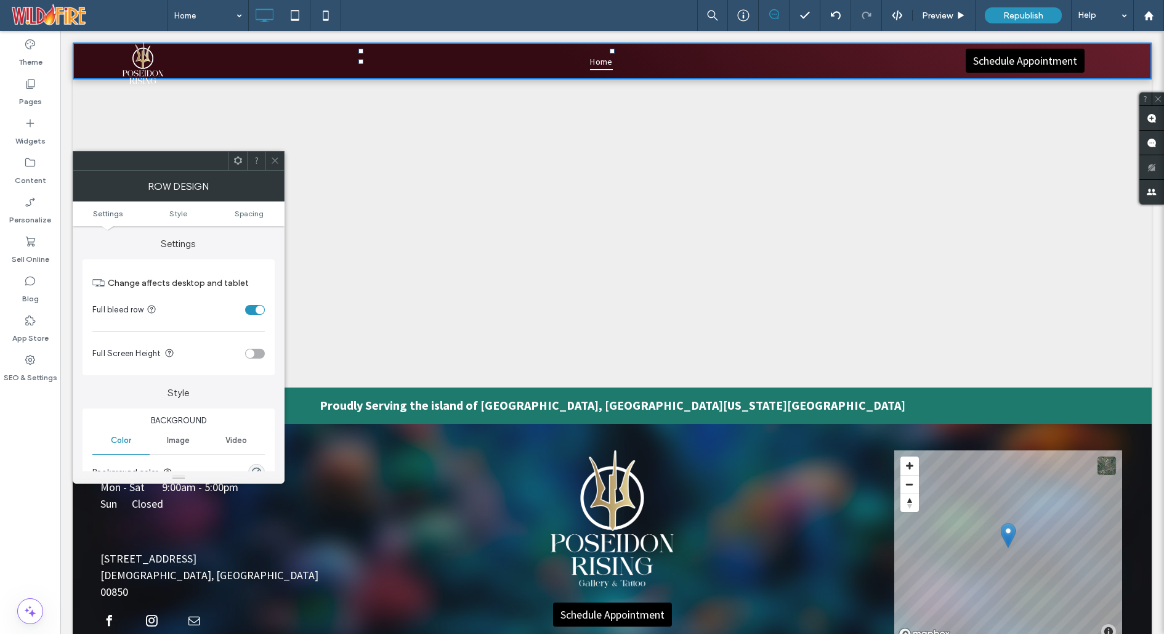
click at [276, 152] on span at bounding box center [274, 160] width 9 height 18
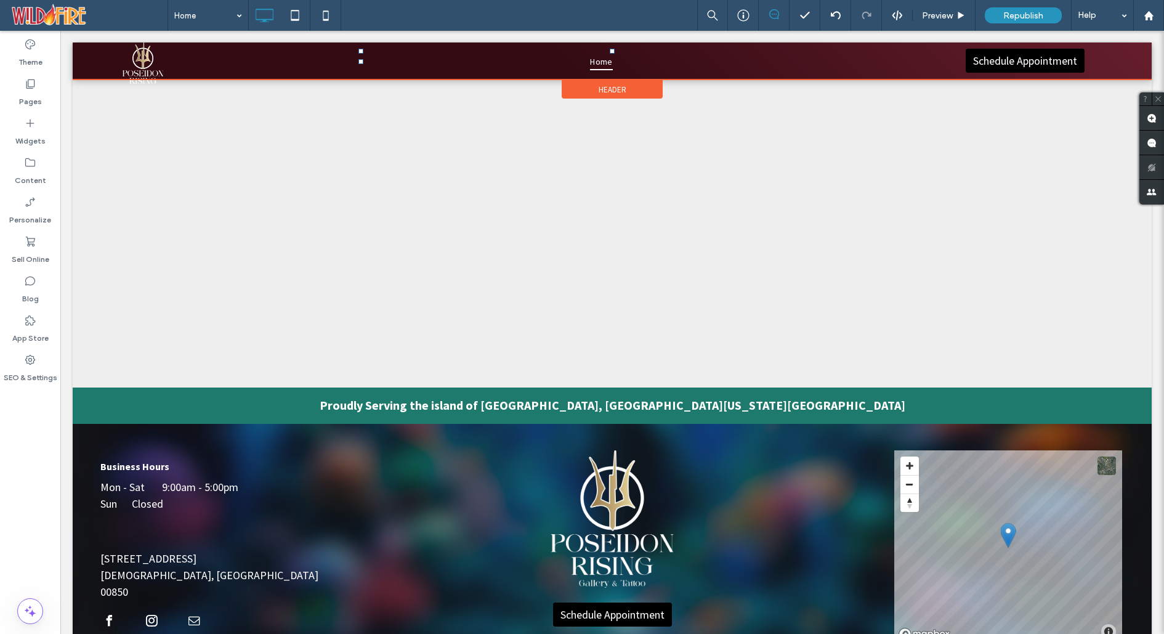
click at [581, 92] on div "Header" at bounding box center [612, 89] width 101 height 18
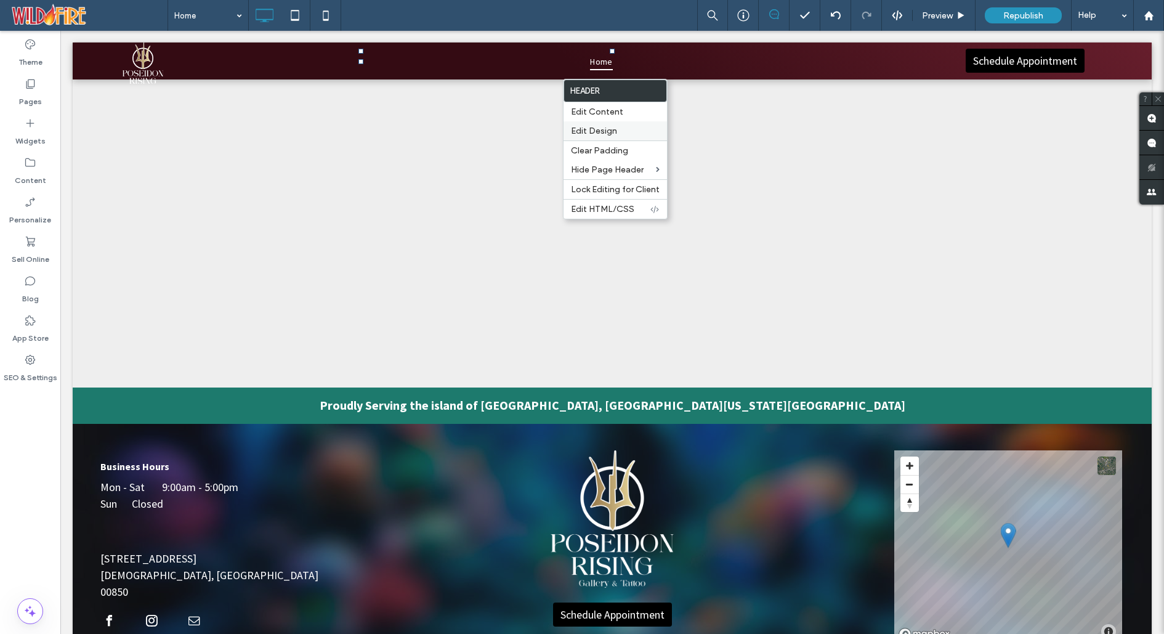
click at [602, 131] on span "Edit Design" at bounding box center [594, 131] width 46 height 10
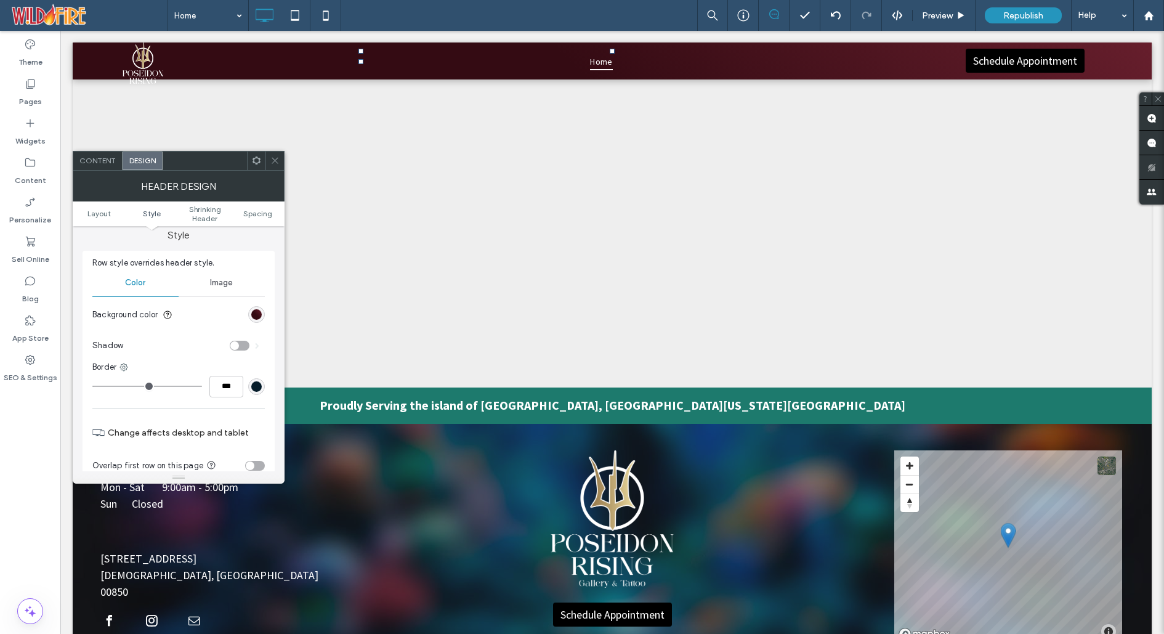
scroll to position [117, 0]
click at [92, 160] on span "Content" at bounding box center [97, 160] width 36 height 9
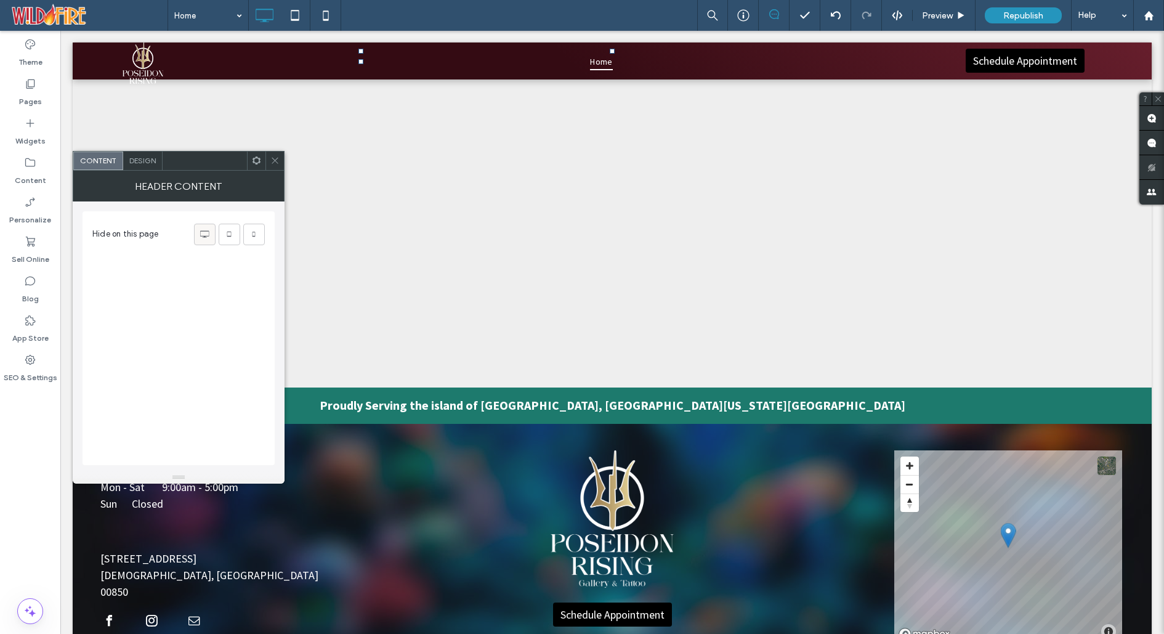
click at [208, 227] on span at bounding box center [204, 234] width 12 height 20
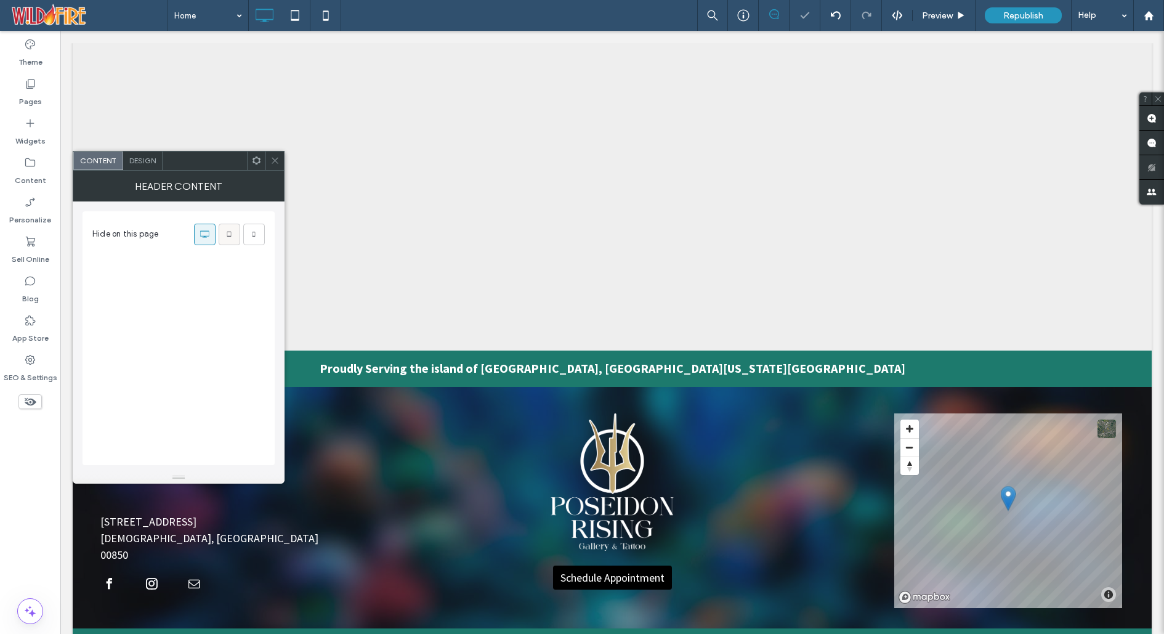
click at [227, 230] on icon at bounding box center [229, 234] width 12 height 12
click at [254, 233] on icon at bounding box center [254, 234] width 12 height 12
click at [276, 156] on icon at bounding box center [274, 160] width 9 height 9
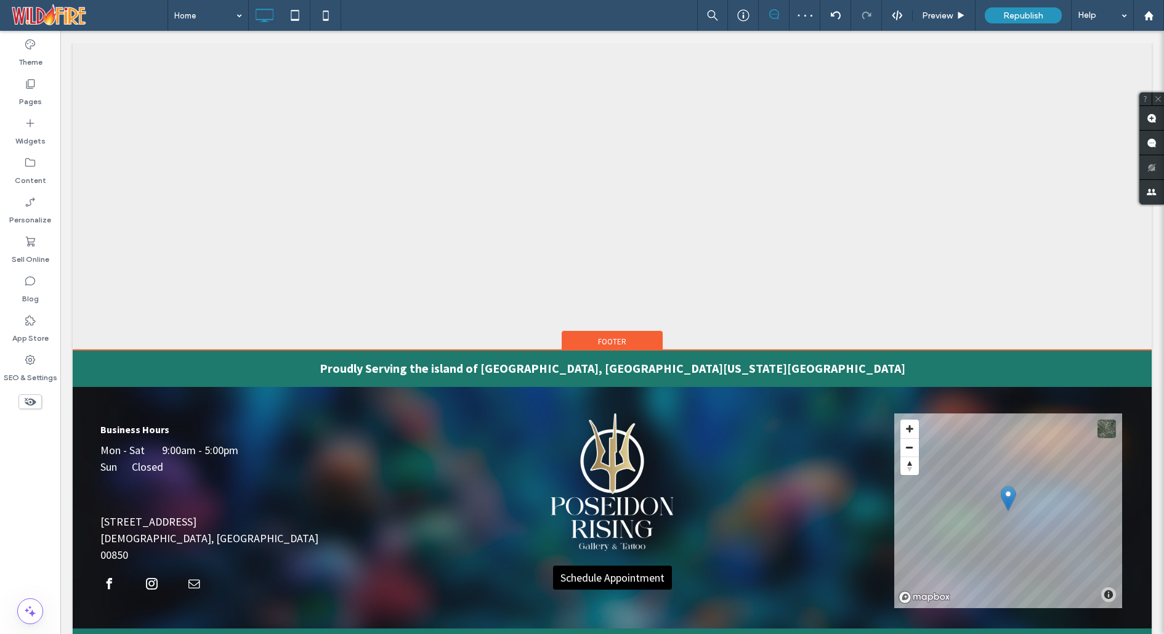
click at [574, 336] on div "Footer" at bounding box center [612, 340] width 101 height 18
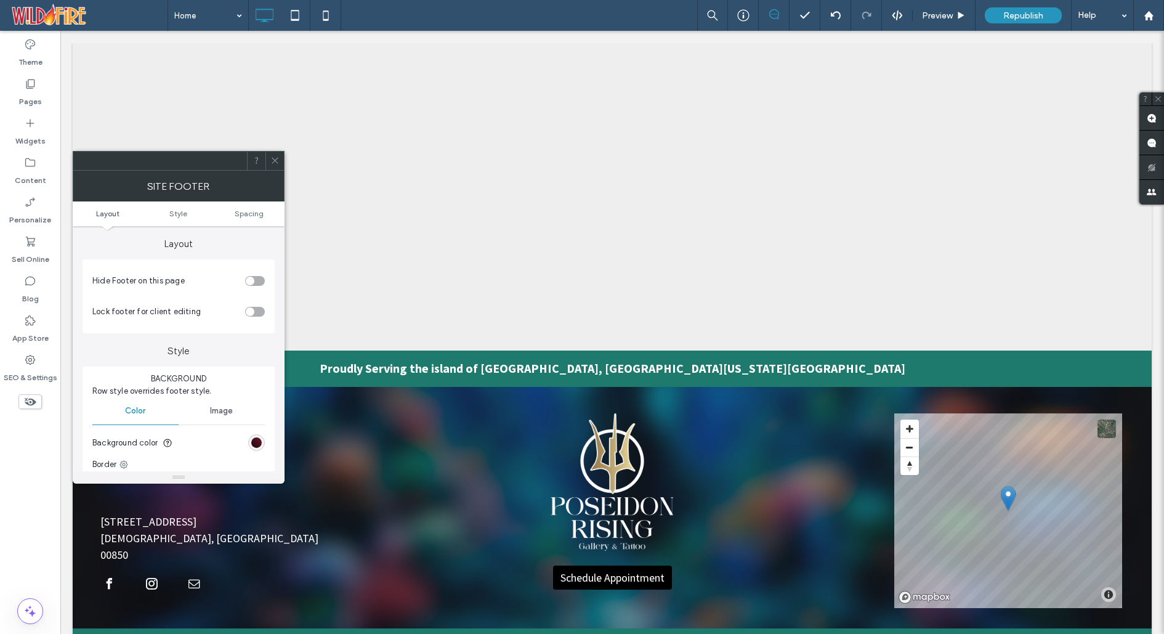
click at [253, 278] on div "toggle" at bounding box center [250, 280] width 9 height 9
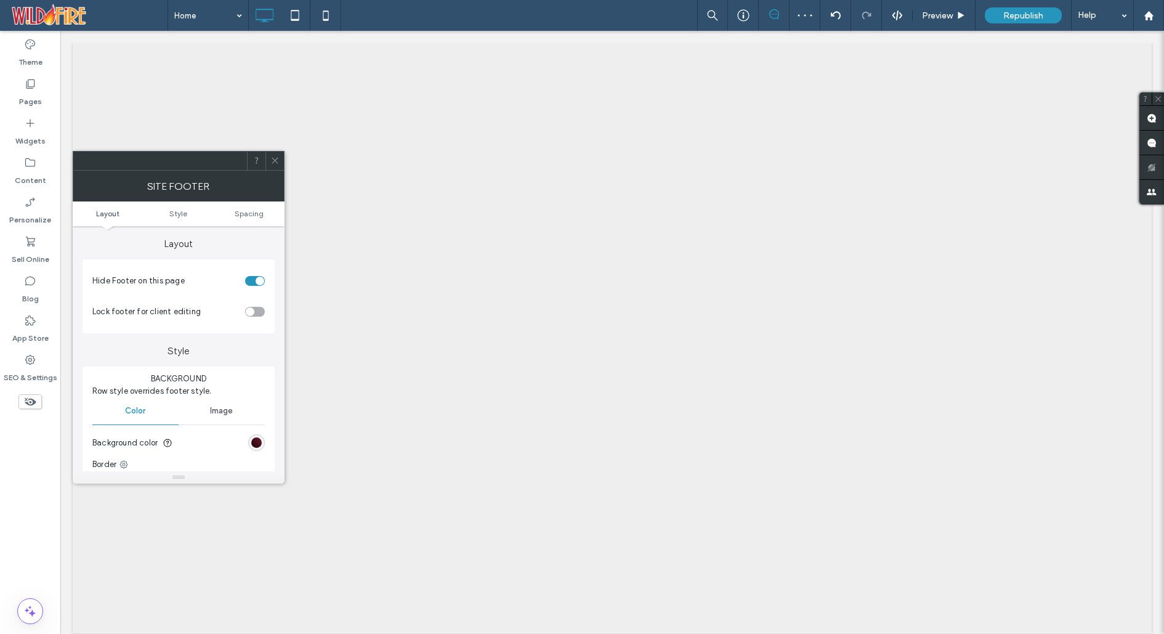
click at [275, 157] on icon at bounding box center [274, 160] width 9 height 9
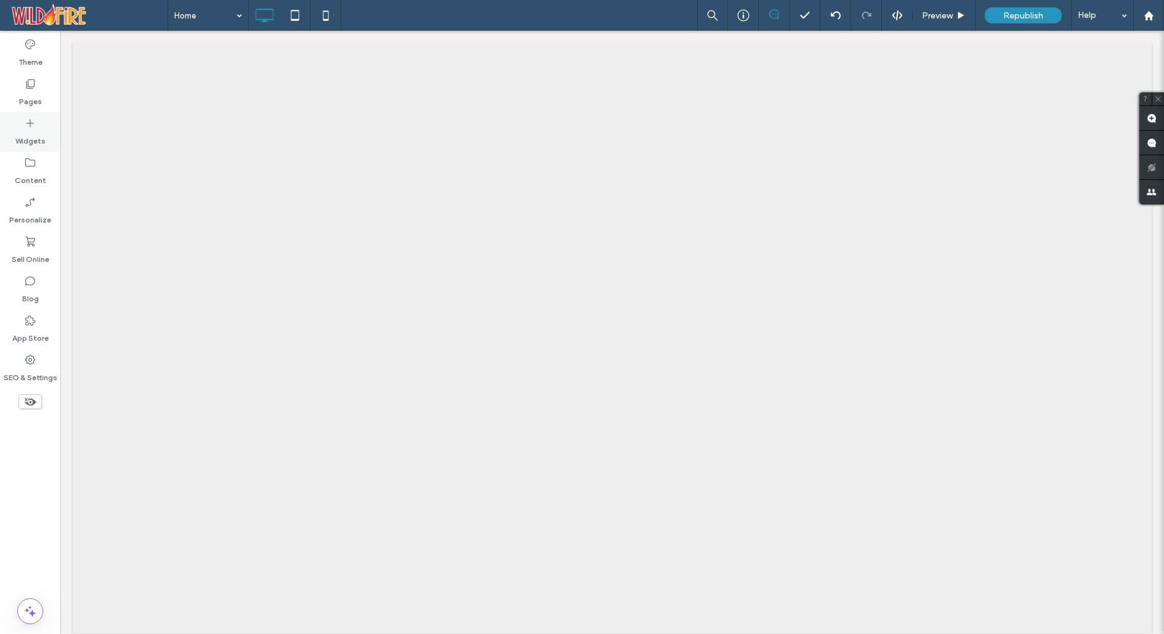
click at [28, 116] on div "Widgets" at bounding box center [30, 131] width 60 height 39
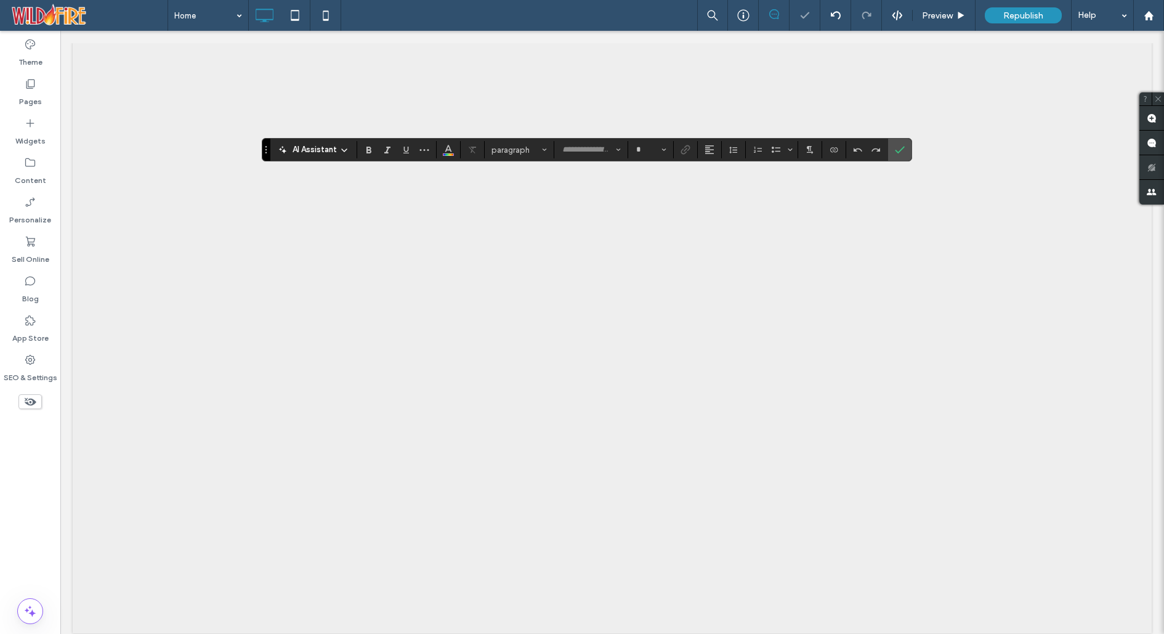
type input "**********"
type input "**"
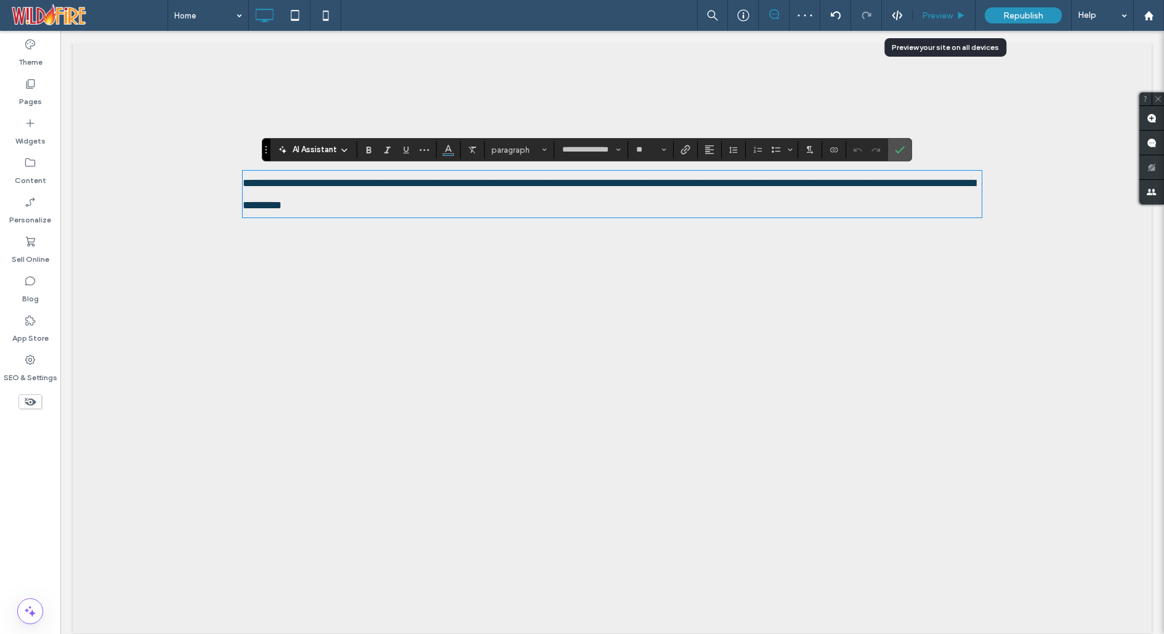
drag, startPoint x: 95, startPoint y: 235, endPoint x: 930, endPoint y: 2, distance: 866.9
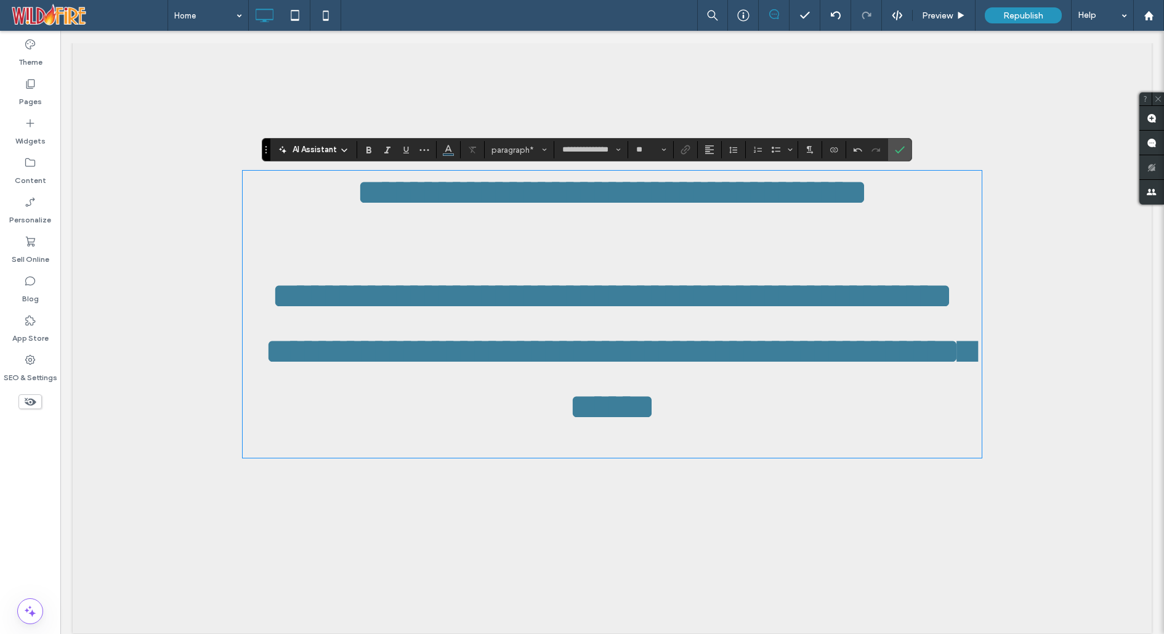
type input "******"
type input "**"
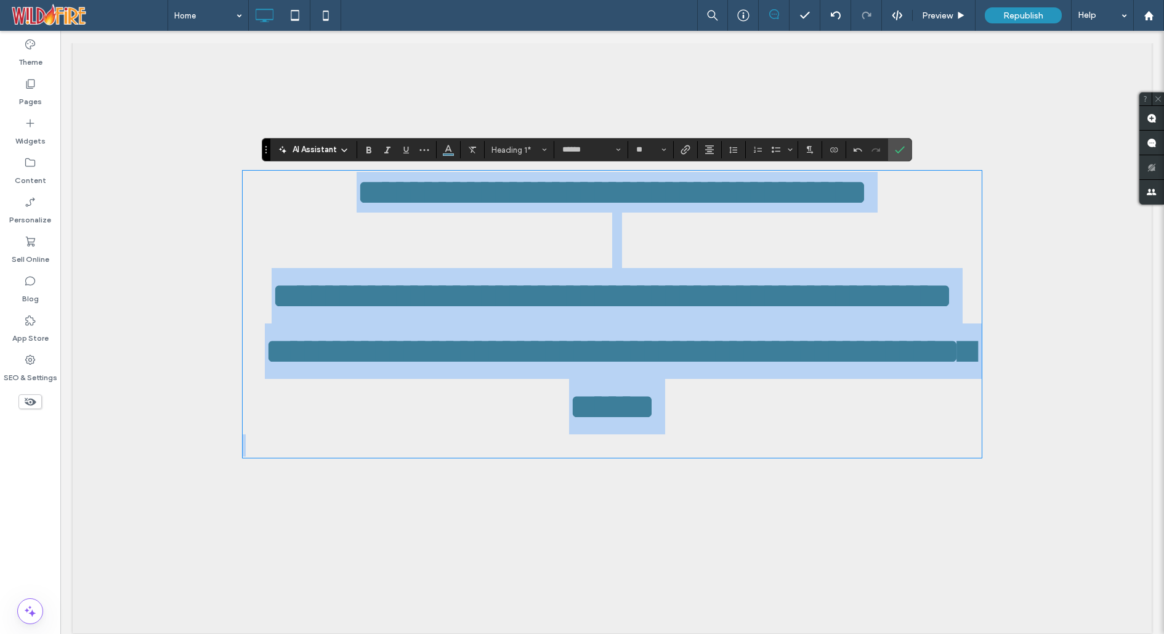
drag, startPoint x: 281, startPoint y: 192, endPoint x: 737, endPoint y: 564, distance: 588.7
click at [737, 565] on div "**********" at bounding box center [612, 313] width 1079 height 543
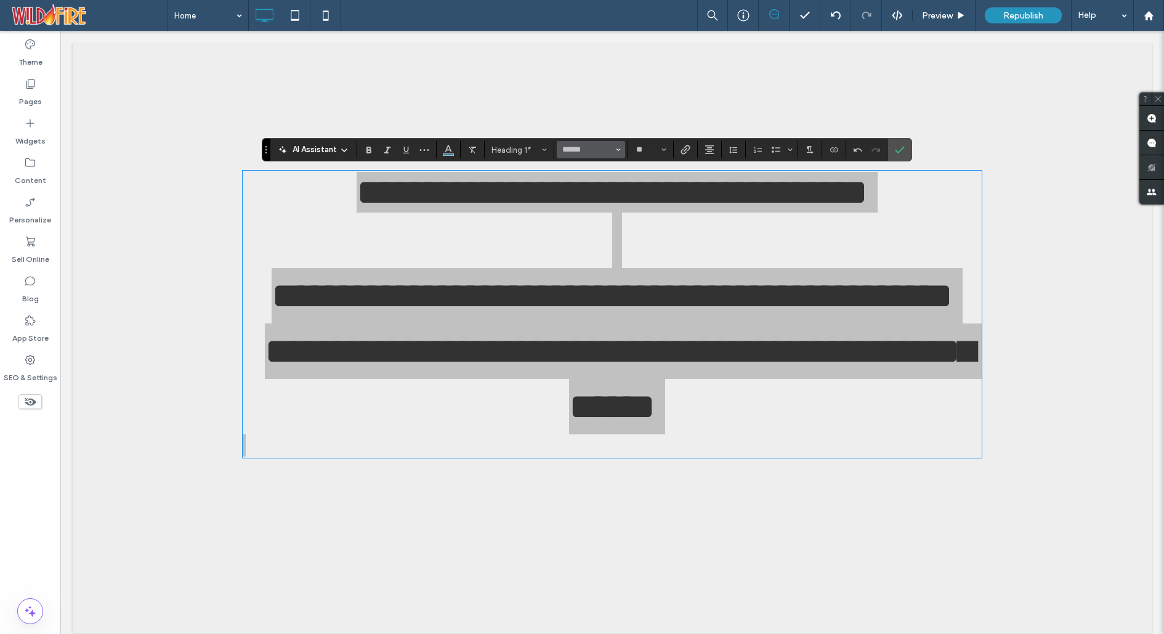
click at [617, 147] on span "Font & Font weight" at bounding box center [618, 150] width 5 height 16
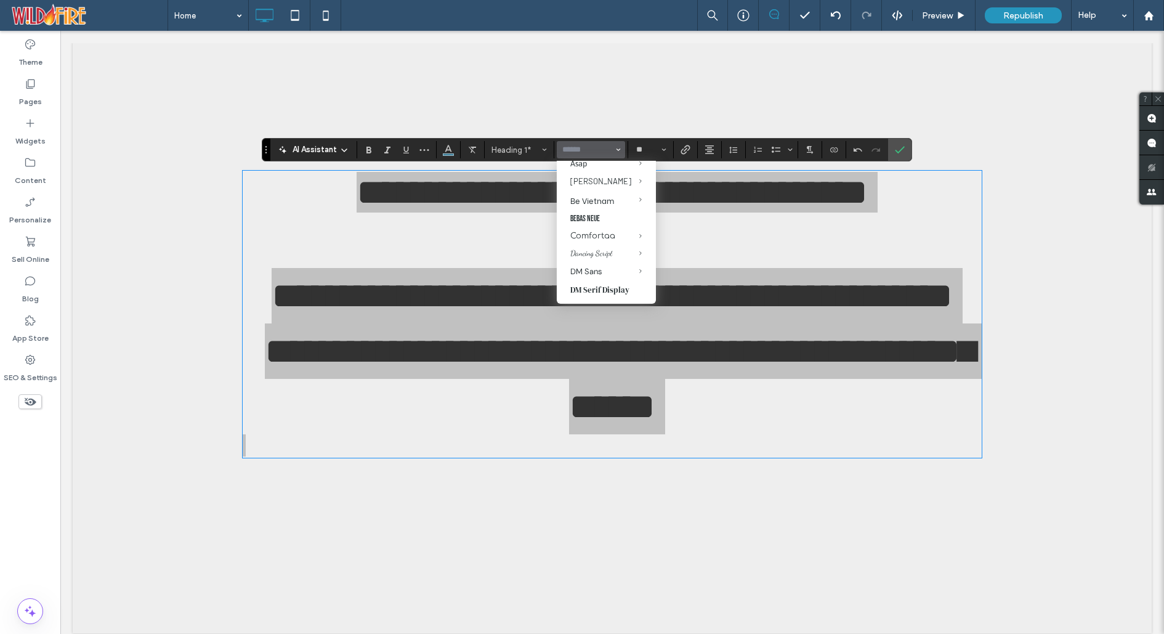
scroll to position [232, 0]
click at [585, 232] on div "Comfortaa" at bounding box center [605, 234] width 71 height 9
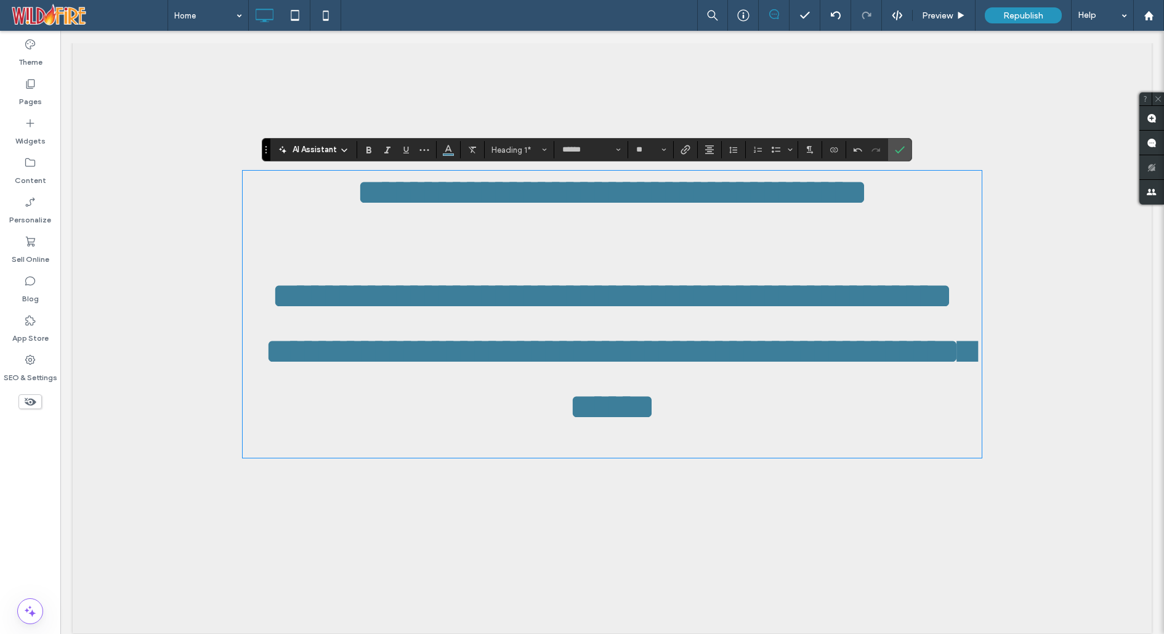
click at [597, 307] on h1 "**********" at bounding box center [612, 267] width 739 height 111
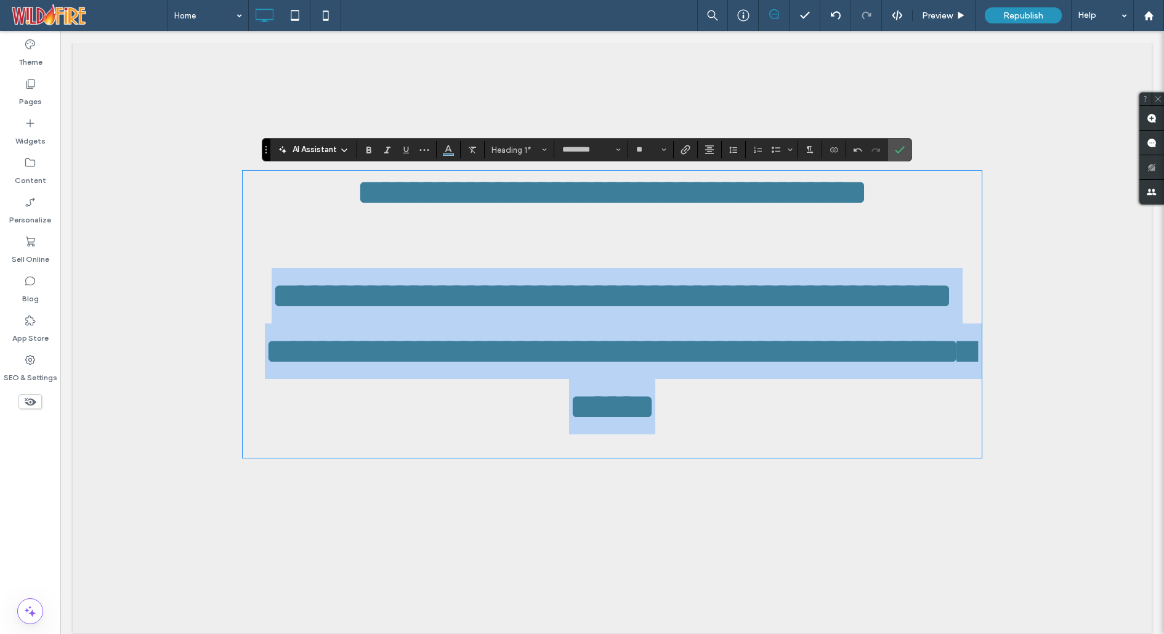
drag, startPoint x: 261, startPoint y: 334, endPoint x: 879, endPoint y: 522, distance: 646.2
click at [879, 456] on div "**********" at bounding box center [612, 314] width 739 height 285
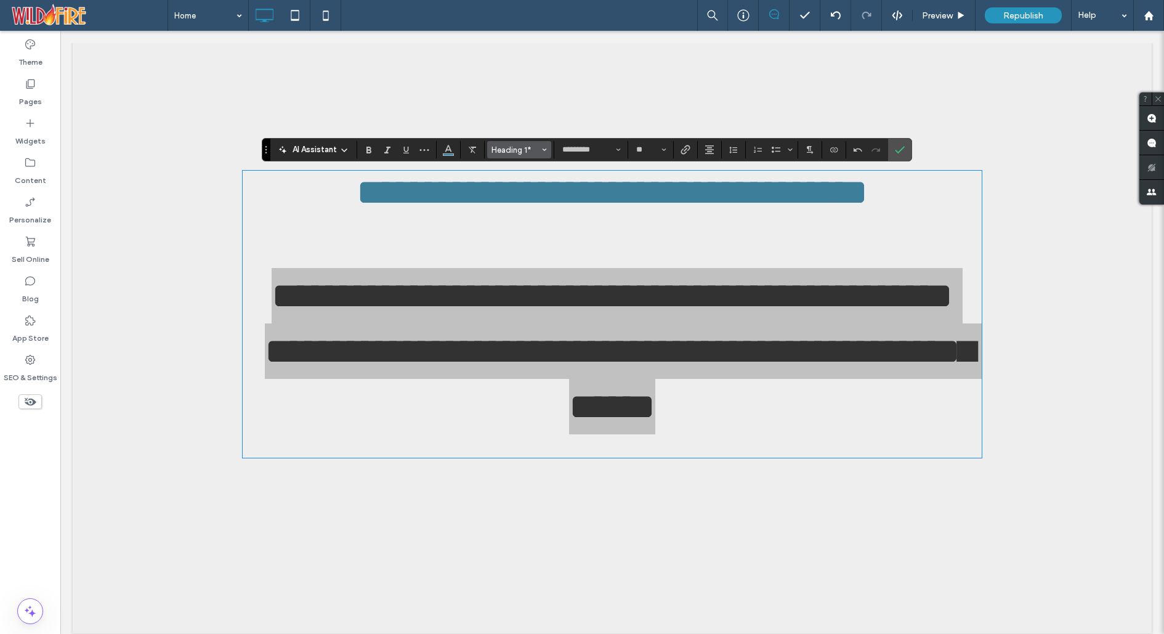
click at [542, 144] on span "Styles" at bounding box center [544, 150] width 5 height 16
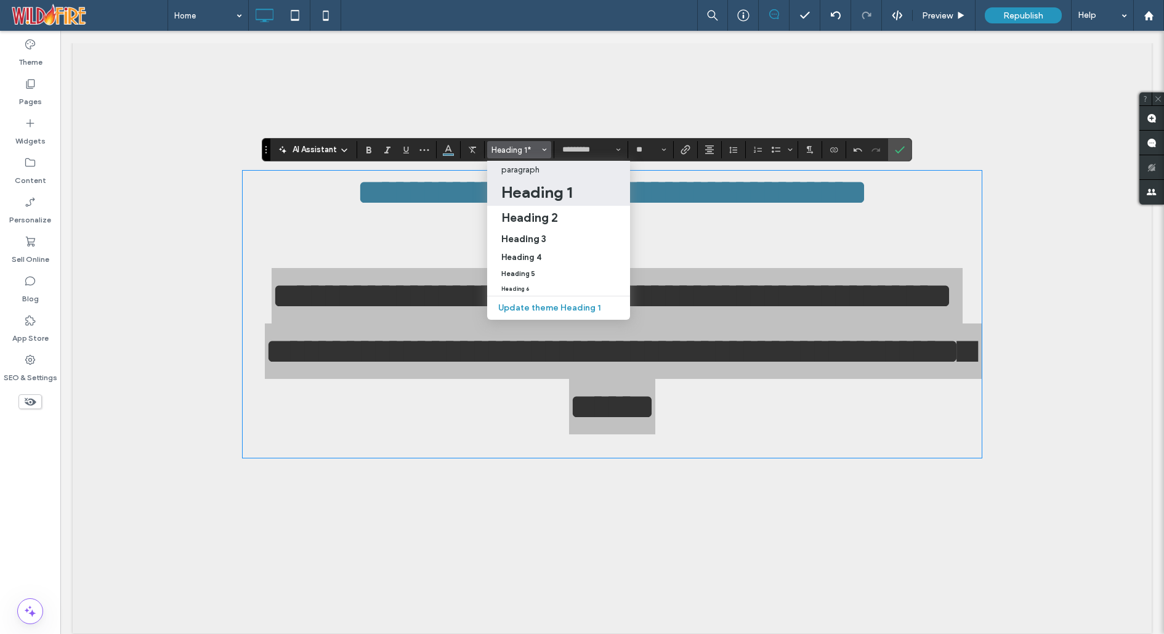
click at [530, 163] on label "paragraph" at bounding box center [558, 169] width 143 height 17
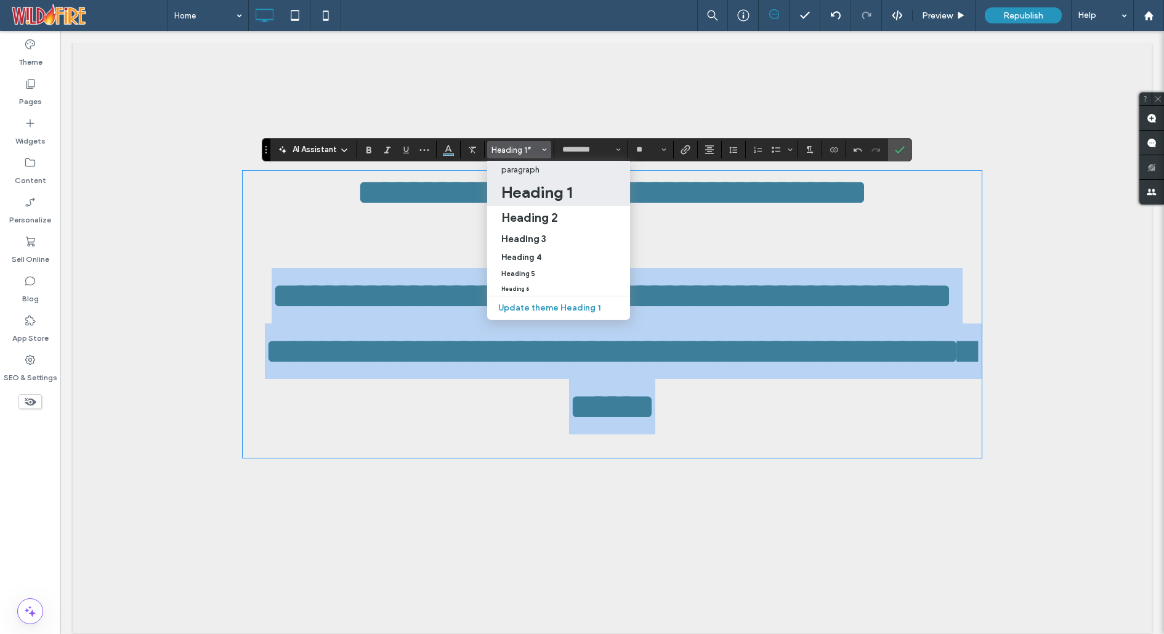
type input "**********"
type input "**"
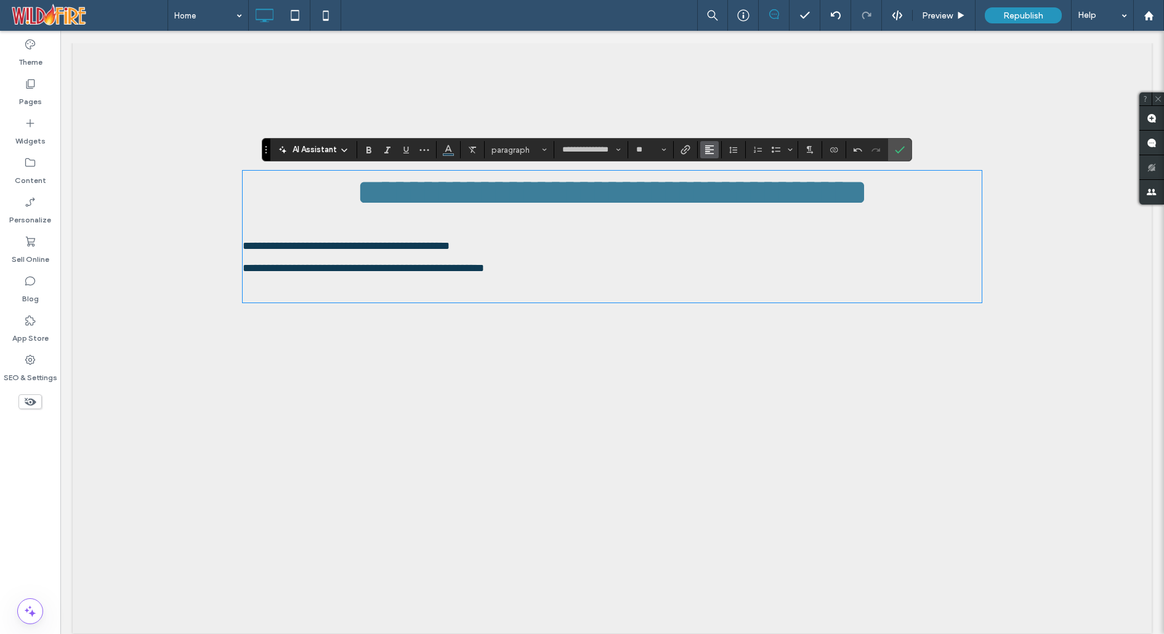
click at [706, 145] on use "Alignment" at bounding box center [709, 149] width 9 height 9
click at [710, 182] on label "ui.textEditor.alignment.center" at bounding box center [721, 188] width 43 height 18
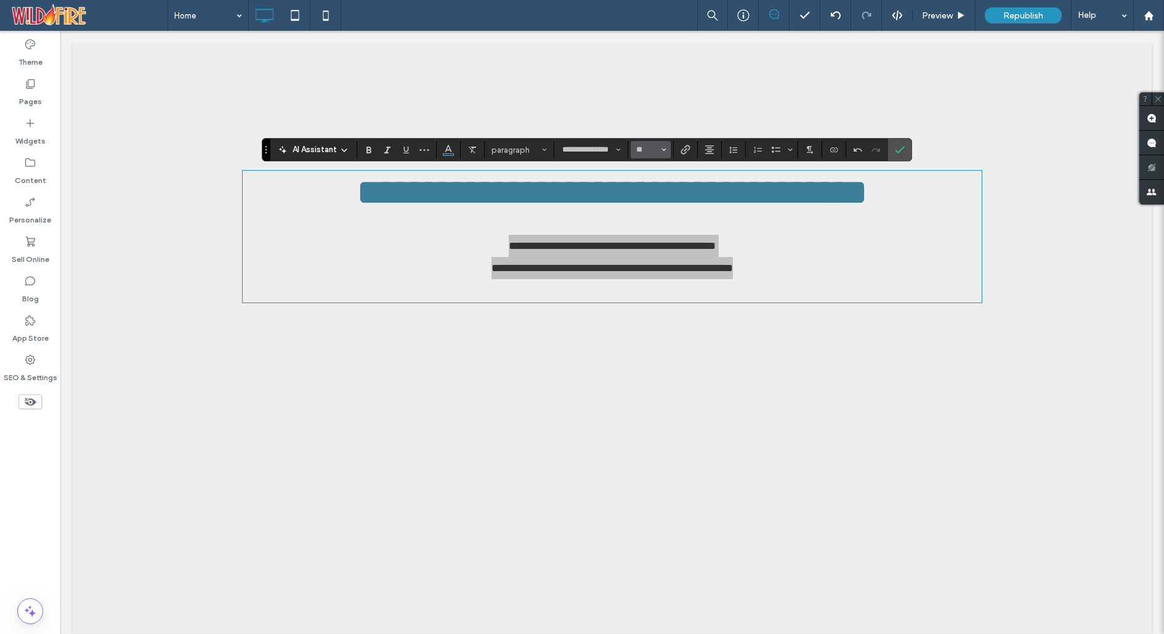
click at [661, 150] on icon "Size" at bounding box center [663, 149] width 5 height 5
drag, startPoint x: 644, startPoint y: 233, endPoint x: 584, endPoint y: 201, distance: 68.3
click at [644, 233] on label "36" at bounding box center [650, 230] width 39 height 17
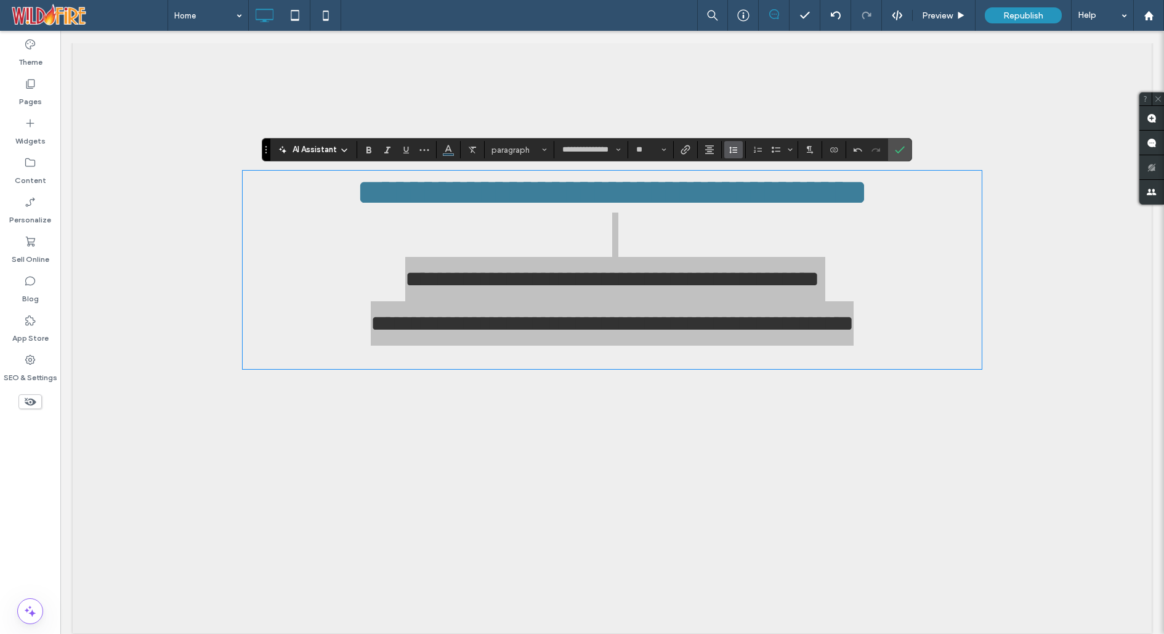
click at [735, 148] on icon "Line Height" at bounding box center [734, 150] width 10 height 10
click at [746, 203] on div "1.5" at bounding box center [753, 204] width 30 height 9
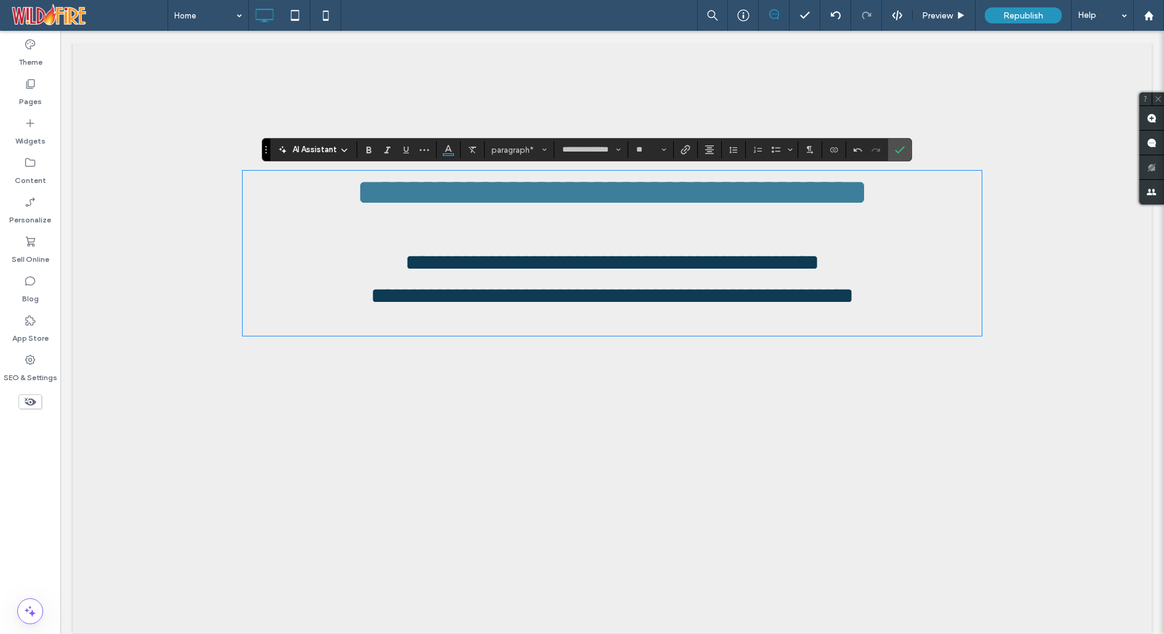
click at [795, 268] on p "**********" at bounding box center [612, 245] width 739 height 67
type input "**"
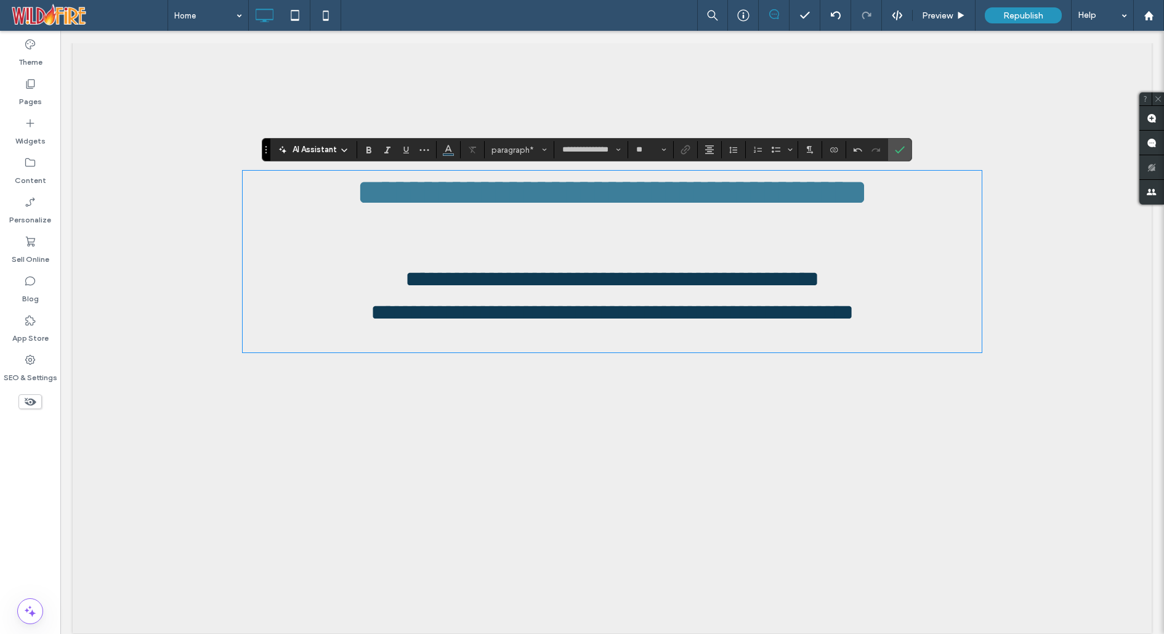
type input "*********"
type input "**"
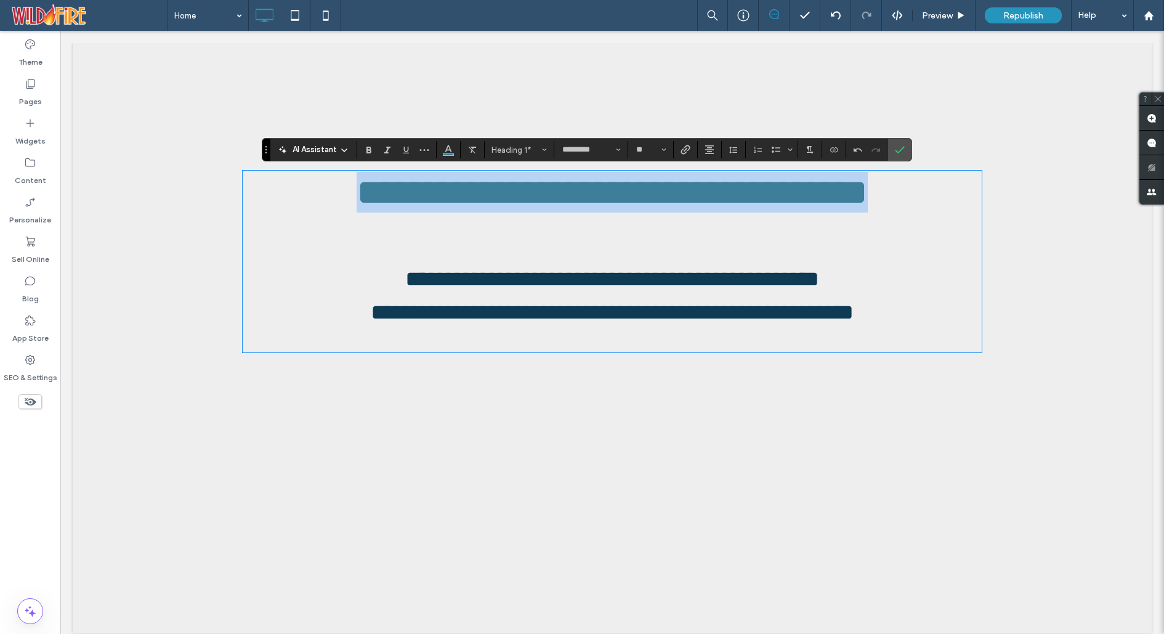
drag, startPoint x: 697, startPoint y: 240, endPoint x: 257, endPoint y: 194, distance: 442.1
click at [257, 194] on h1 "**********" at bounding box center [612, 192] width 739 height 41
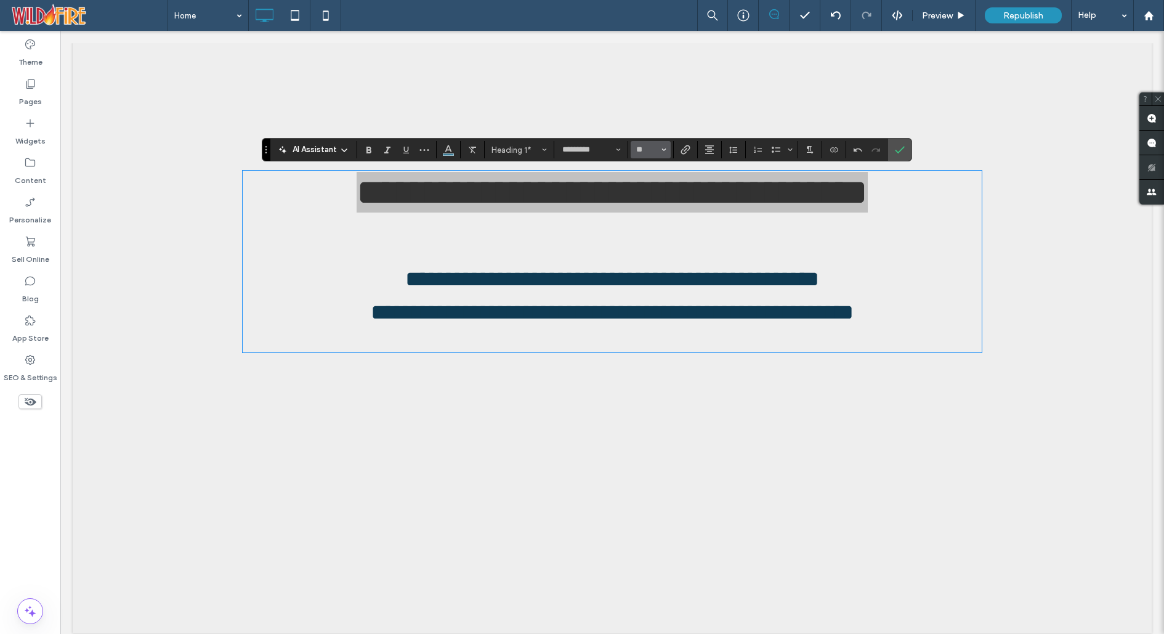
click at [661, 146] on span "Size" at bounding box center [663, 150] width 5 height 16
click at [644, 267] on label "48" at bounding box center [650, 264] width 39 height 17
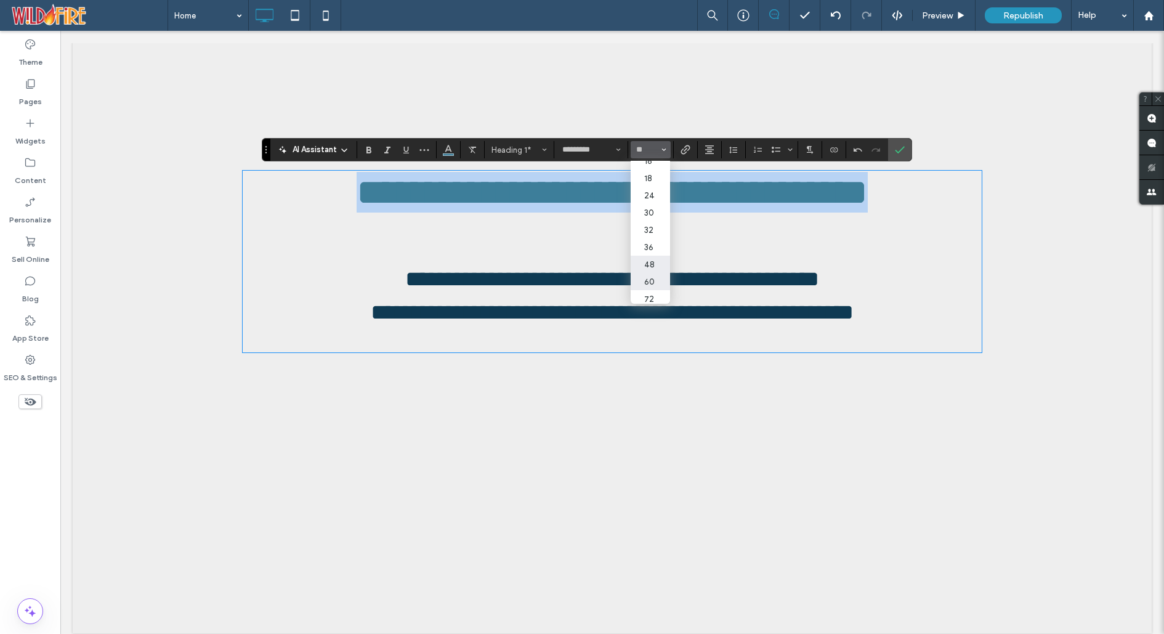
type input "**"
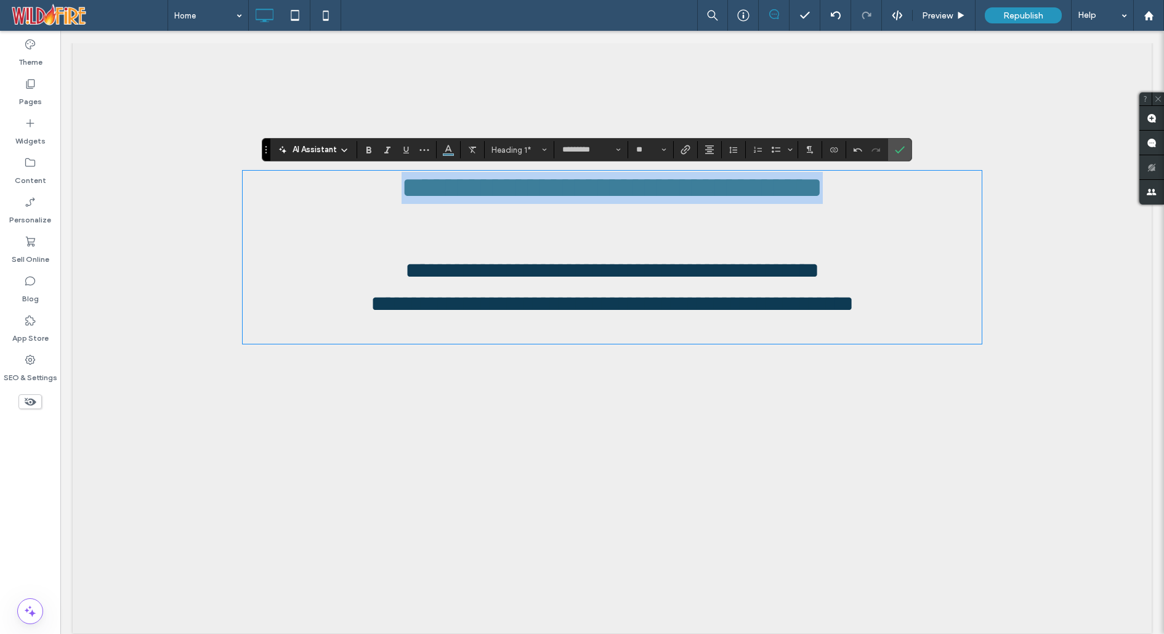
type input "**********"
type input "**"
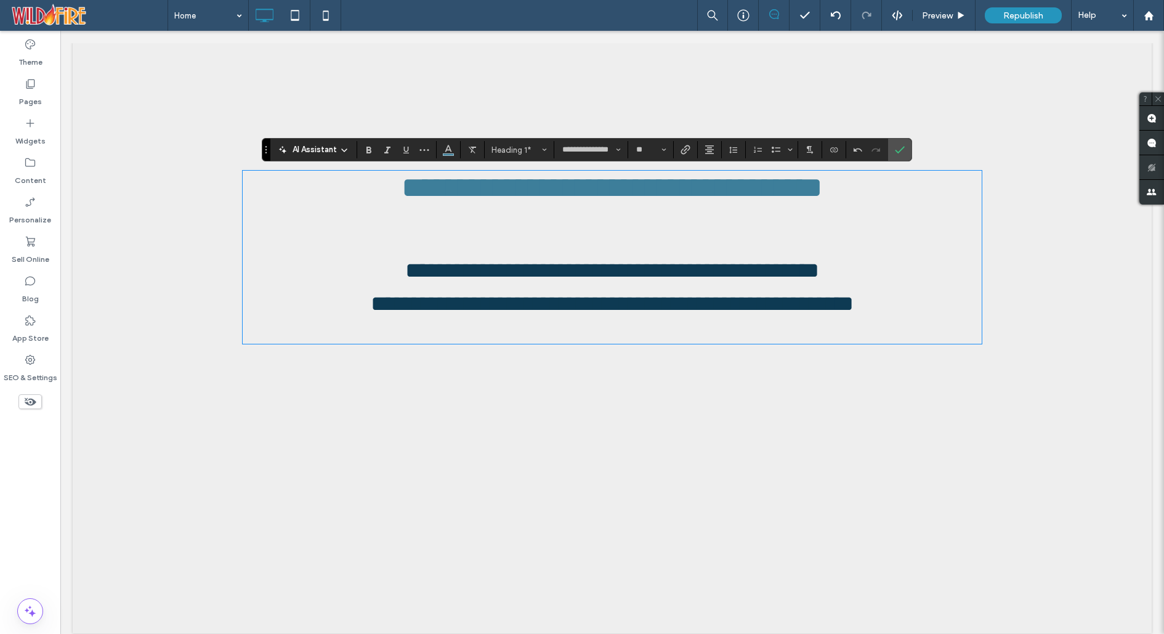
click at [655, 249] on p "**********" at bounding box center [612, 253] width 739 height 67
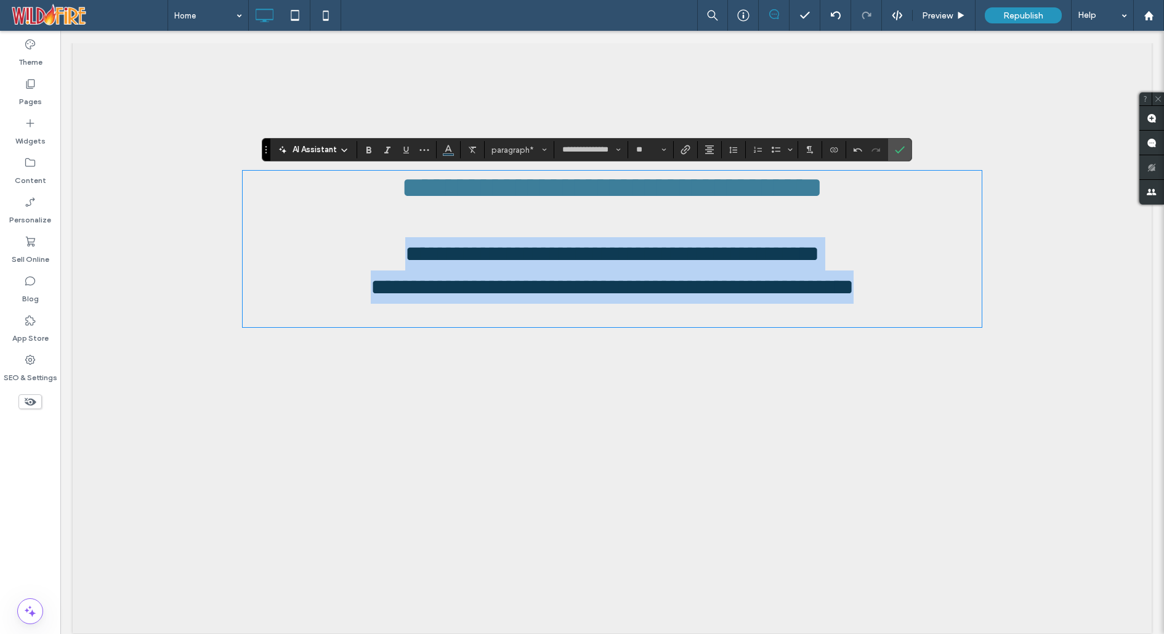
drag, startPoint x: 874, startPoint y: 296, endPoint x: 316, endPoint y: 254, distance: 560.1
click at [316, 254] on div "**********" at bounding box center [612, 249] width 739 height 154
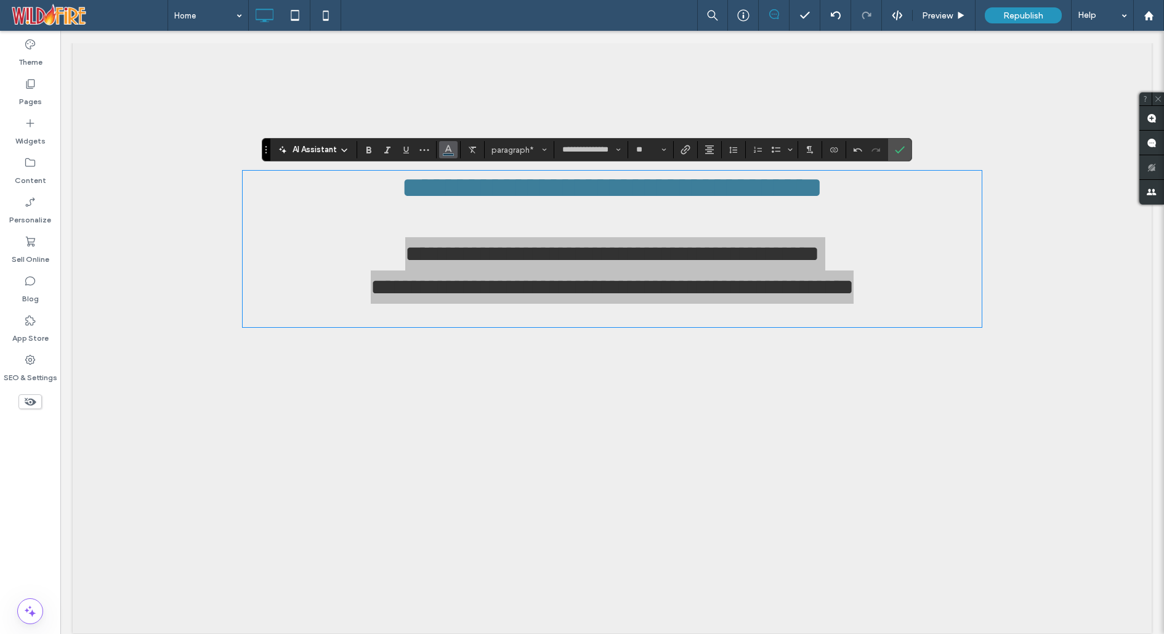
click at [451, 148] on icon "Color" at bounding box center [448, 148] width 10 height 10
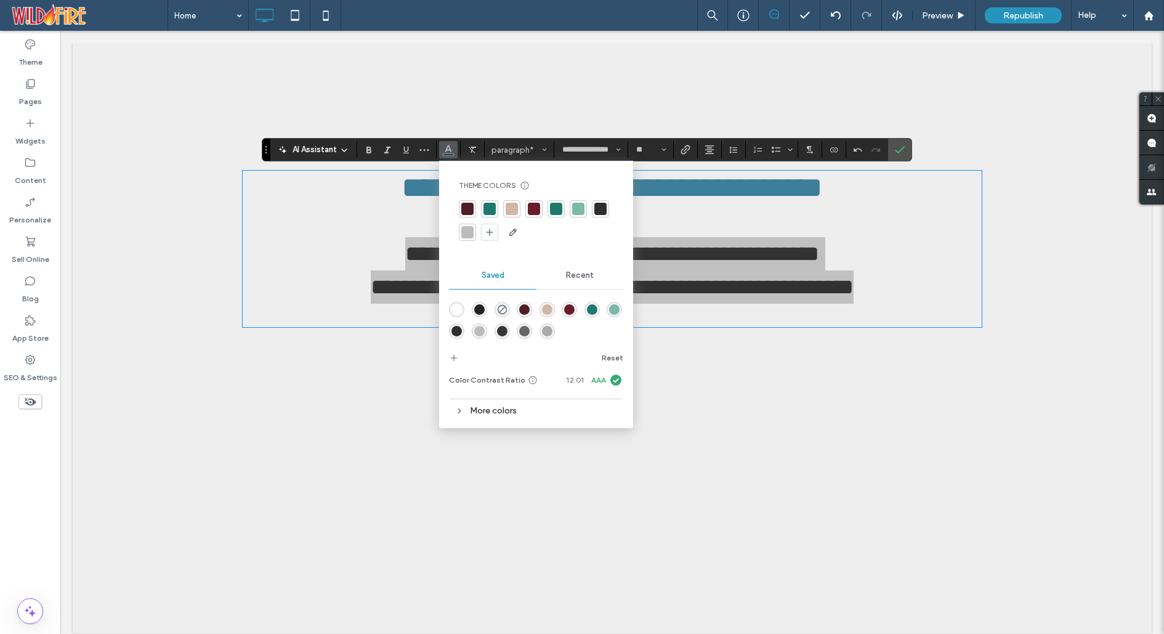
click at [589, 311] on div "rgba(29,122,109,1)" at bounding box center [592, 309] width 10 height 10
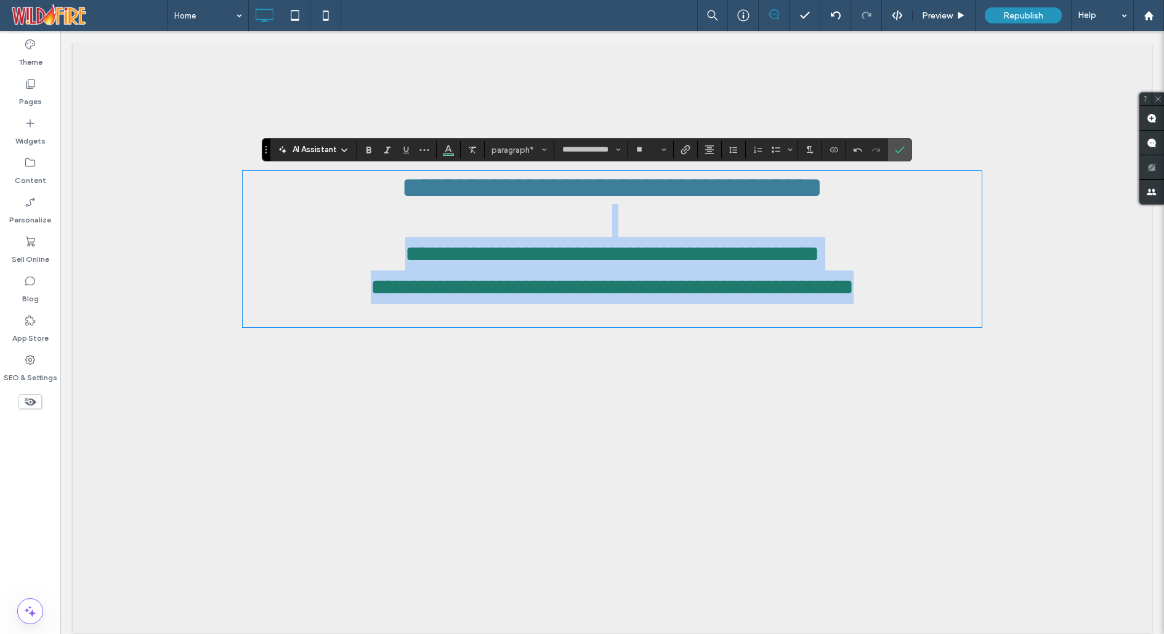
click at [732, 225] on p "**********" at bounding box center [612, 237] width 739 height 67
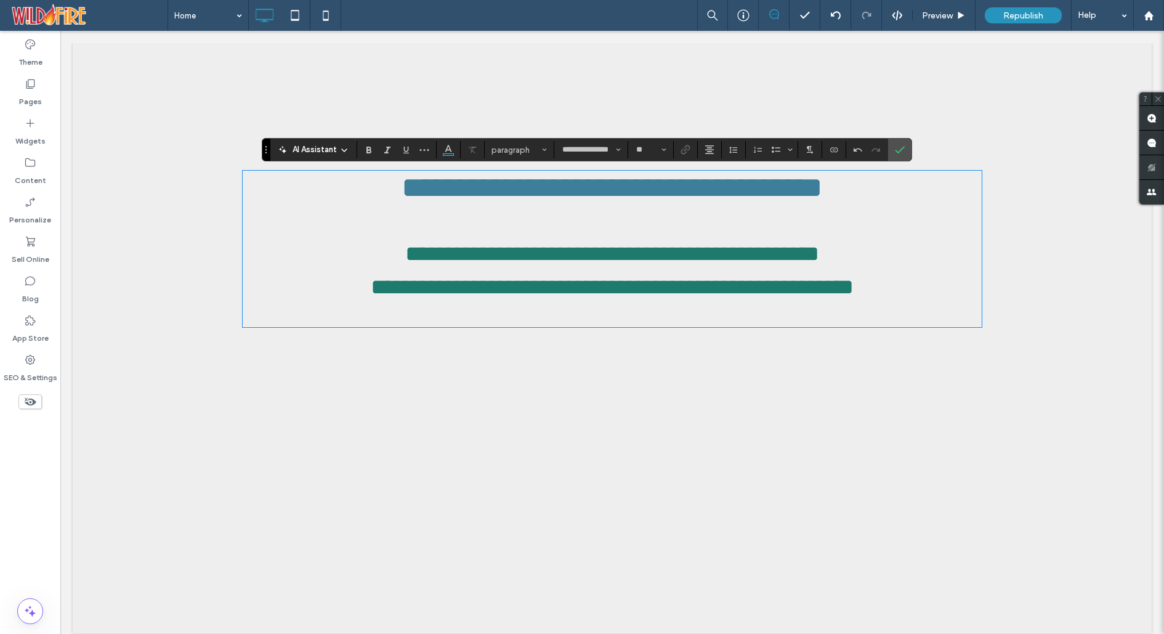
type input "*********"
type input "**"
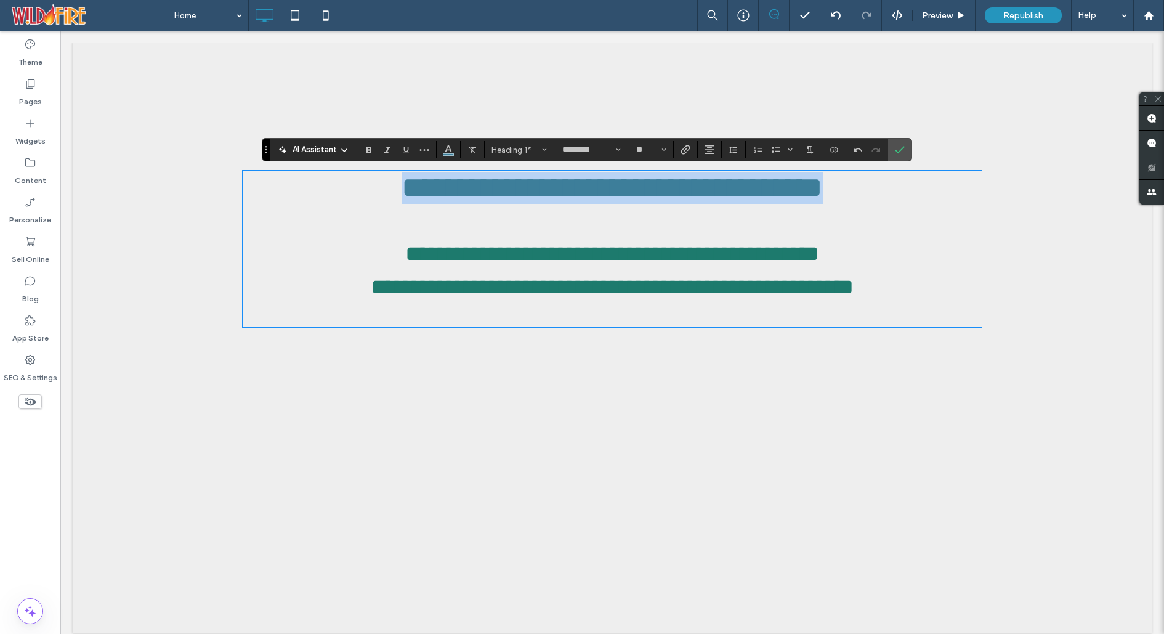
drag, startPoint x: 933, startPoint y: 190, endPoint x: 283, endPoint y: 179, distance: 650.4
click at [283, 179] on h1 "**********" at bounding box center [612, 188] width 739 height 32
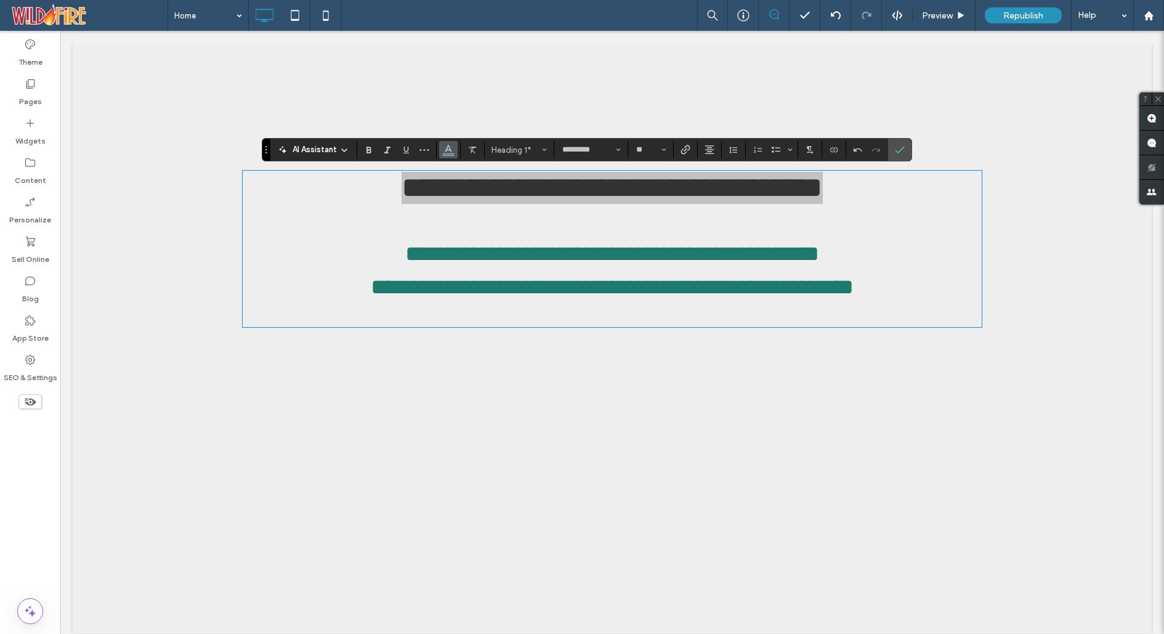
click at [446, 146] on icon "Color" at bounding box center [448, 148] width 10 height 10
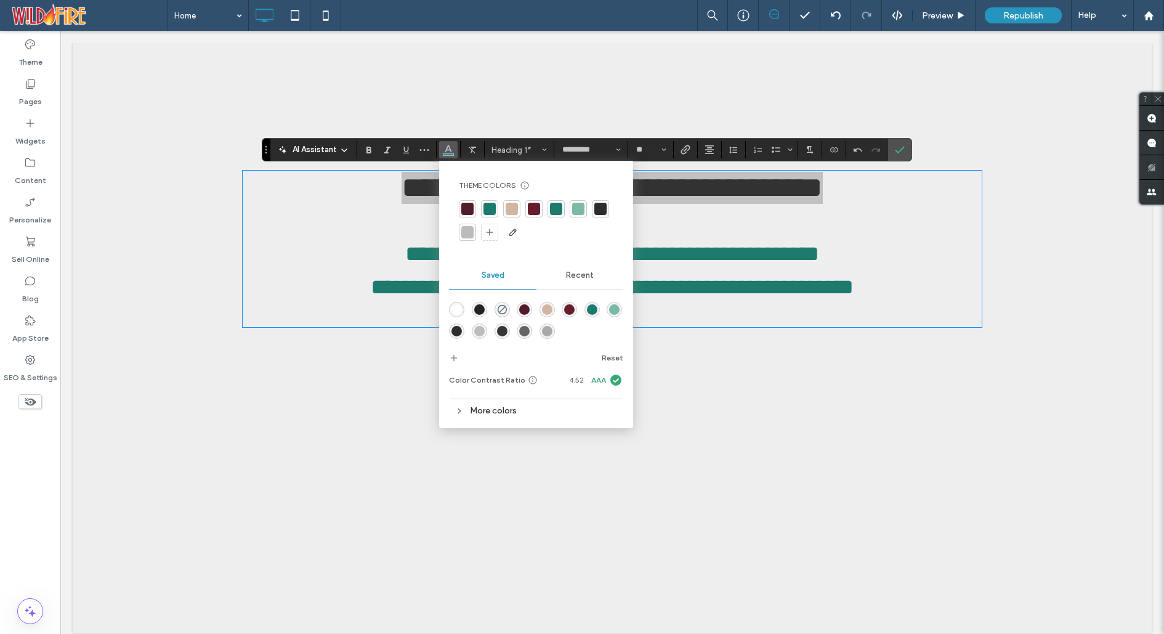
click at [591, 304] on div "rgba(29,122,109,1)" at bounding box center [592, 309] width 10 height 10
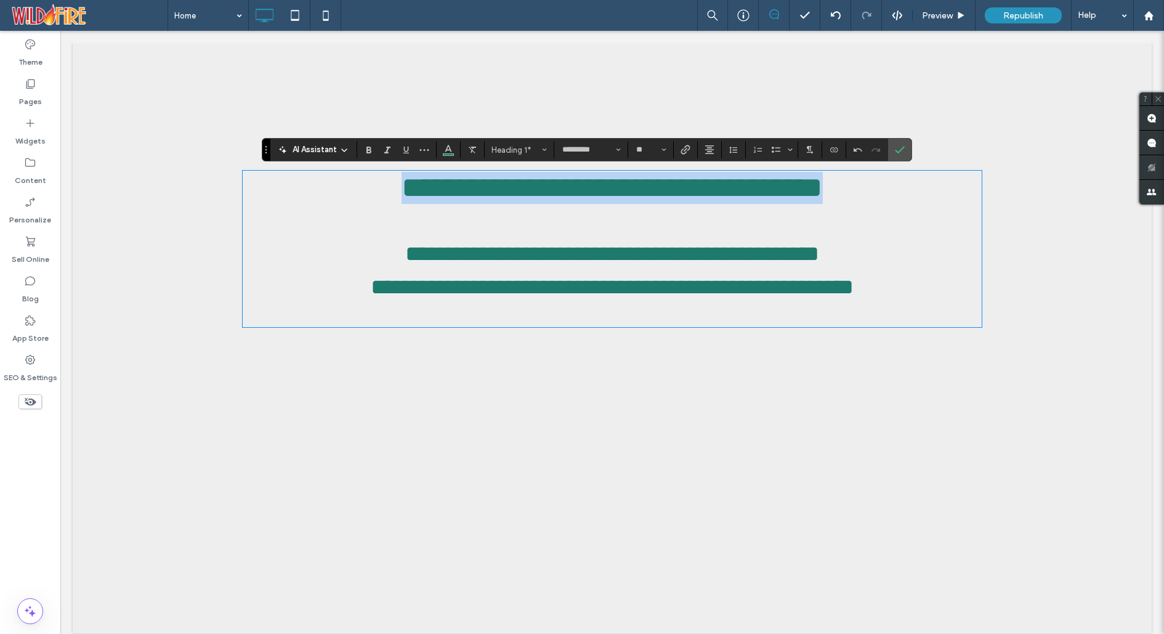
type input "**********"
type input "**"
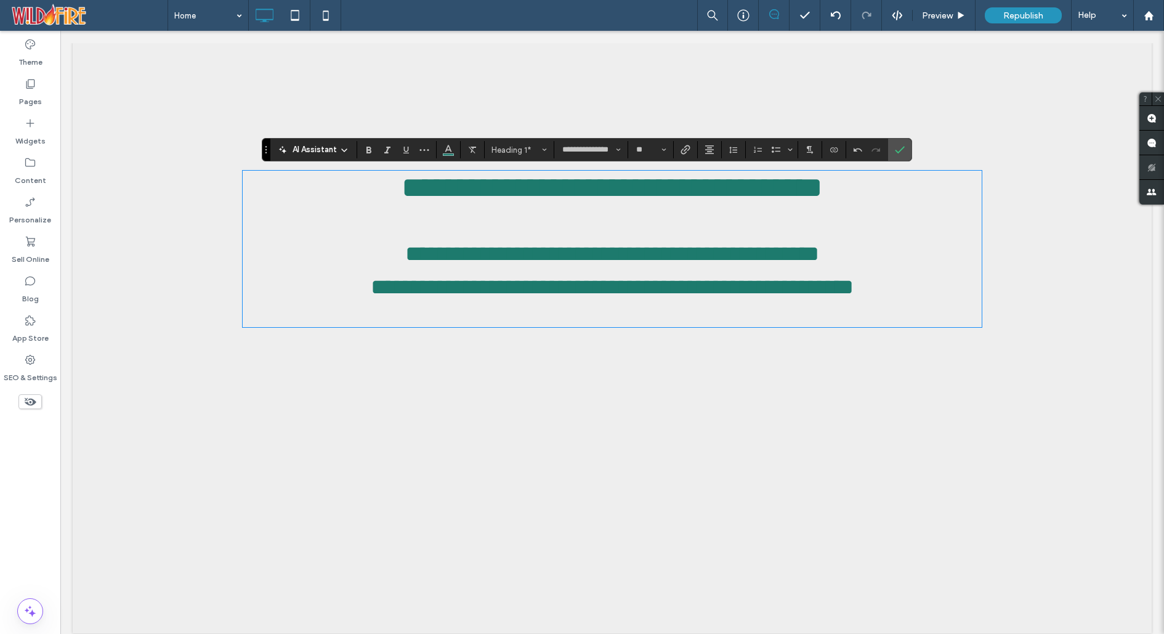
click at [759, 238] on p "**********" at bounding box center [612, 237] width 739 height 67
click at [897, 145] on icon "Confirm" at bounding box center [900, 150] width 10 height 10
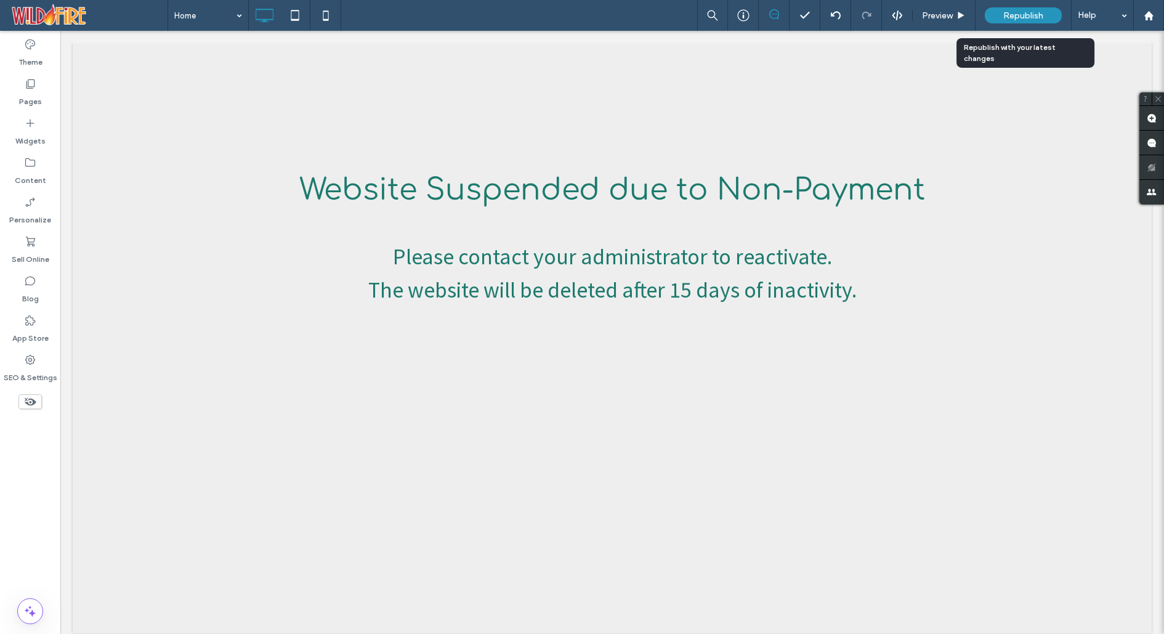
click at [1019, 15] on span "Republish" at bounding box center [1023, 15] width 40 height 10
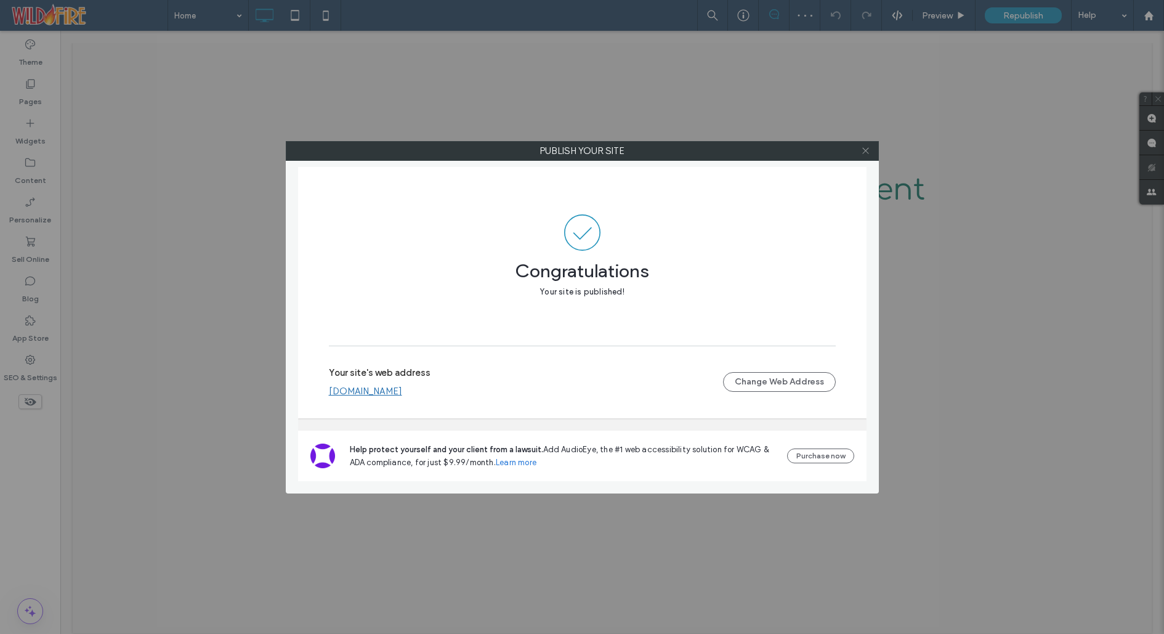
click at [865, 150] on icon at bounding box center [865, 150] width 9 height 9
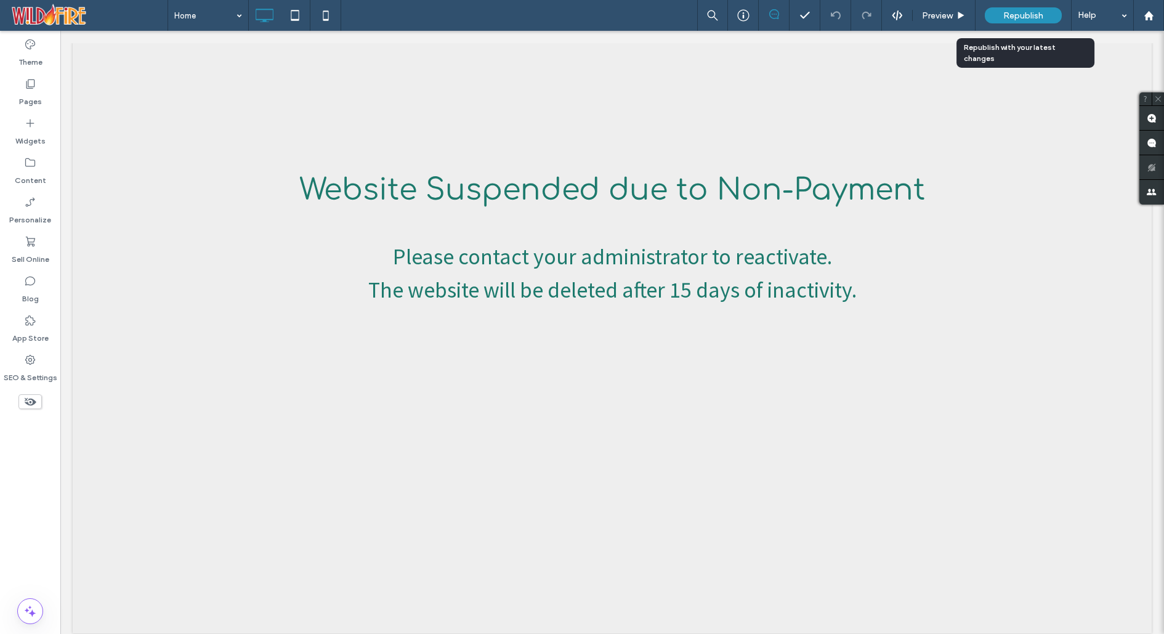
click at [1029, 12] on span "Republish" at bounding box center [1023, 15] width 40 height 10
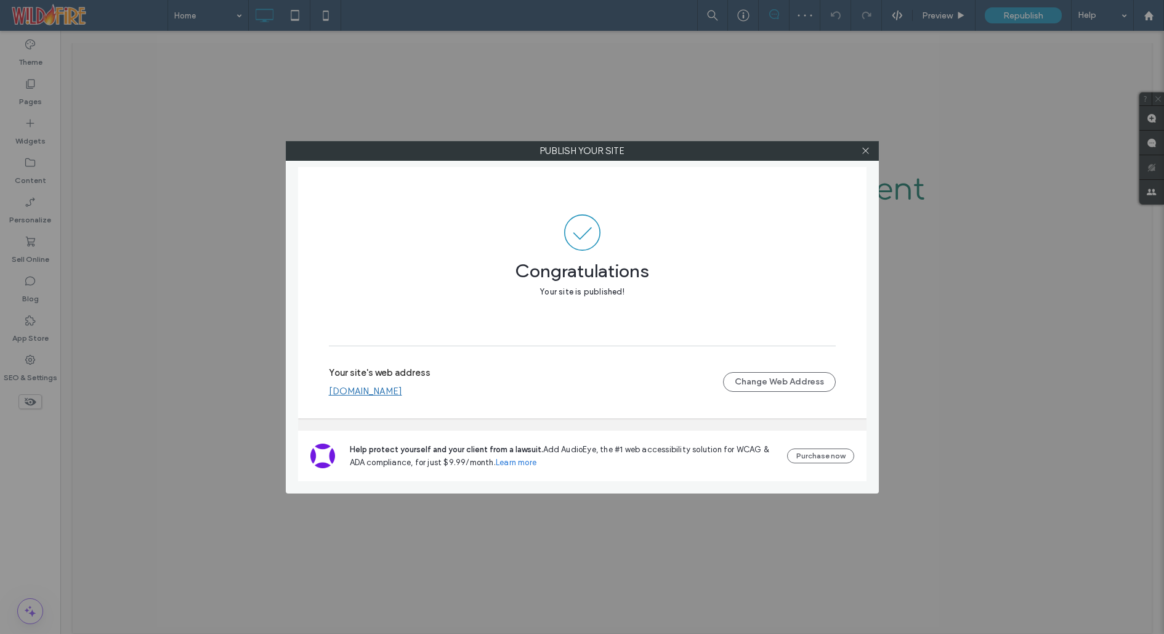
click at [386, 395] on link "www.poseidon.studio" at bounding box center [365, 390] width 73 height 11
click at [865, 153] on icon at bounding box center [865, 150] width 9 height 9
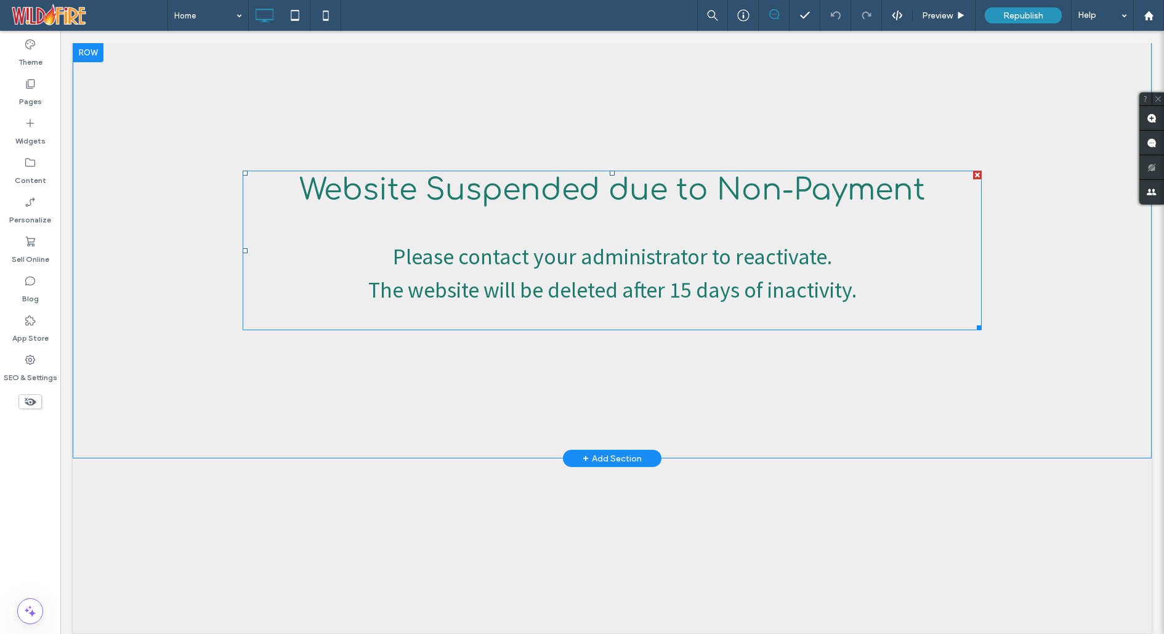
click at [722, 186] on span "Website Suspended due to Non-Payment" at bounding box center [612, 190] width 626 height 33
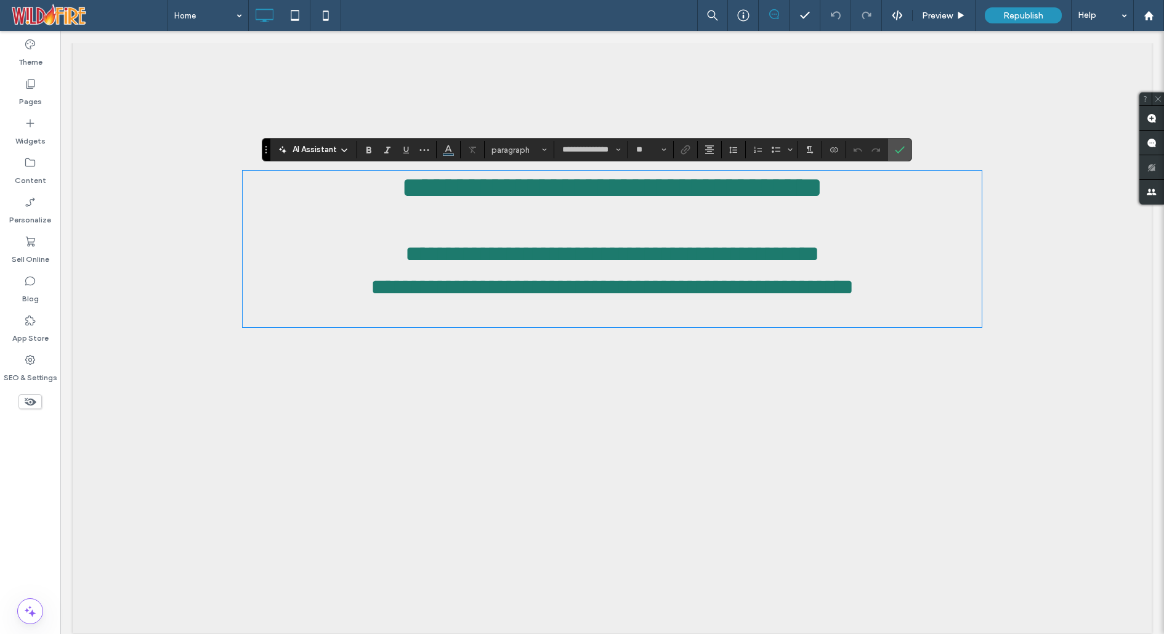
type input "*********"
type input "**"
click at [719, 186] on span "**********" at bounding box center [612, 187] width 421 height 29
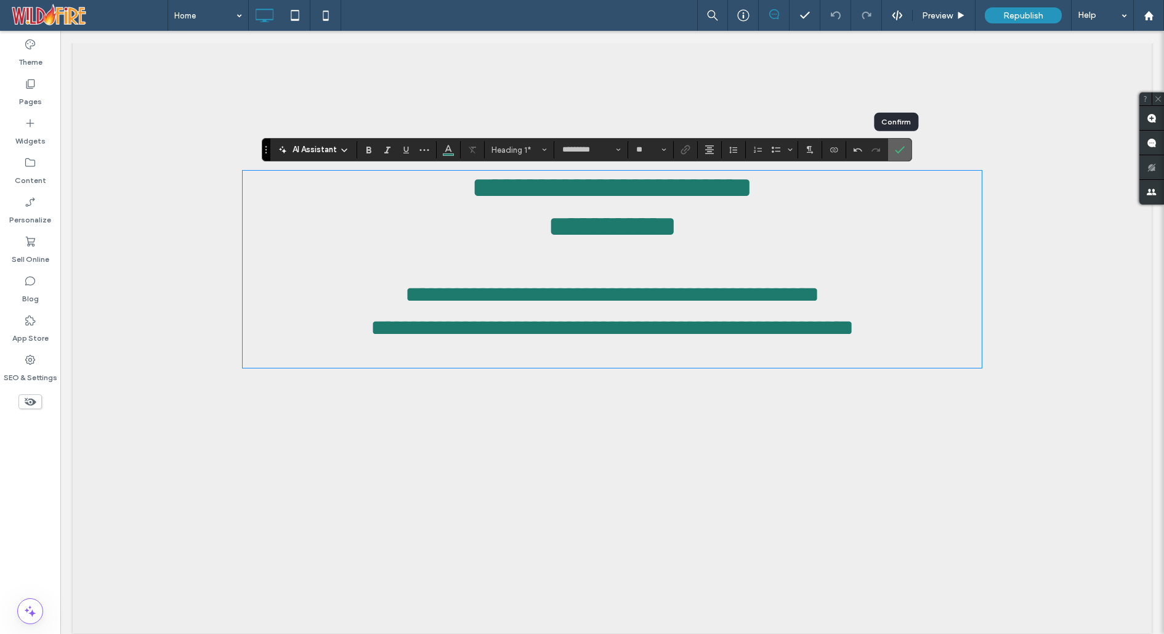
click at [897, 147] on icon "Confirm" at bounding box center [900, 150] width 10 height 10
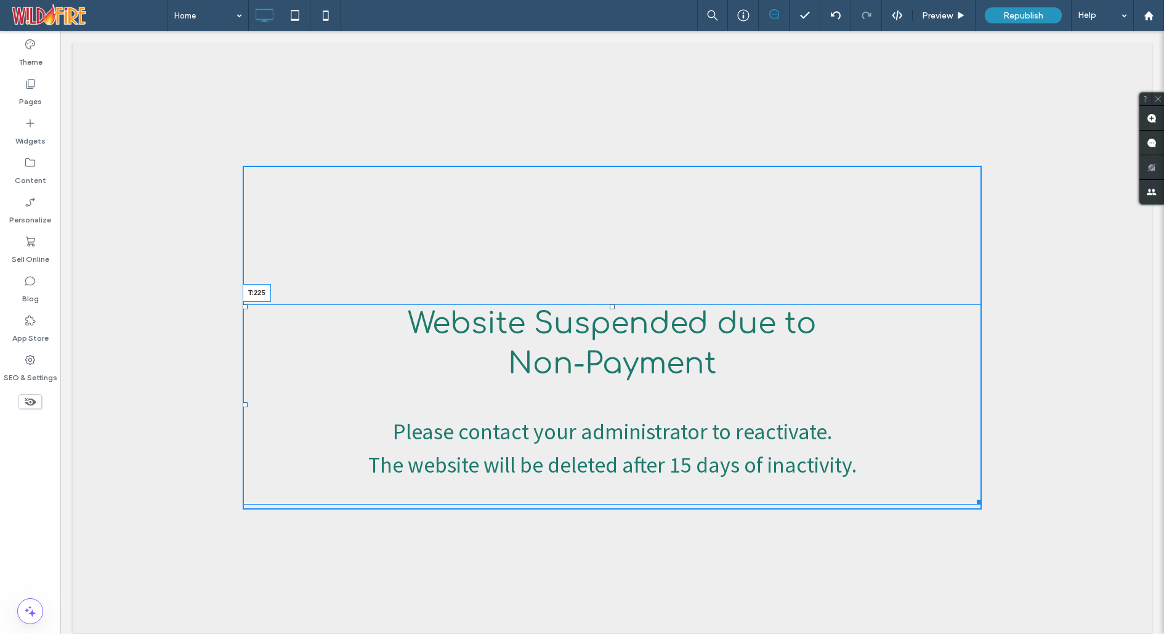
drag, startPoint x: 612, startPoint y: 171, endPoint x: 624, endPoint y: 305, distance: 134.2
click at [624, 305] on div "Website Suspended due to ﻿ Non-Payment Please contact your administrator to rea…" at bounding box center [612, 404] width 739 height 200
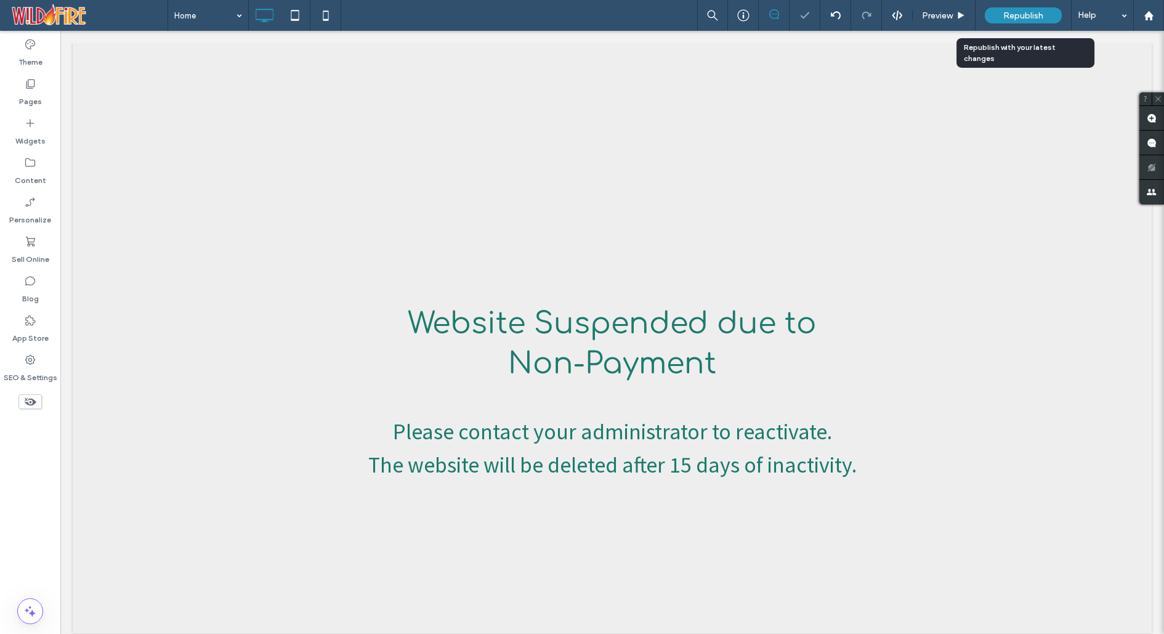
click at [1026, 17] on span "Republish" at bounding box center [1023, 15] width 40 height 10
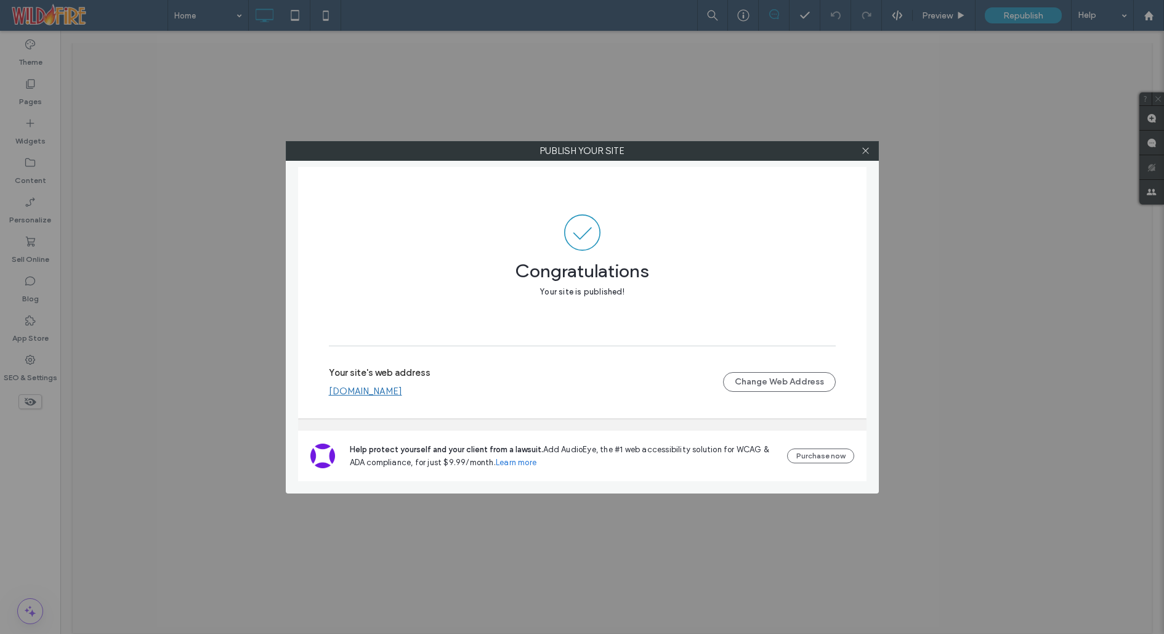
click at [402, 385] on link "www.poseidon.studio" at bounding box center [365, 390] width 73 height 11
click at [866, 151] on use at bounding box center [865, 151] width 6 height 6
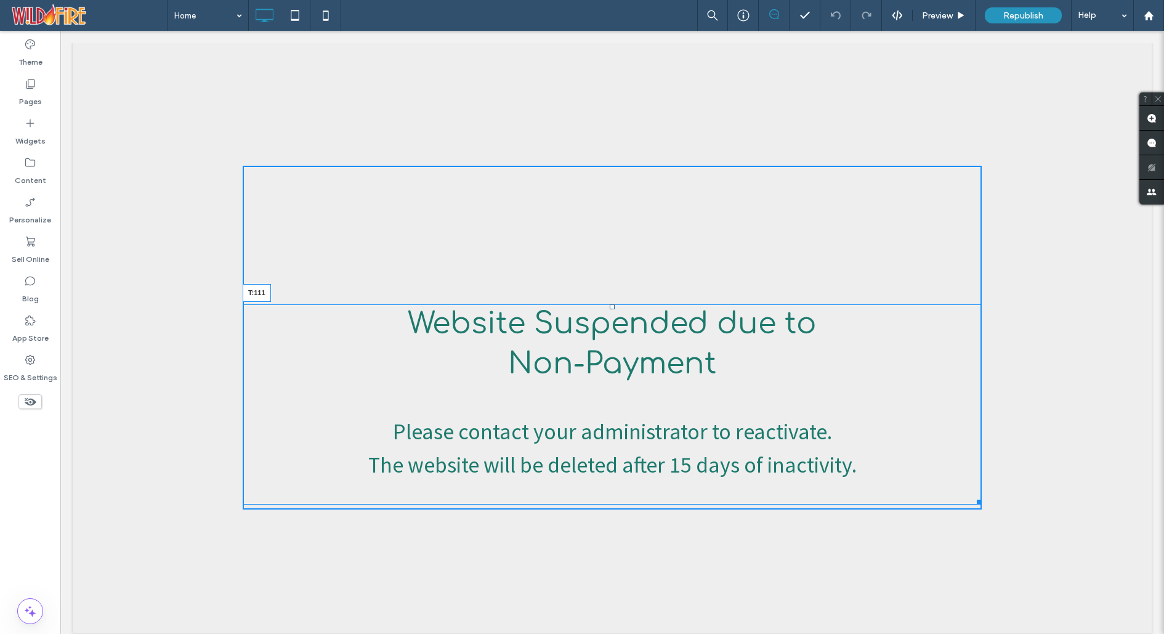
drag, startPoint x: 612, startPoint y: 307, endPoint x: 611, endPoint y: 236, distance: 70.2
click at [611, 304] on div at bounding box center [612, 306] width 5 height 5
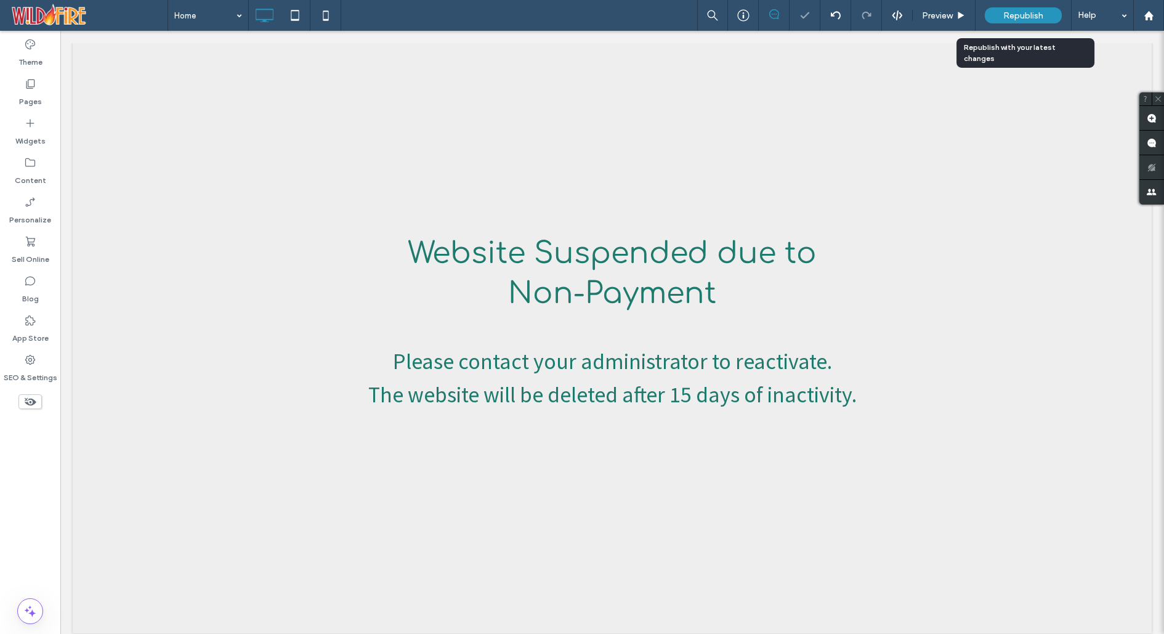
click at [1028, 11] on span "Republish" at bounding box center [1023, 15] width 40 height 10
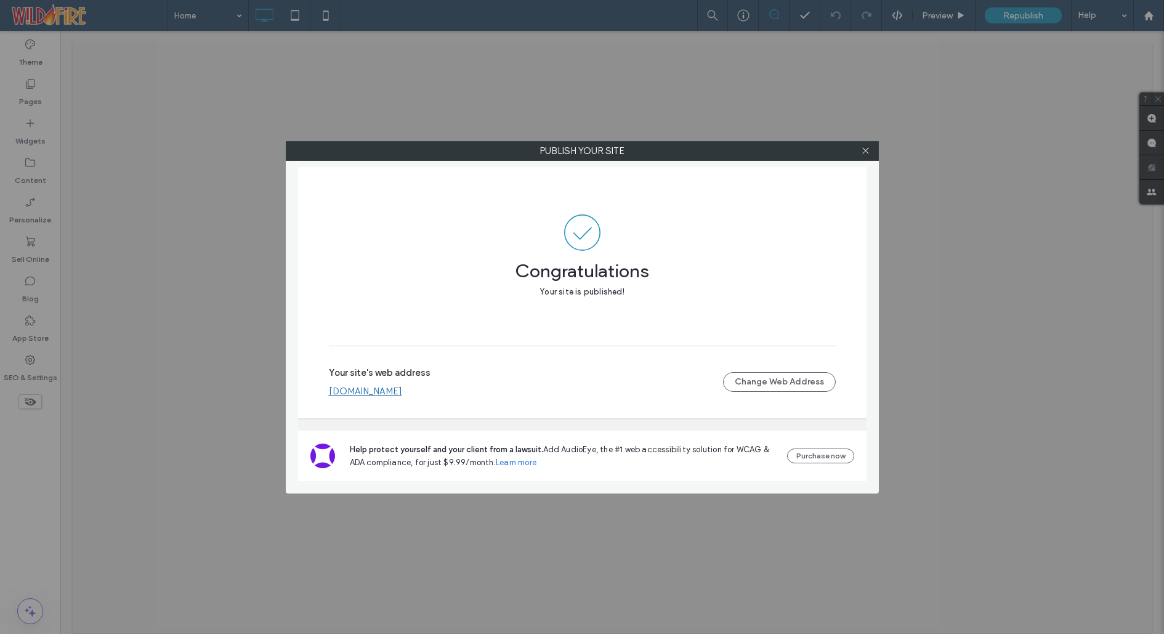
click at [398, 393] on link "www.poseidon.studio" at bounding box center [365, 390] width 73 height 11
click at [865, 150] on use at bounding box center [865, 151] width 6 height 6
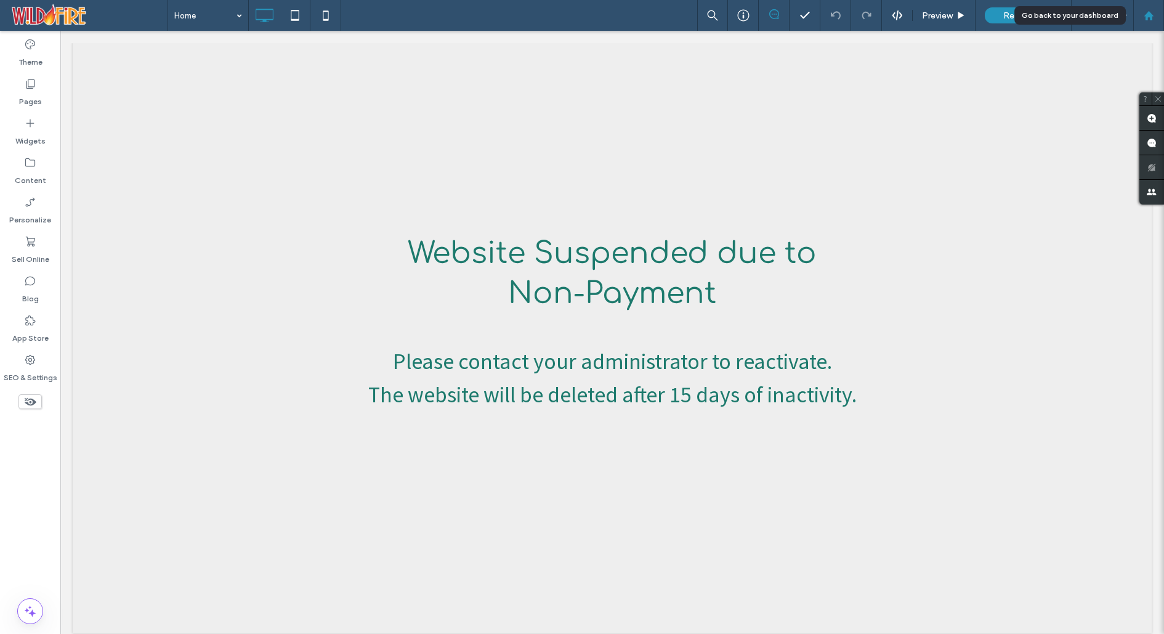
click at [1148, 15] on use at bounding box center [1148, 14] width 9 height 9
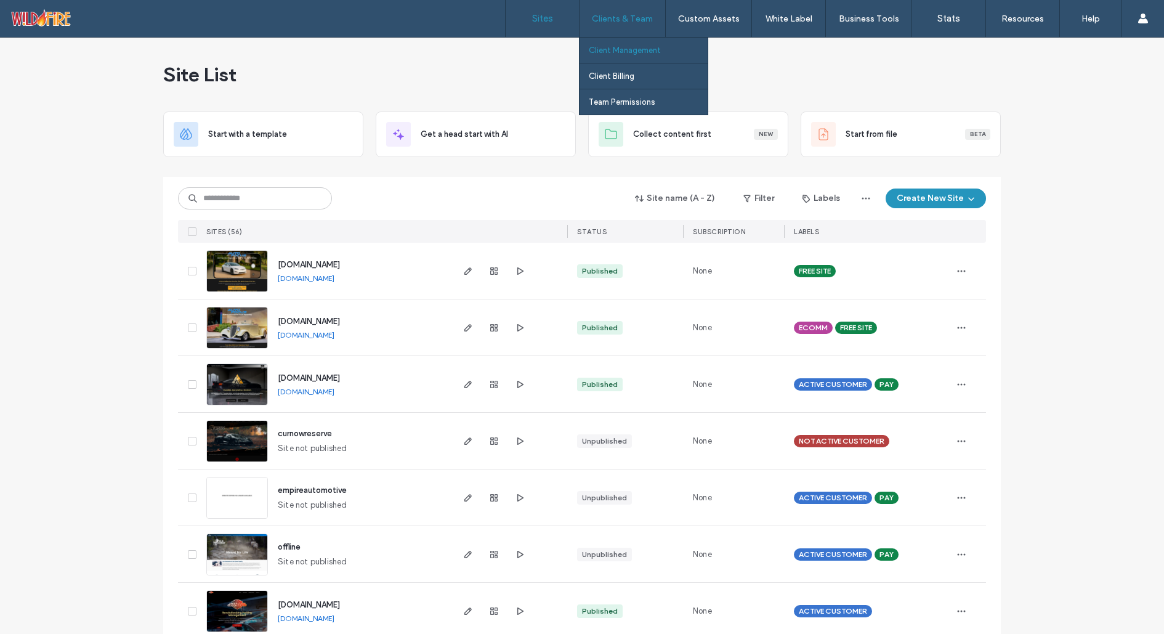
click at [624, 50] on label "Client Management" at bounding box center [625, 50] width 72 height 9
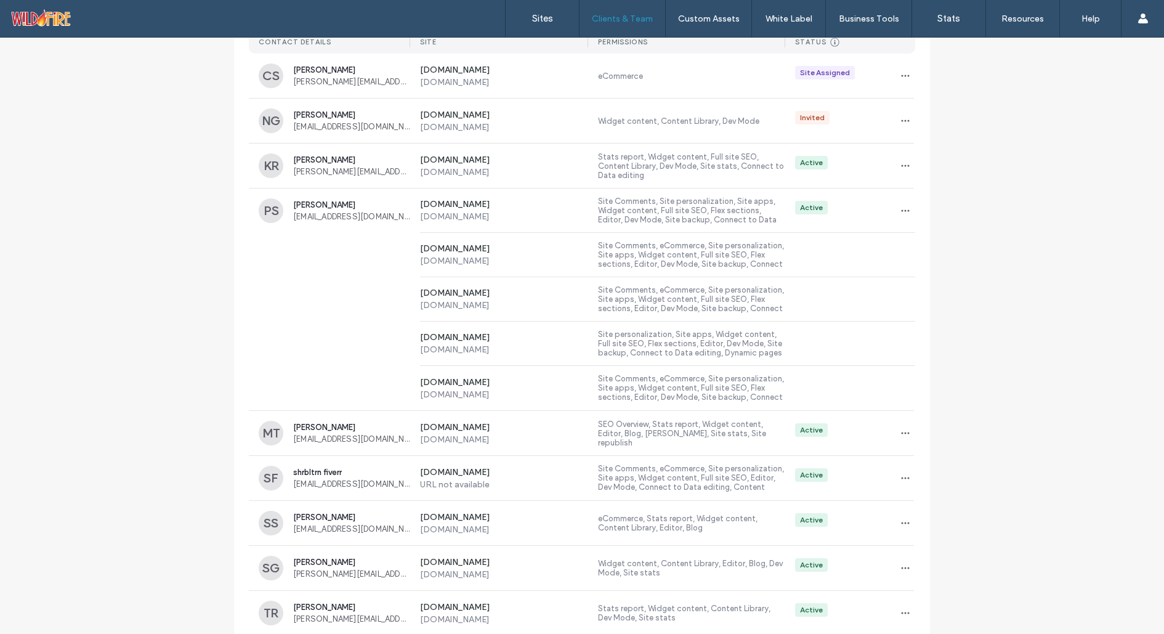
scroll to position [174, 0]
click at [905, 116] on icon "button" at bounding box center [905, 120] width 10 height 10
click at [861, 108] on div "[DOMAIN_NAME] [DOMAIN_NAME] Widget content, Content Library, Dev Mode Invited" at bounding box center [662, 119] width 505 height 44
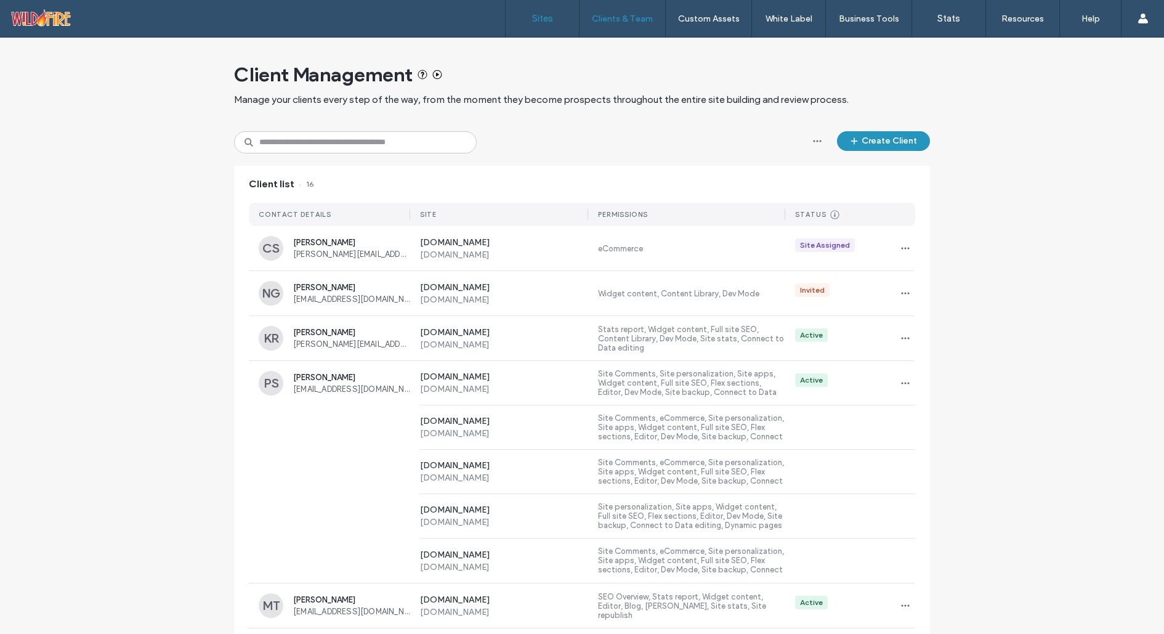
click at [532, 14] on label "Sites" at bounding box center [542, 18] width 21 height 11
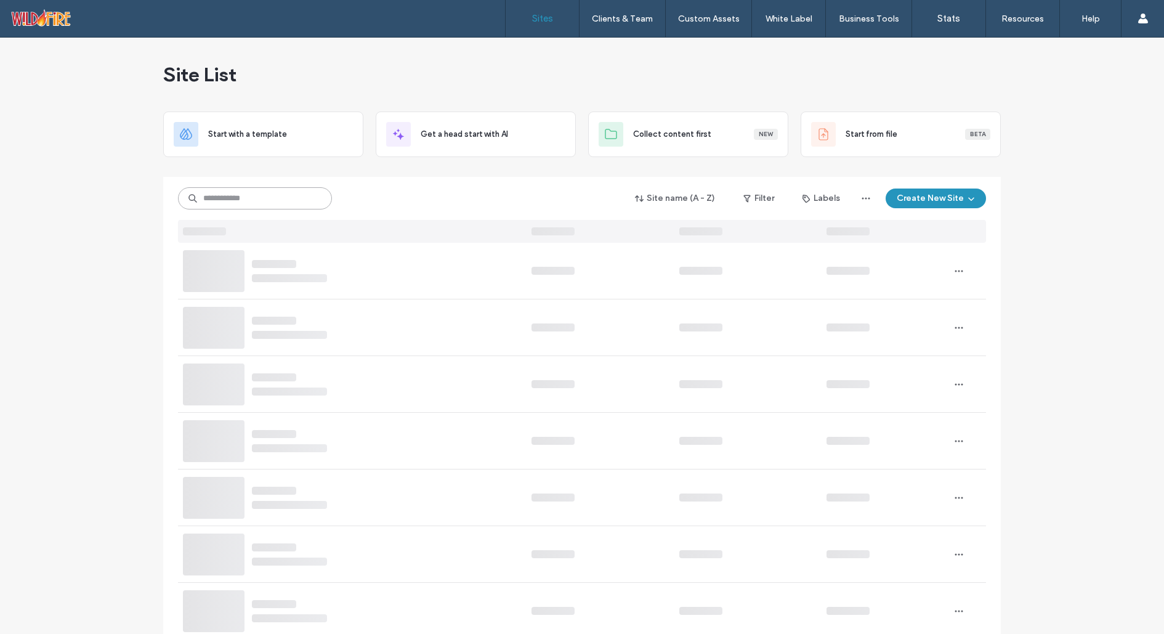
click at [282, 192] on input at bounding box center [255, 198] width 154 height 22
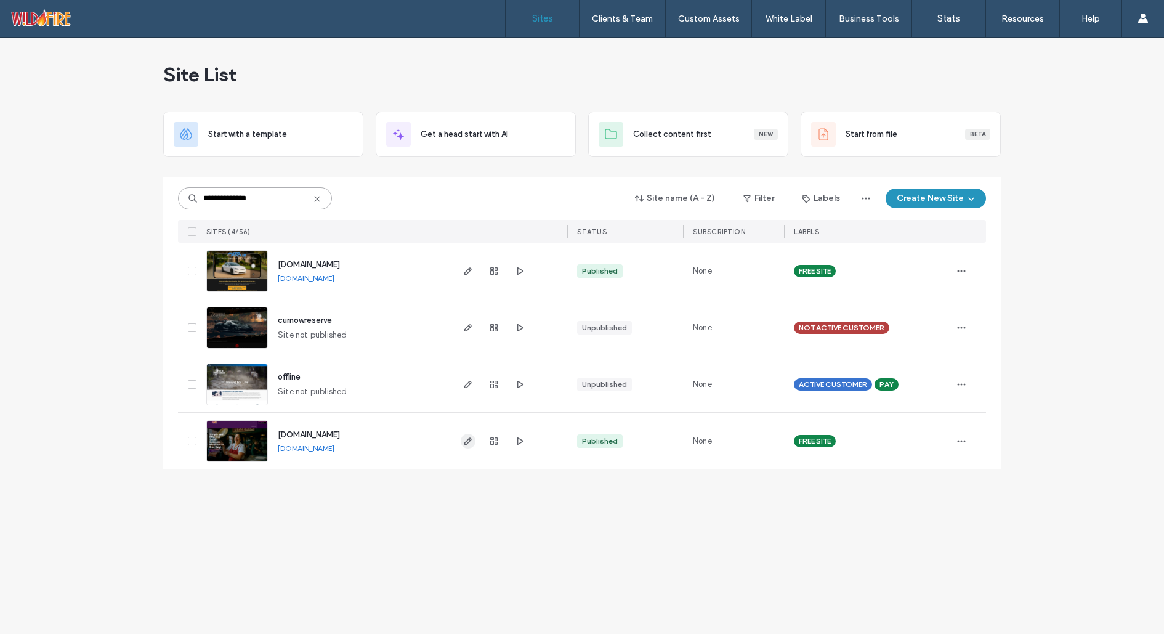
type input "**********"
click at [471, 442] on icon "button" at bounding box center [468, 441] width 10 height 10
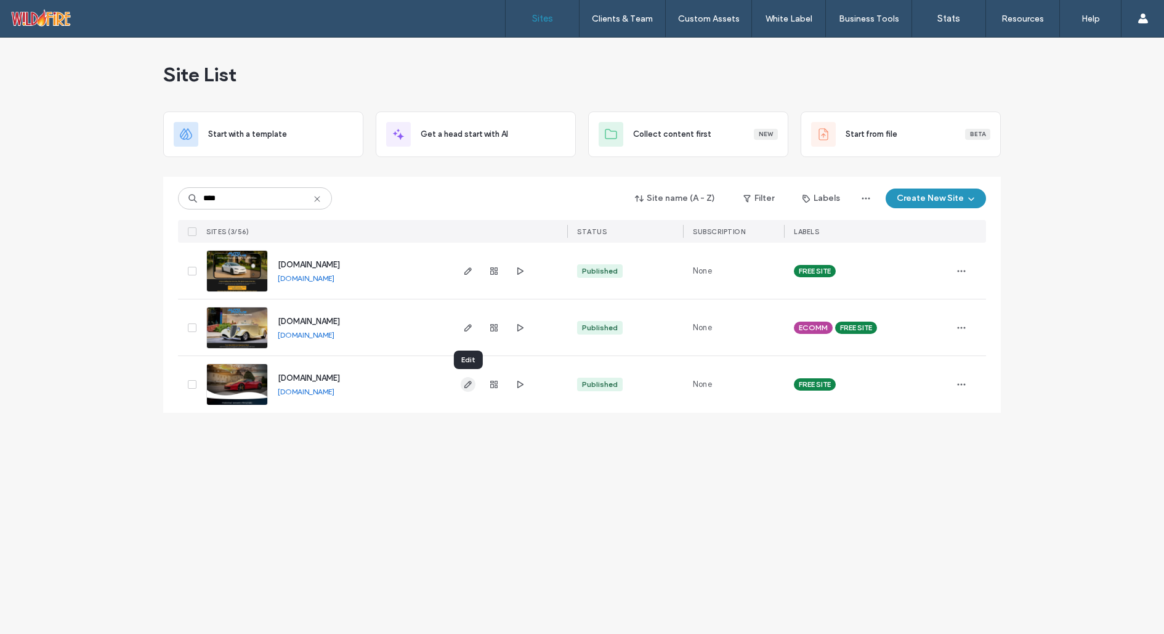
type input "****"
click at [467, 385] on icon "button" at bounding box center [468, 384] width 10 height 10
